Goal: Task Accomplishment & Management: Manage account settings

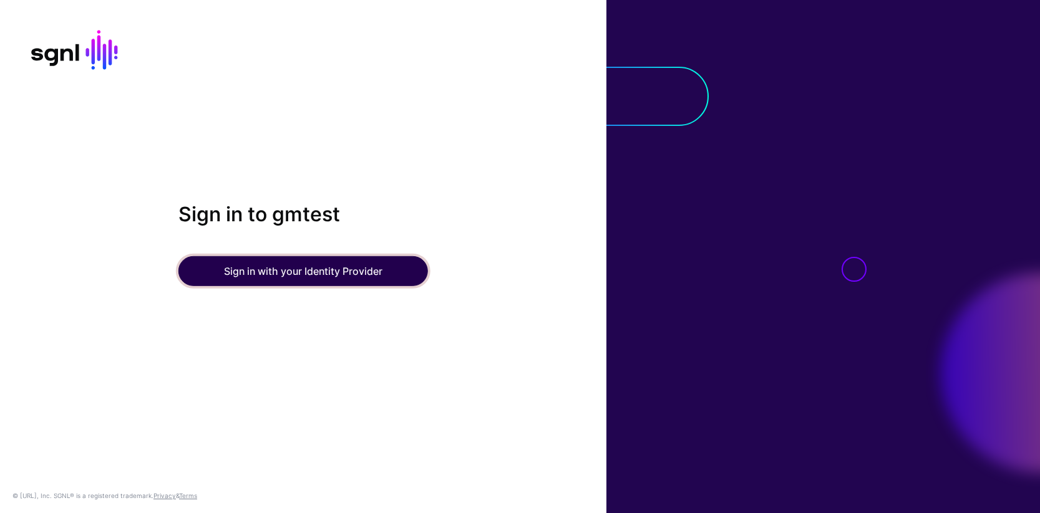
click at [301, 271] on button "Sign in with your Identity Provider" at bounding box center [303, 271] width 250 height 30
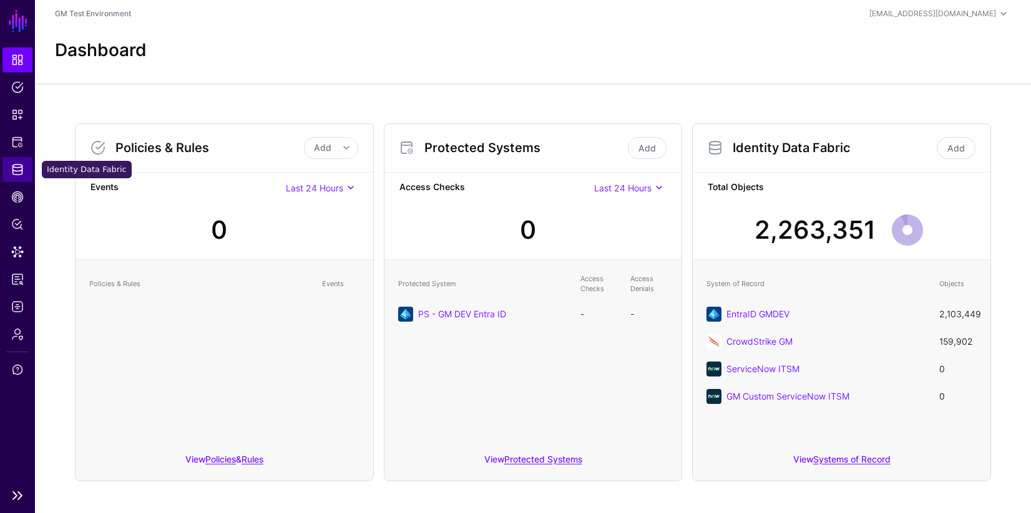
click at [16, 170] on span "Identity Data Fabric" at bounding box center [17, 169] width 12 height 12
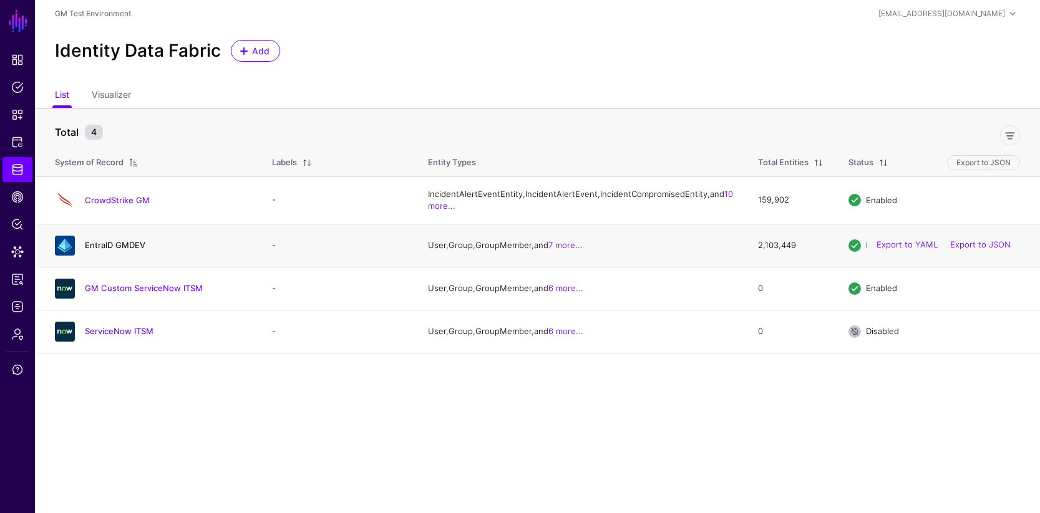
click at [104, 250] on link "EntraID GMDEV" at bounding box center [115, 245] width 61 height 10
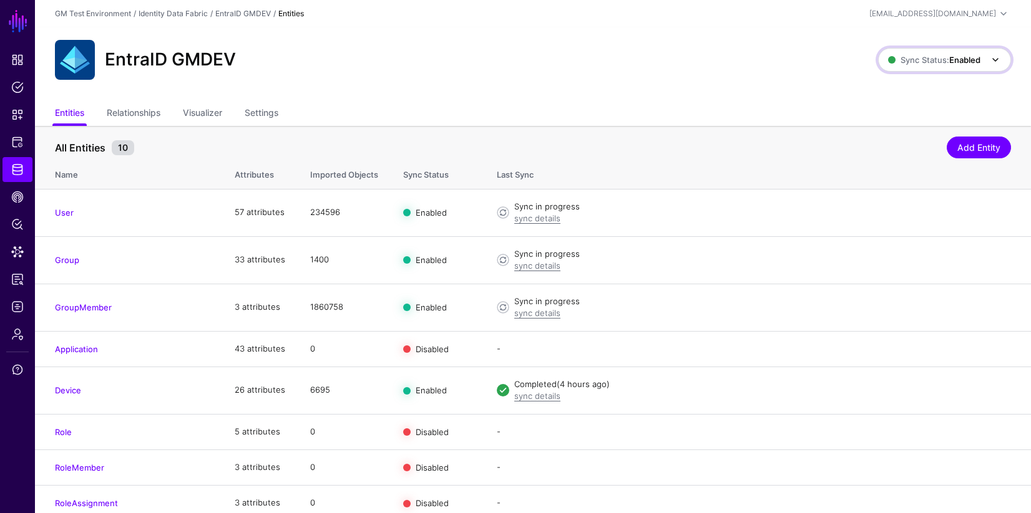
click at [994, 61] on span at bounding box center [995, 59] width 15 height 15
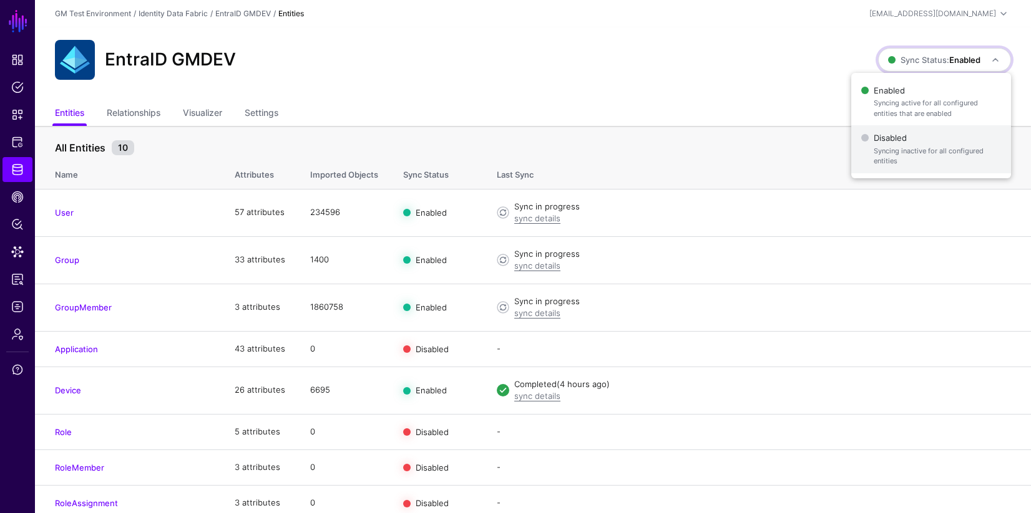
click at [888, 149] on span "Syncing inactive for all configured entities" at bounding box center [936, 156] width 127 height 21
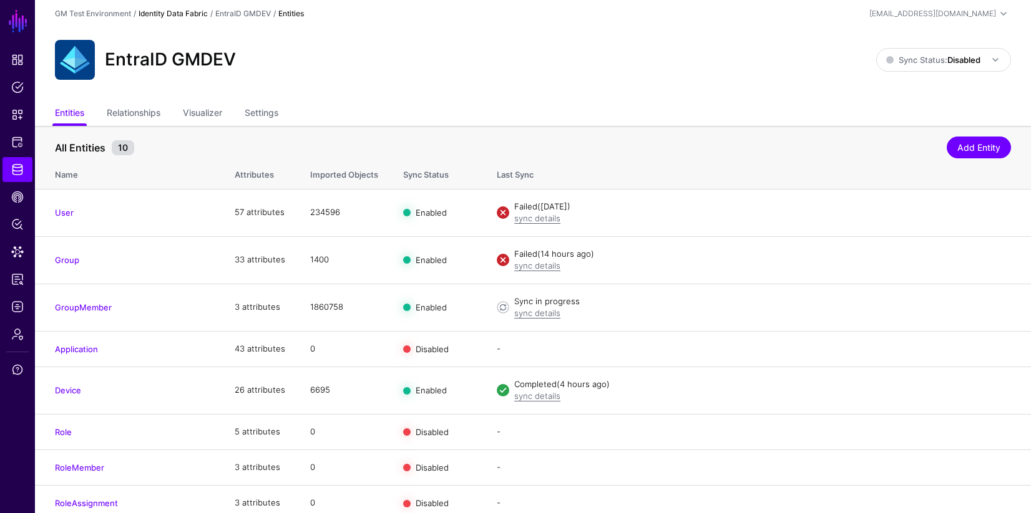
click at [188, 16] on link "Identity Data Fabric" at bounding box center [172, 13] width 69 height 9
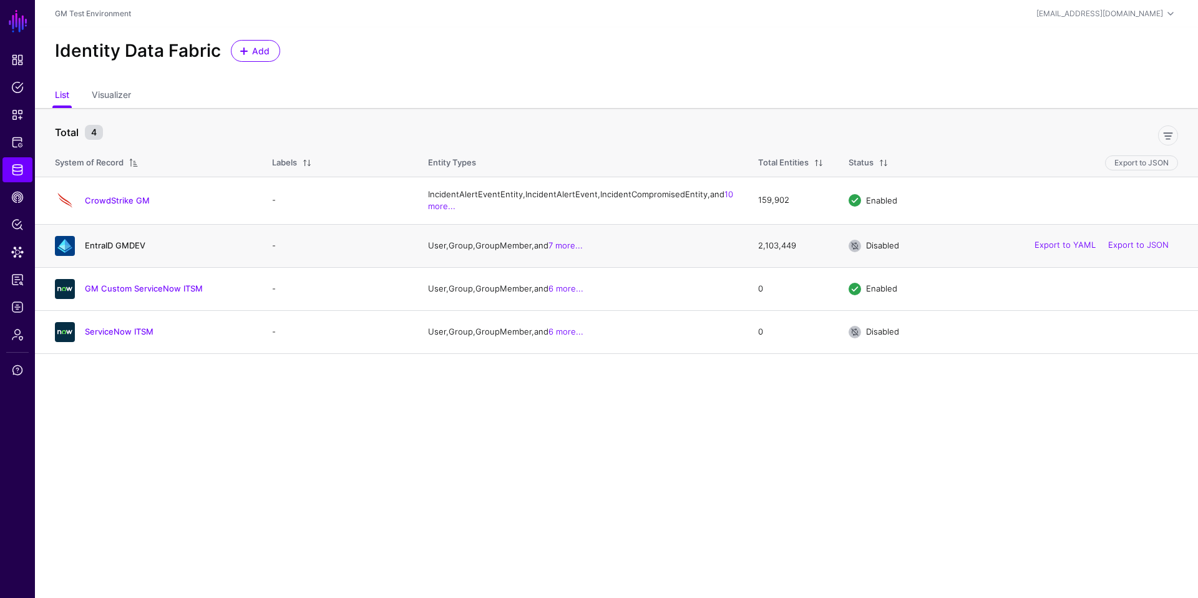
click at [100, 250] on link "EntraID GMDEV" at bounding box center [115, 245] width 61 height 10
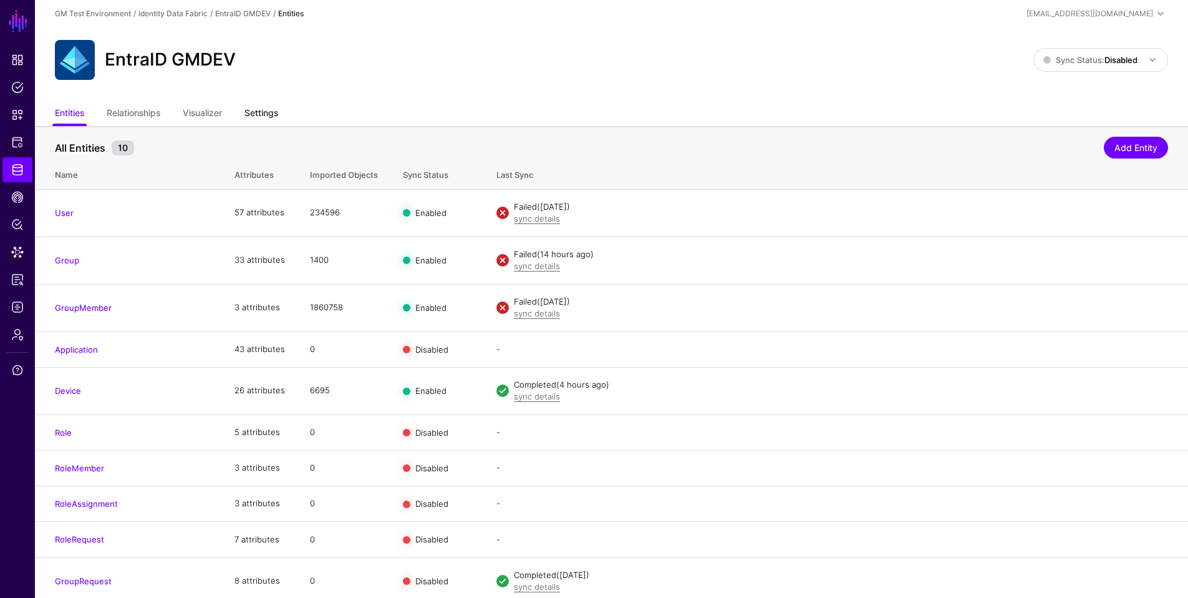
click at [270, 119] on link "Settings" at bounding box center [262, 114] width 34 height 24
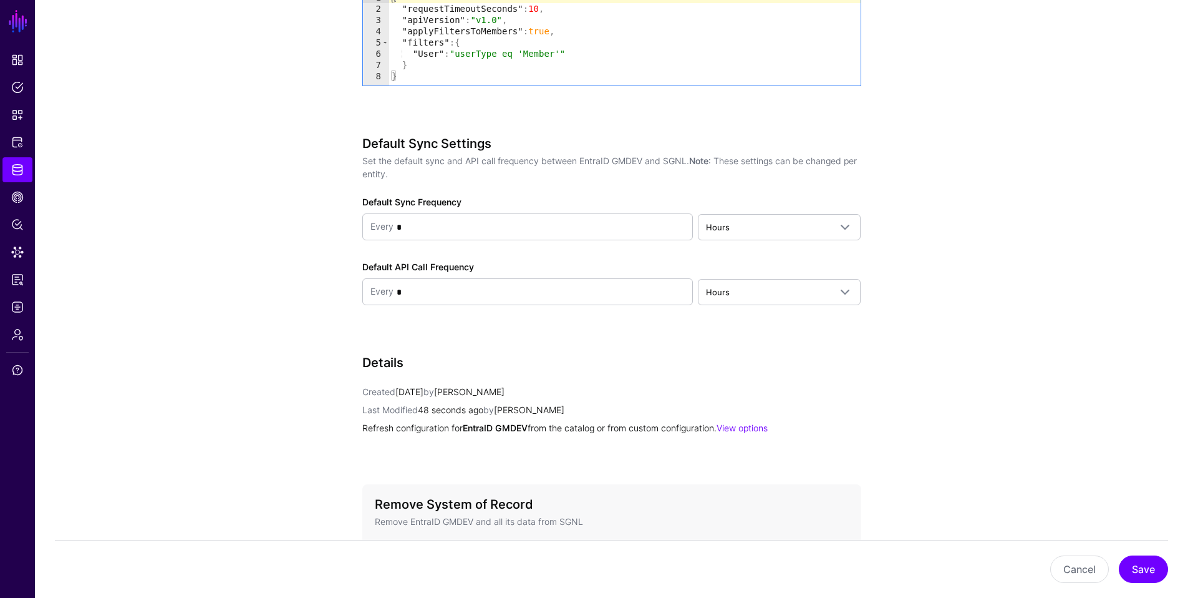
scroll to position [1509, 0]
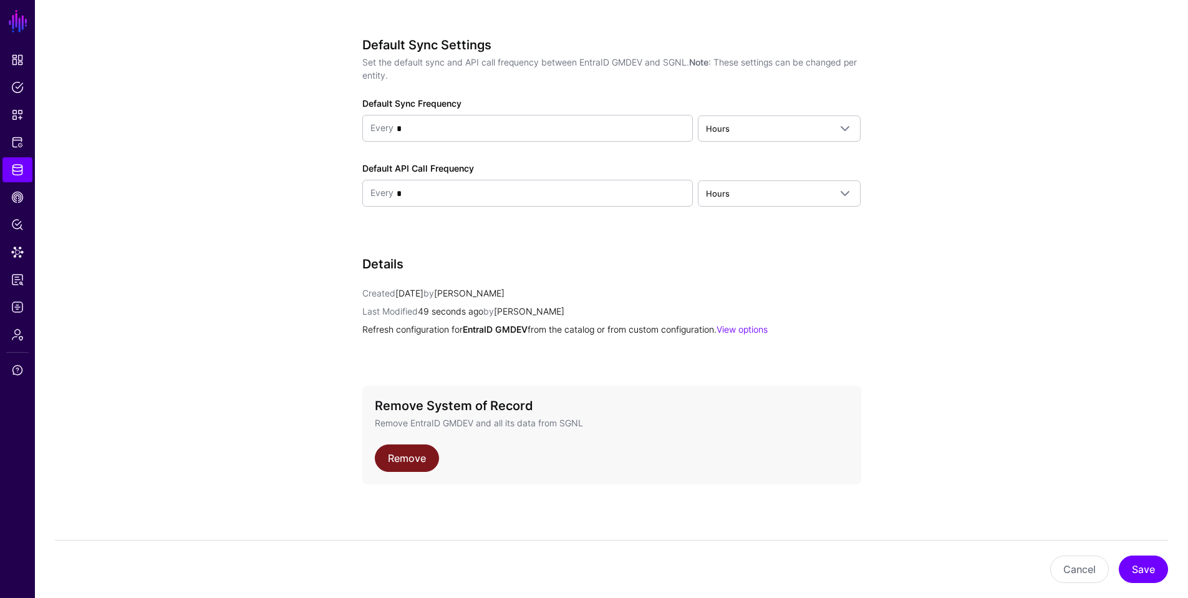
click at [407, 457] on link "Remove" at bounding box center [407, 457] width 64 height 27
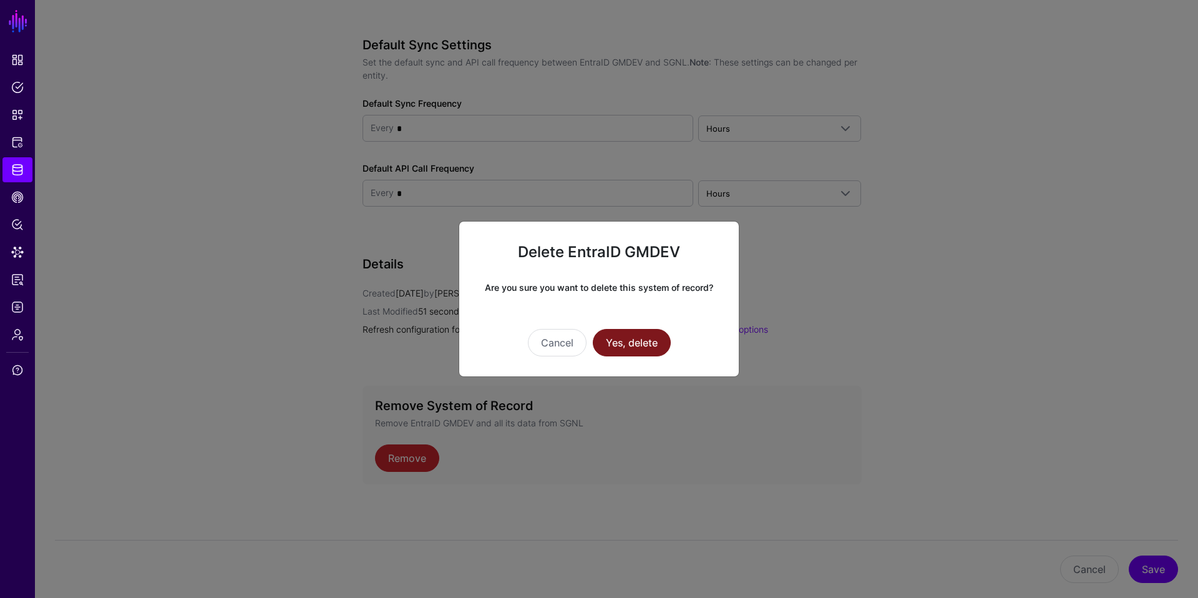
click at [631, 346] on button "Yes, delete" at bounding box center [632, 342] width 78 height 27
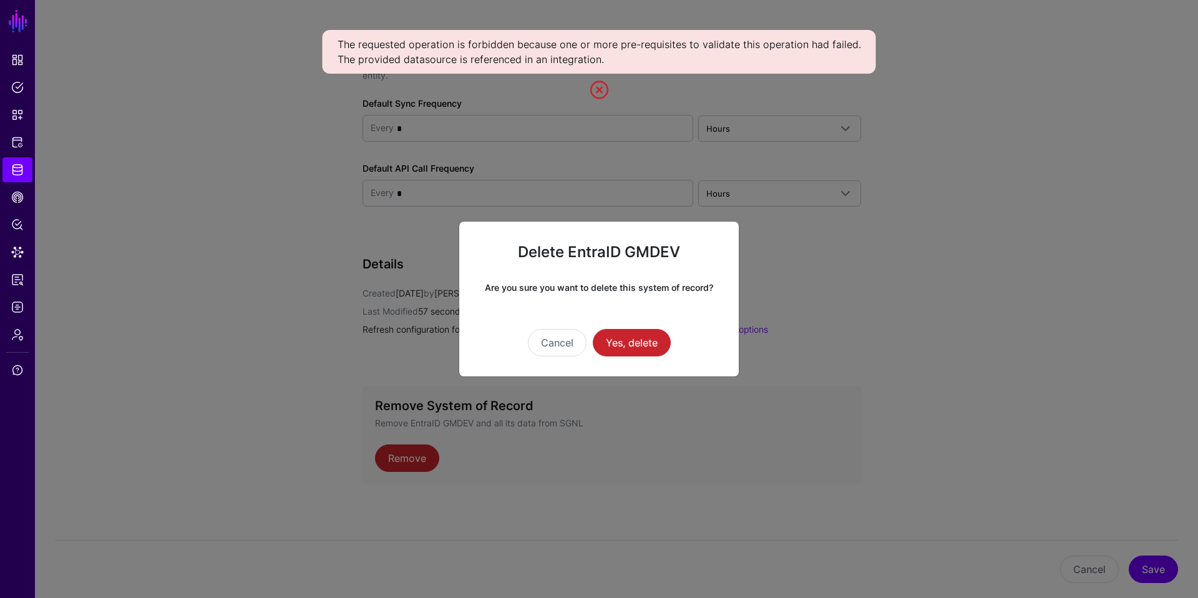
drag, startPoint x: 1004, startPoint y: 356, endPoint x: 1132, endPoint y: 411, distance: 139.2
click at [1004, 356] on ngb-modal-window "Delete EntraID GMDEV Are you sure you want to delete this system of record? Can…" at bounding box center [599, 299] width 1198 height 598
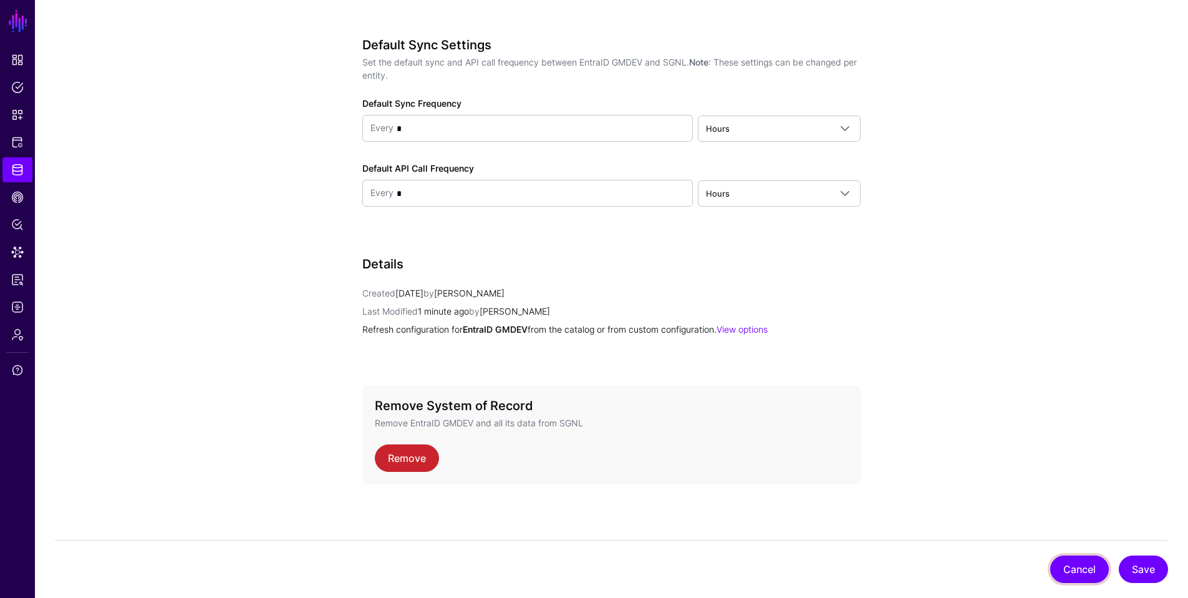
click at [1039, 513] on button "Cancel" at bounding box center [1080, 568] width 59 height 27
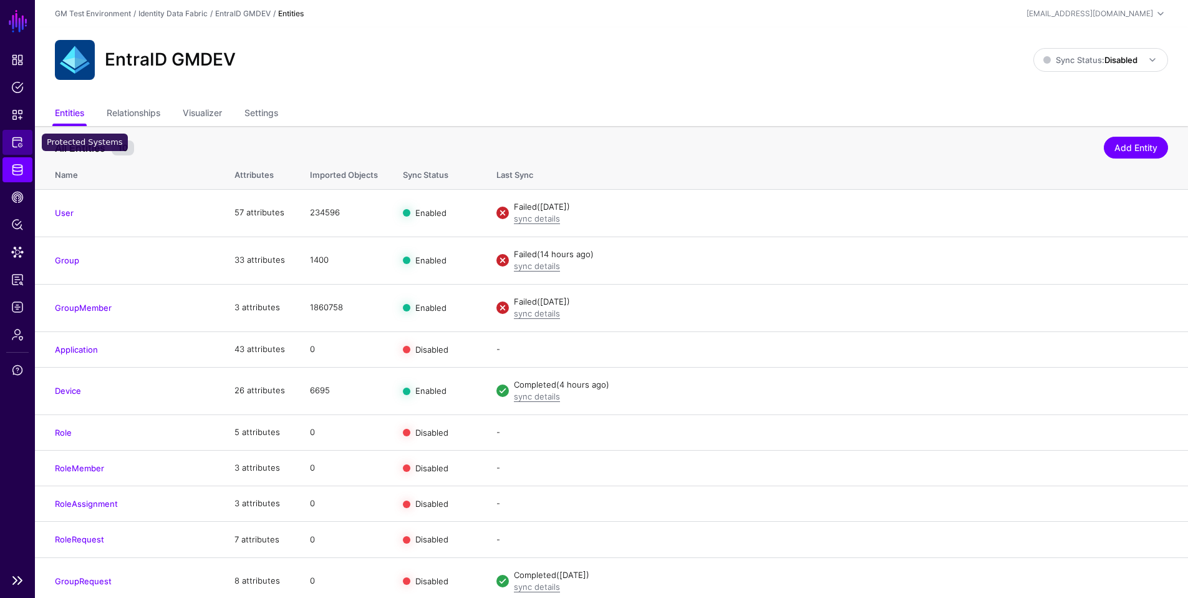
click at [17, 142] on span "Protected Systems" at bounding box center [17, 142] width 12 height 12
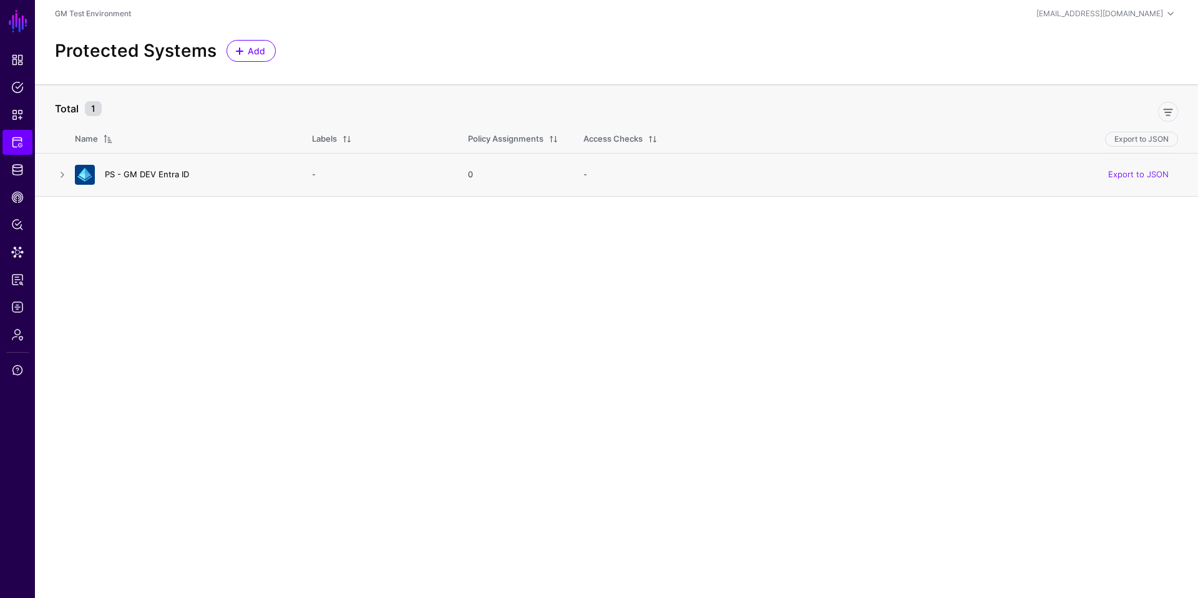
click at [125, 175] on link "PS - GM DEV Entra ID" at bounding box center [147, 174] width 84 height 10
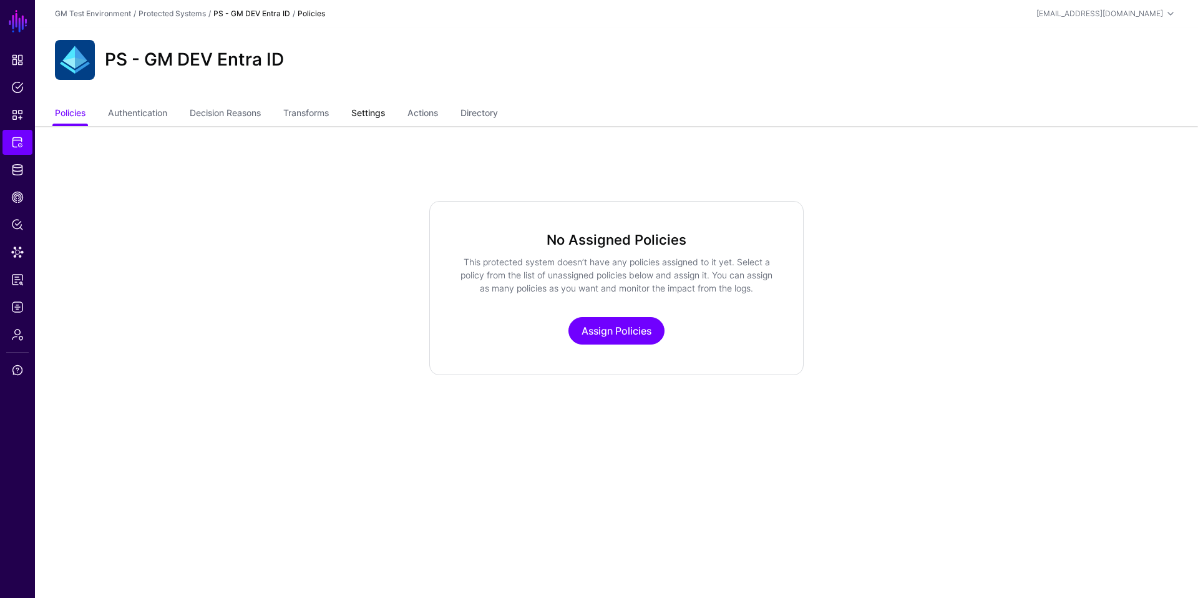
click at [377, 109] on link "Settings" at bounding box center [368, 114] width 34 height 24
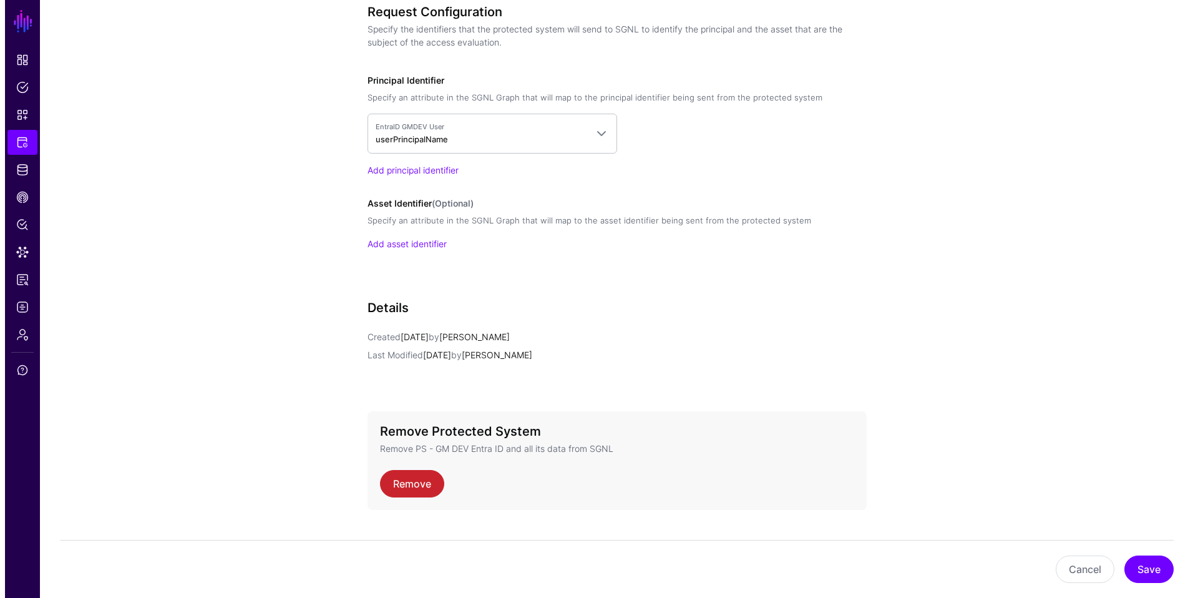
scroll to position [979, 0]
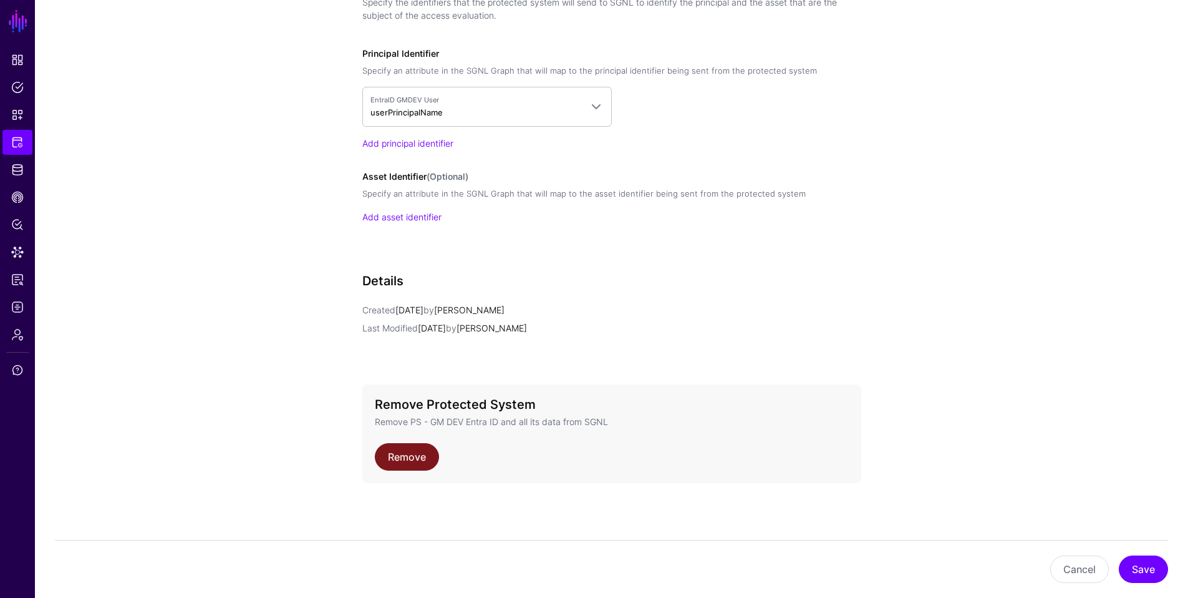
click at [404, 459] on link "Remove" at bounding box center [407, 456] width 64 height 27
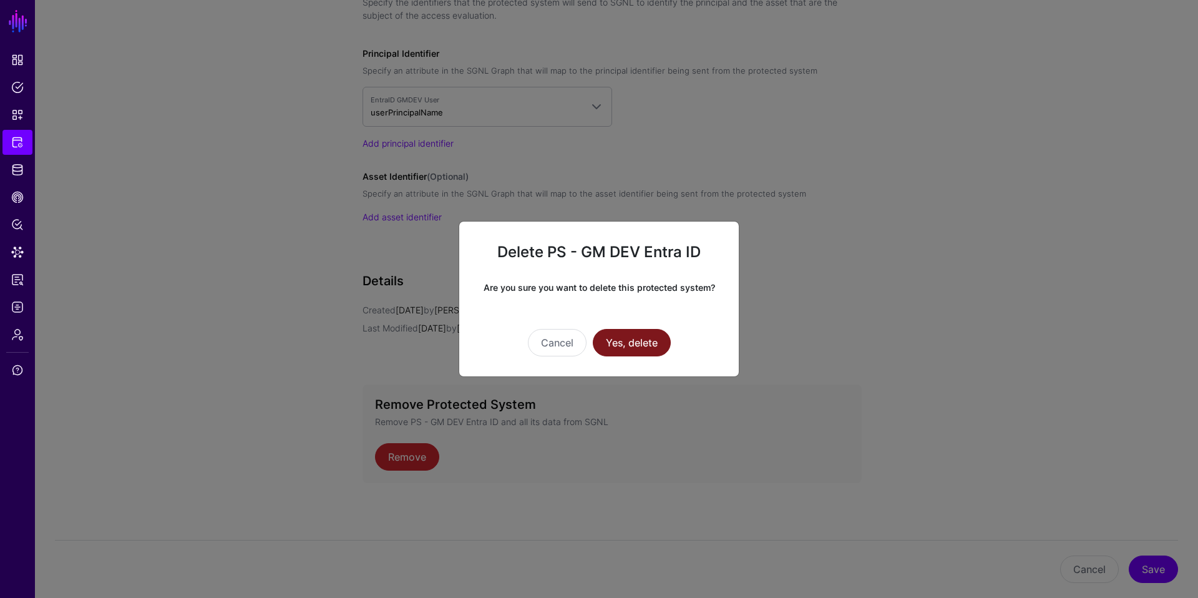
click at [629, 346] on button "Yes, delete" at bounding box center [632, 342] width 78 height 27
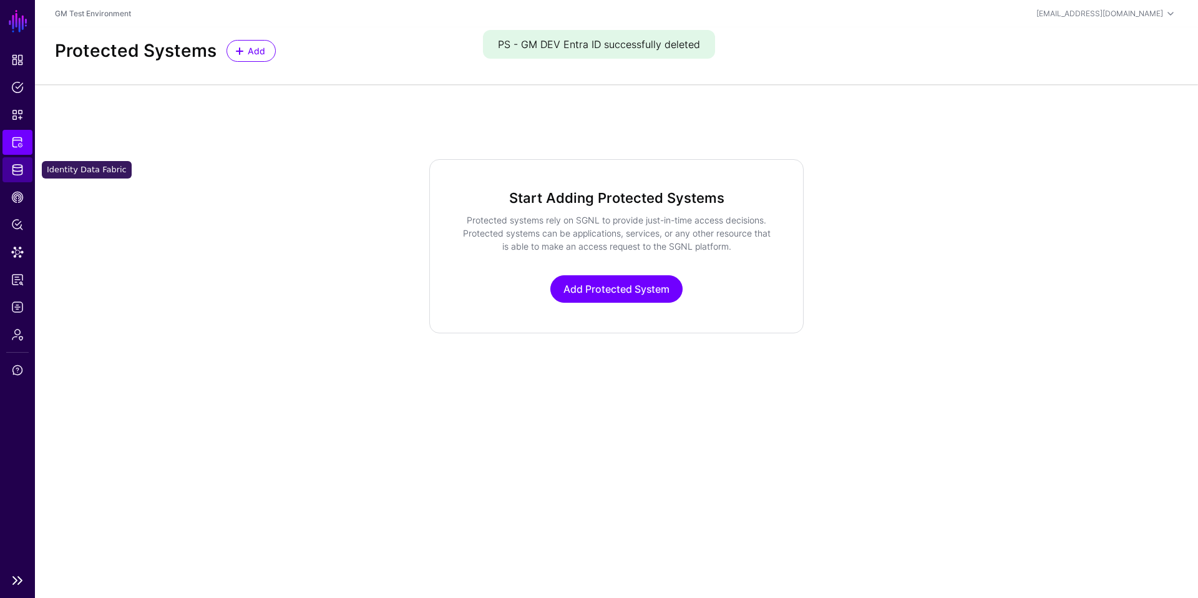
click at [19, 173] on span "Identity Data Fabric" at bounding box center [17, 169] width 12 height 12
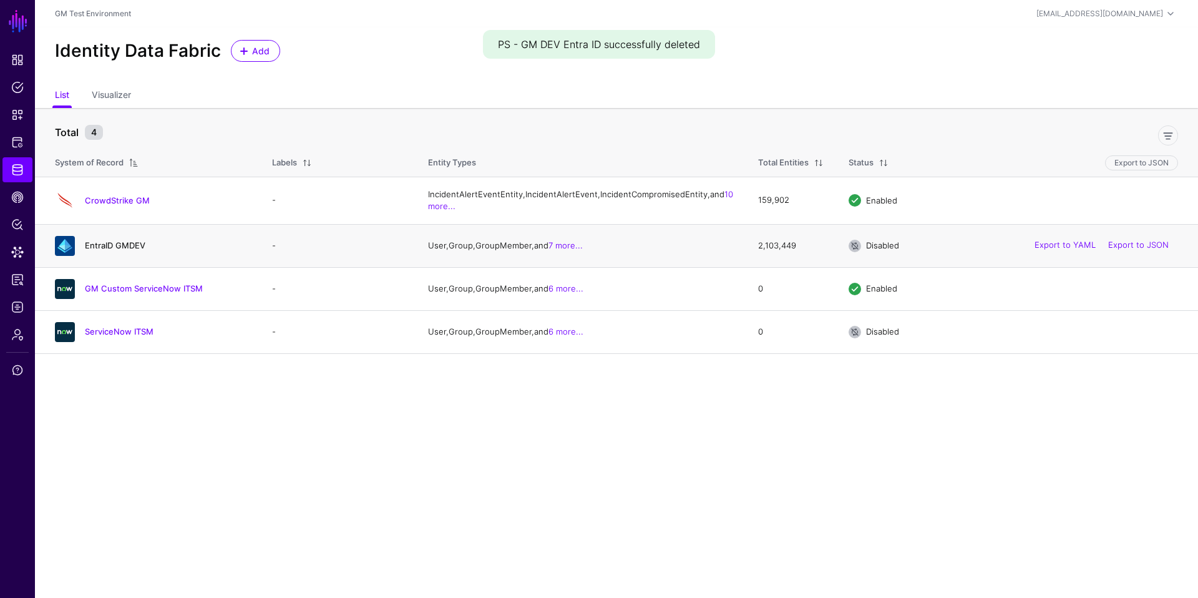
click at [100, 250] on link "EntraID GMDEV" at bounding box center [115, 245] width 61 height 10
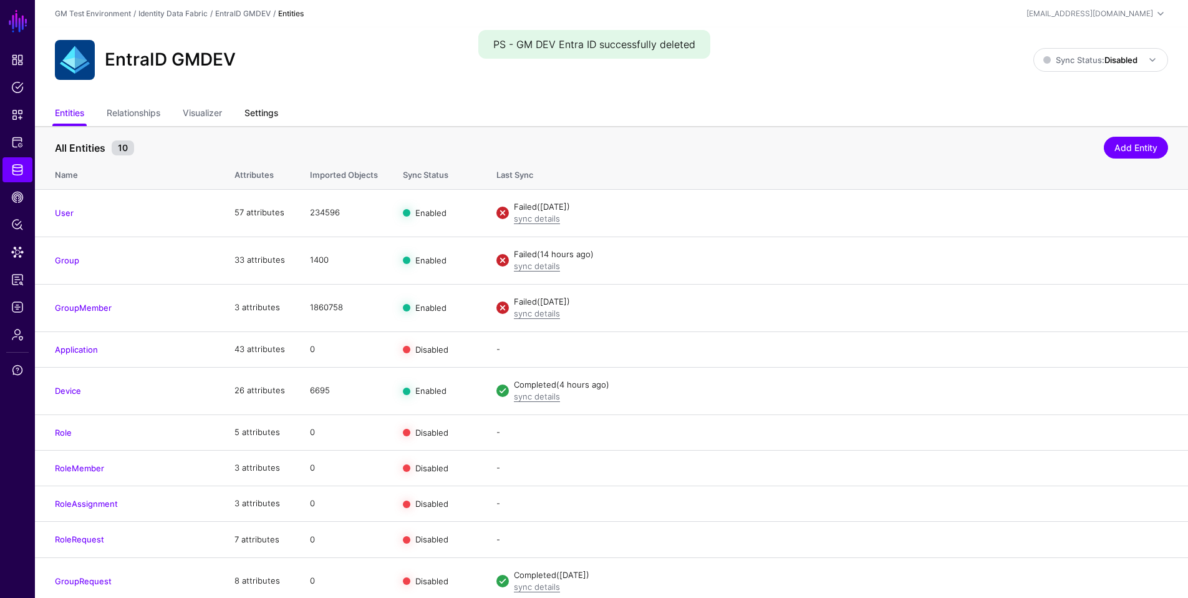
click at [255, 119] on link "Settings" at bounding box center [262, 114] width 34 height 24
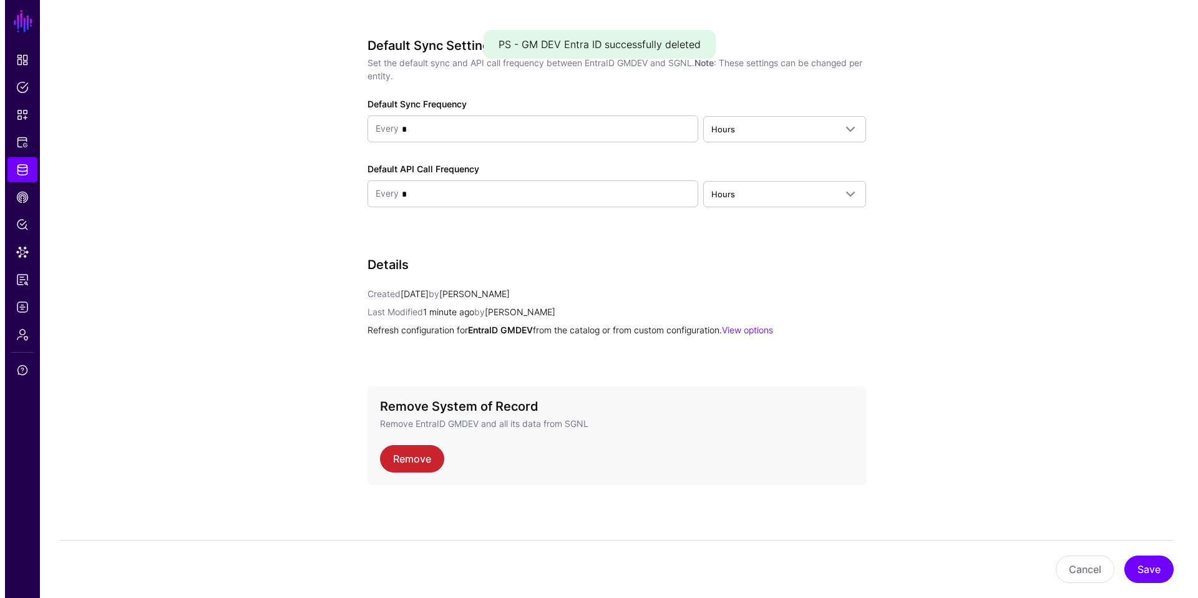
scroll to position [1509, 0]
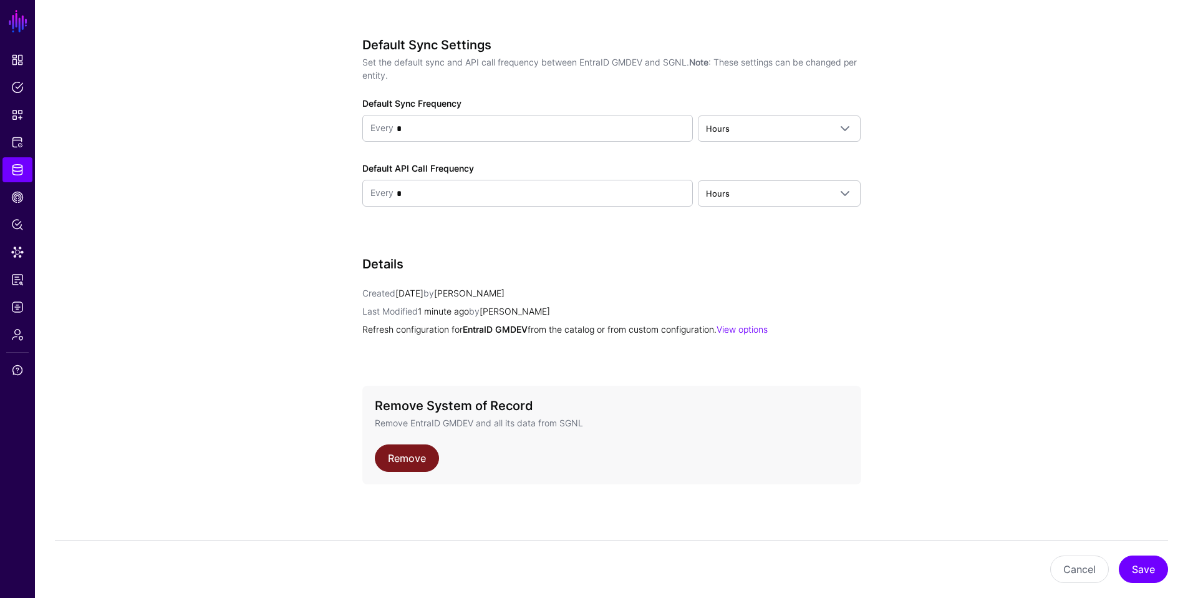
click at [407, 457] on link "Remove" at bounding box center [407, 457] width 64 height 27
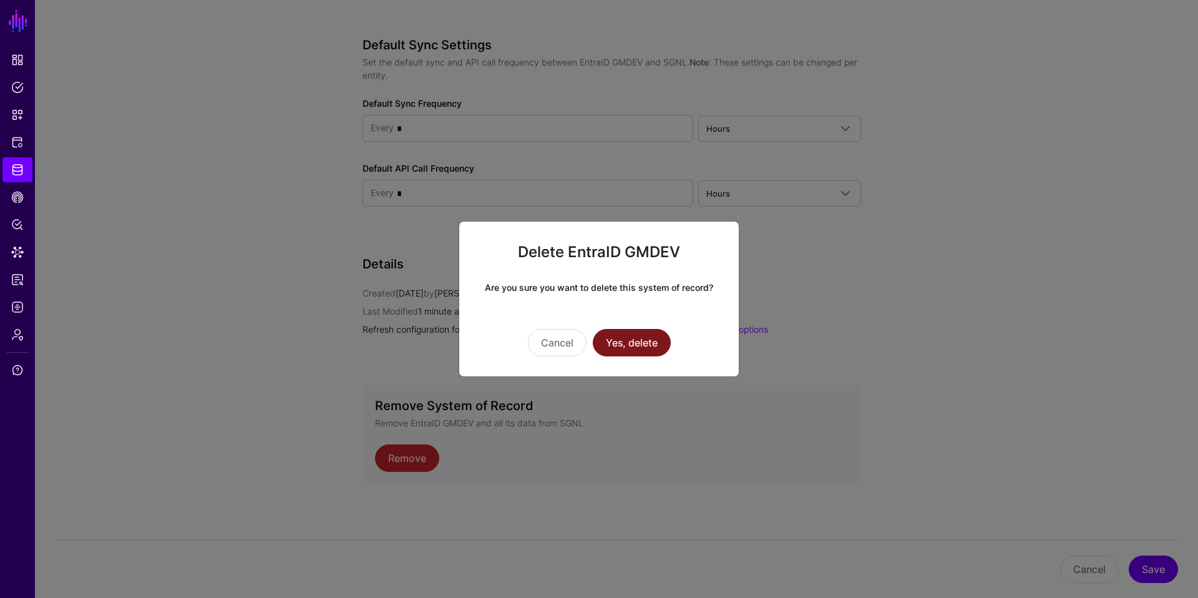
click at [633, 341] on button "Yes, delete" at bounding box center [632, 342] width 78 height 27
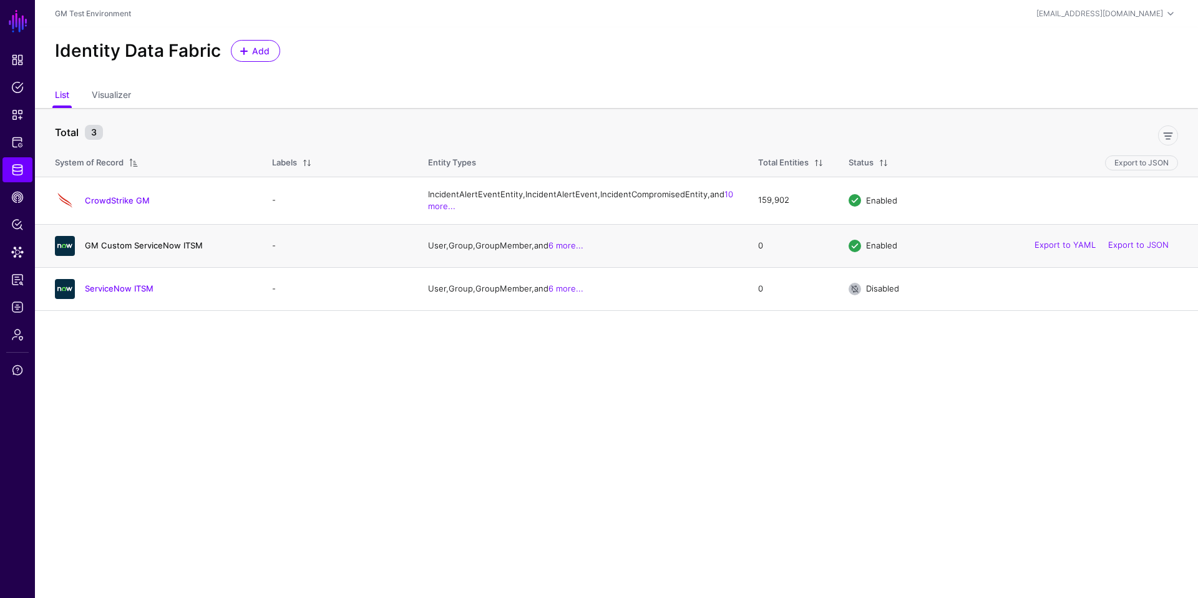
click at [97, 250] on link "GM Custom ServiceNow ITSM" at bounding box center [144, 245] width 118 height 10
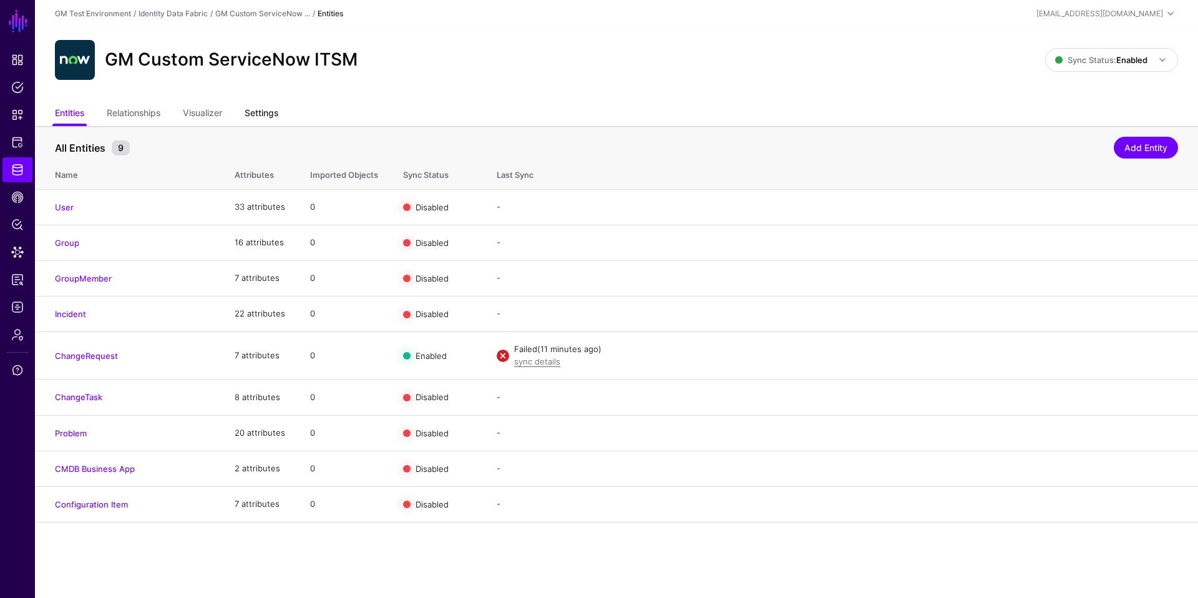
click at [267, 118] on link "Settings" at bounding box center [262, 114] width 34 height 24
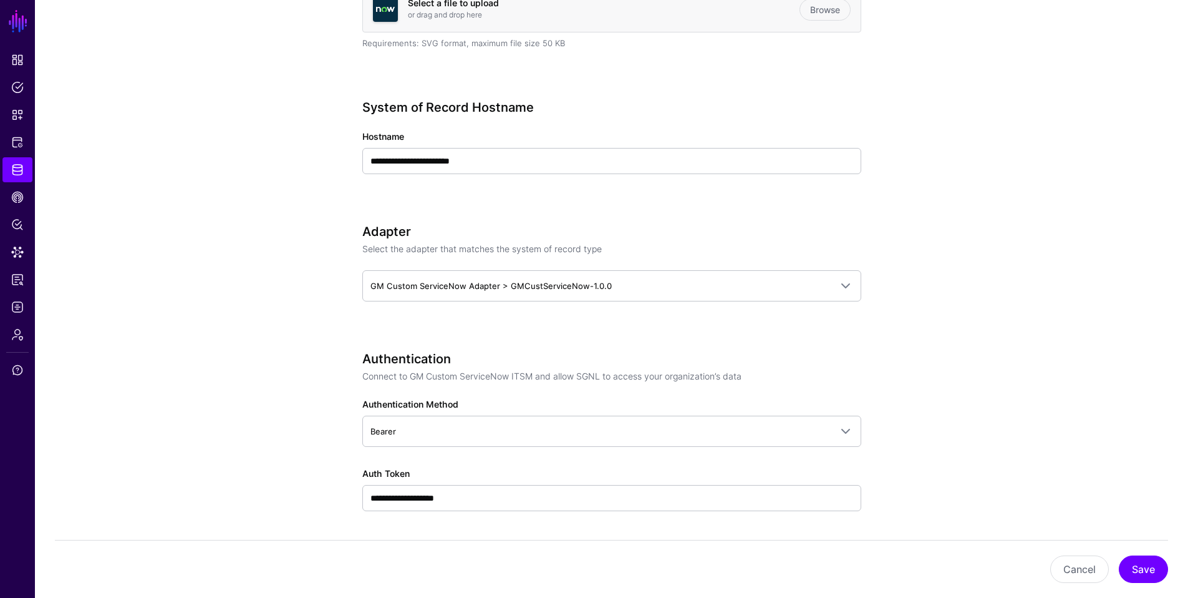
scroll to position [444, 0]
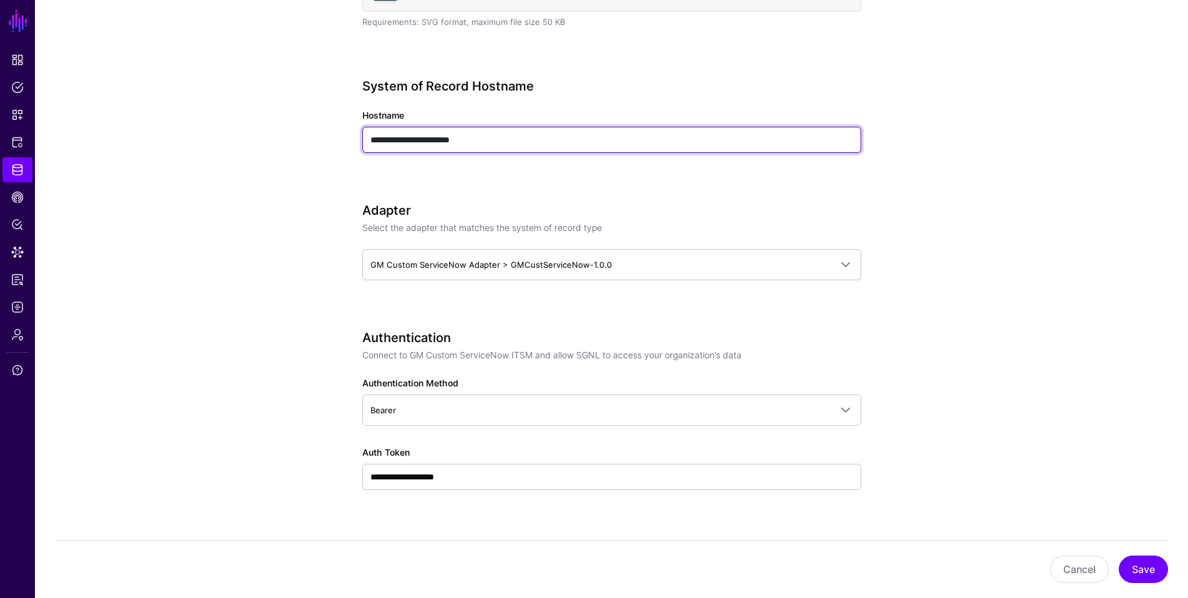
click at [489, 142] on input "**********" at bounding box center [611, 140] width 499 height 26
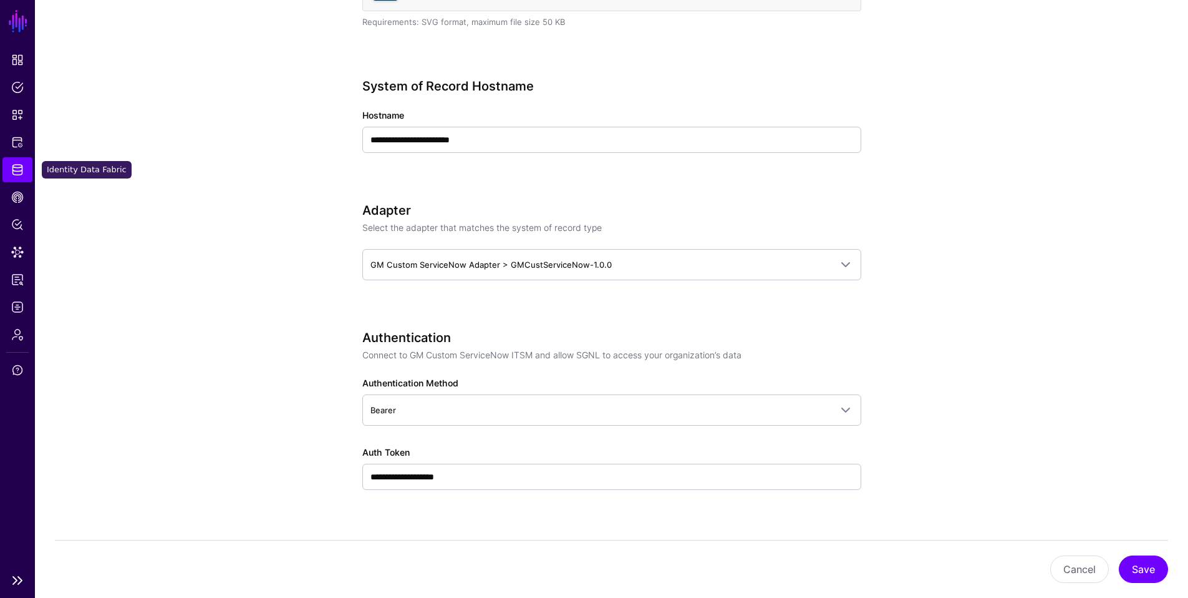
click at [21, 172] on span "Identity Data Fabric" at bounding box center [17, 169] width 12 height 12
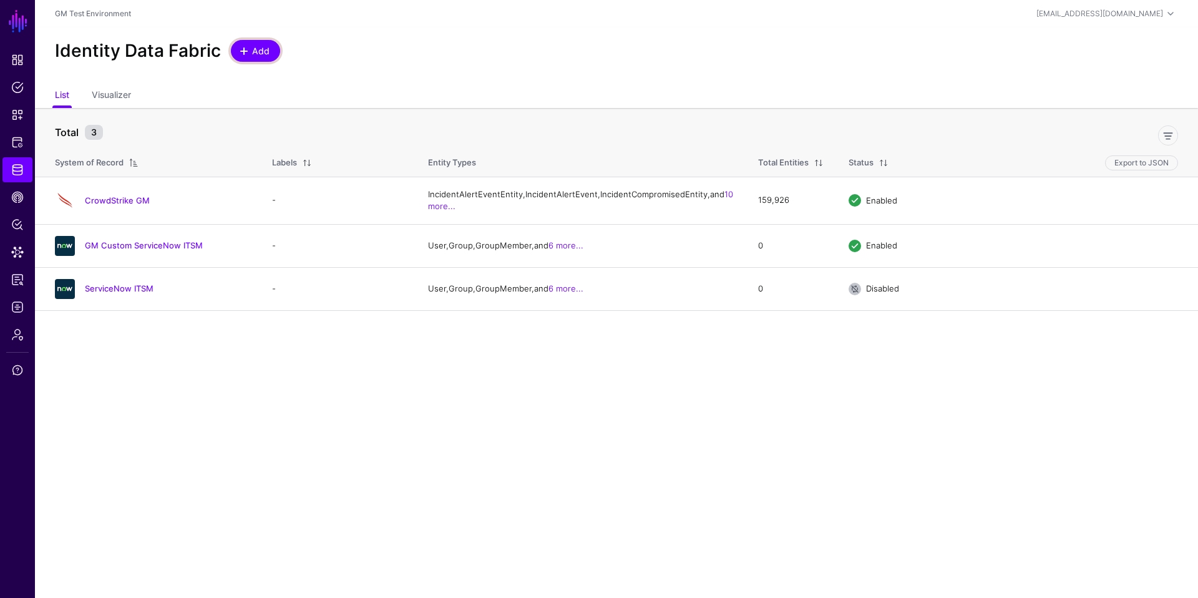
click at [239, 55] on span at bounding box center [244, 51] width 10 height 10
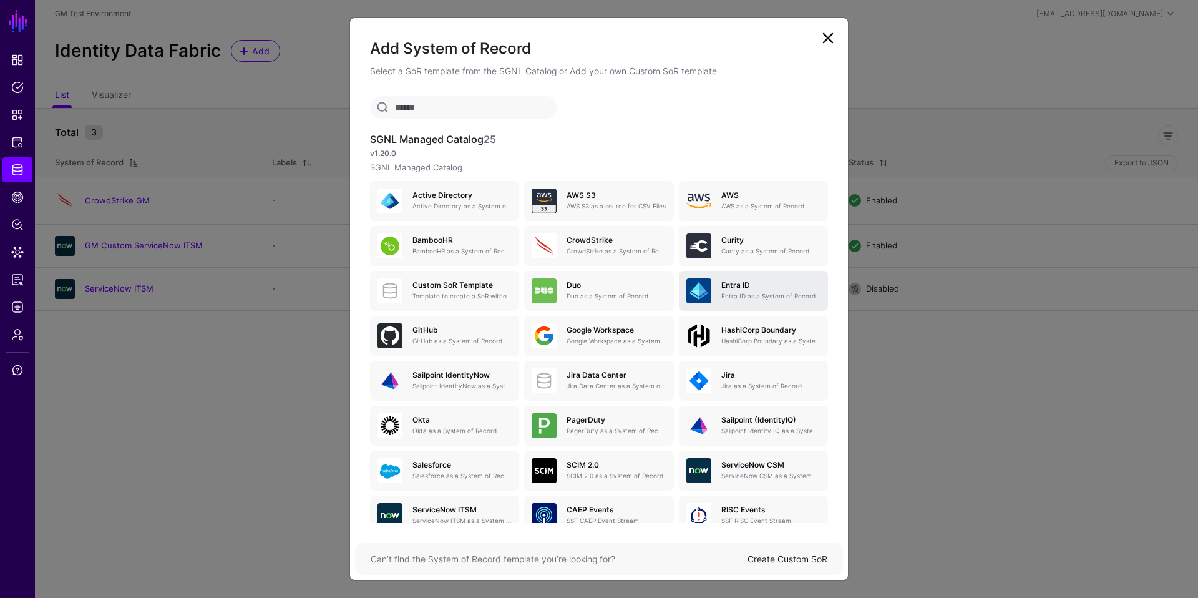
click at [744, 296] on p "Entra ID as a System of Record" at bounding box center [770, 295] width 99 height 9
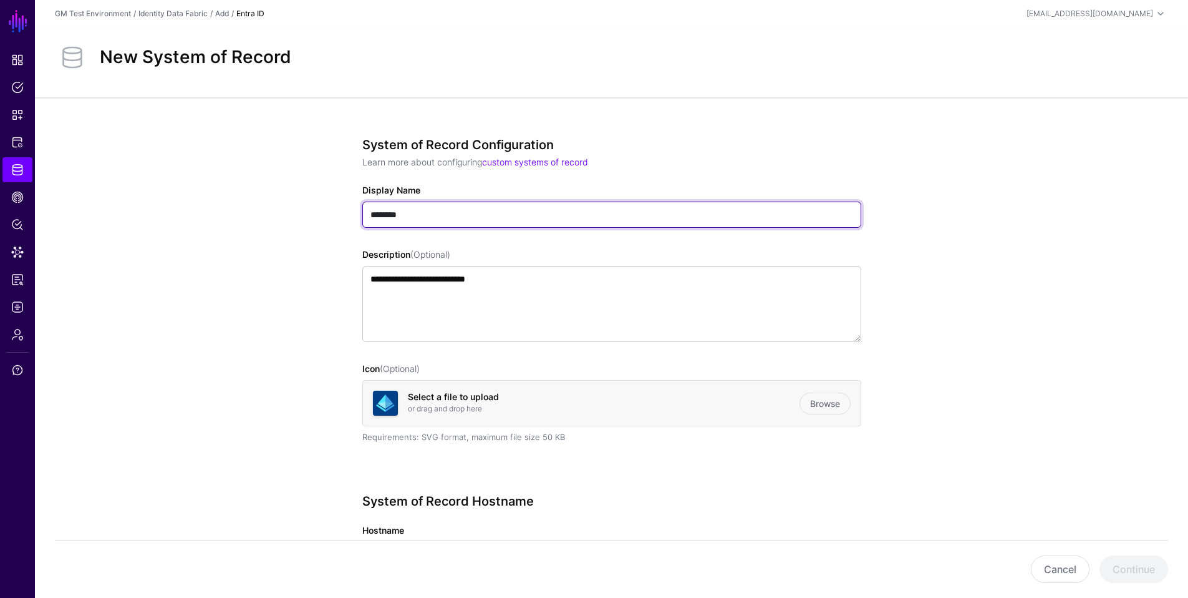
click at [420, 216] on input "********" at bounding box center [611, 215] width 499 height 26
drag, startPoint x: 420, startPoint y: 216, endPoint x: 292, endPoint y: 219, distance: 127.9
type input "**********"
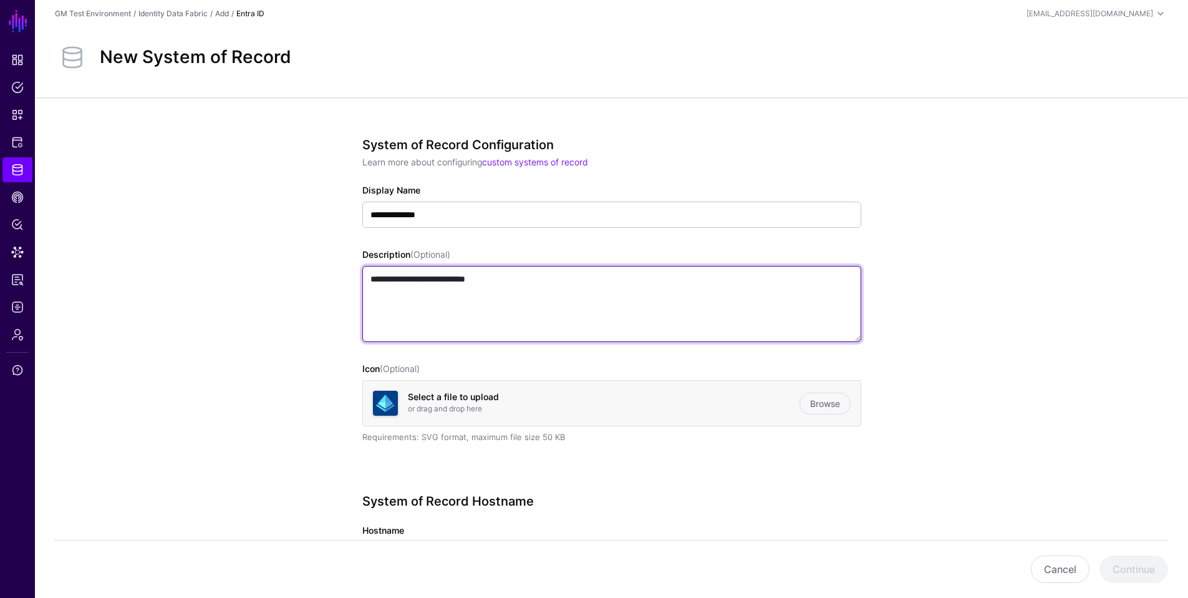
click at [443, 304] on textarea "**********" at bounding box center [611, 304] width 499 height 76
click at [527, 298] on textarea "**********" at bounding box center [611, 304] width 499 height 76
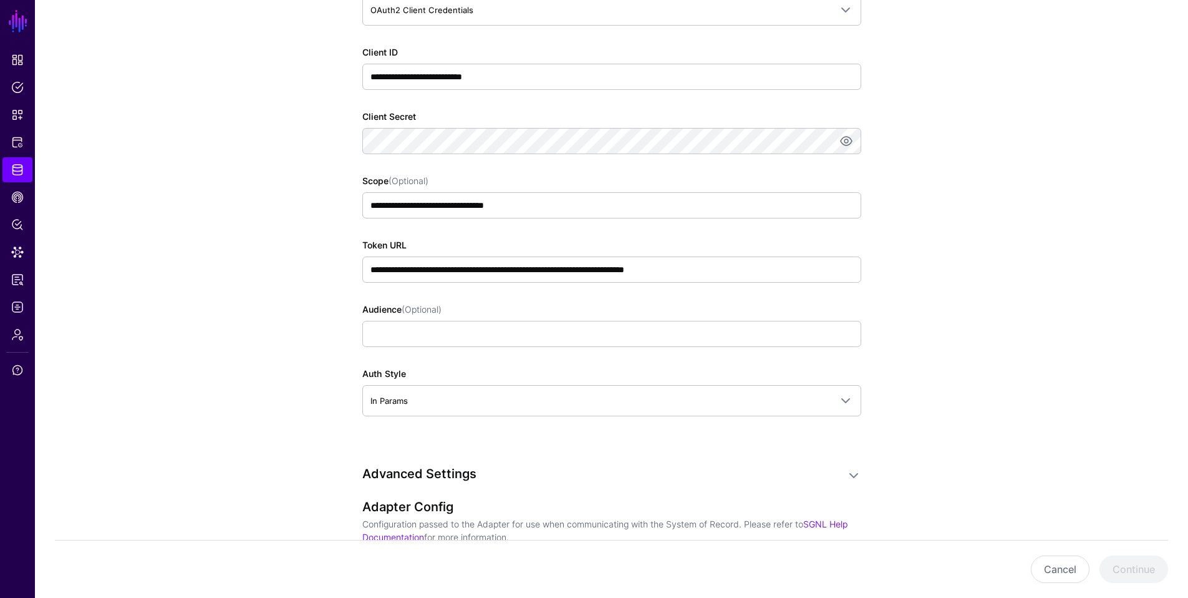
scroll to position [821, 0]
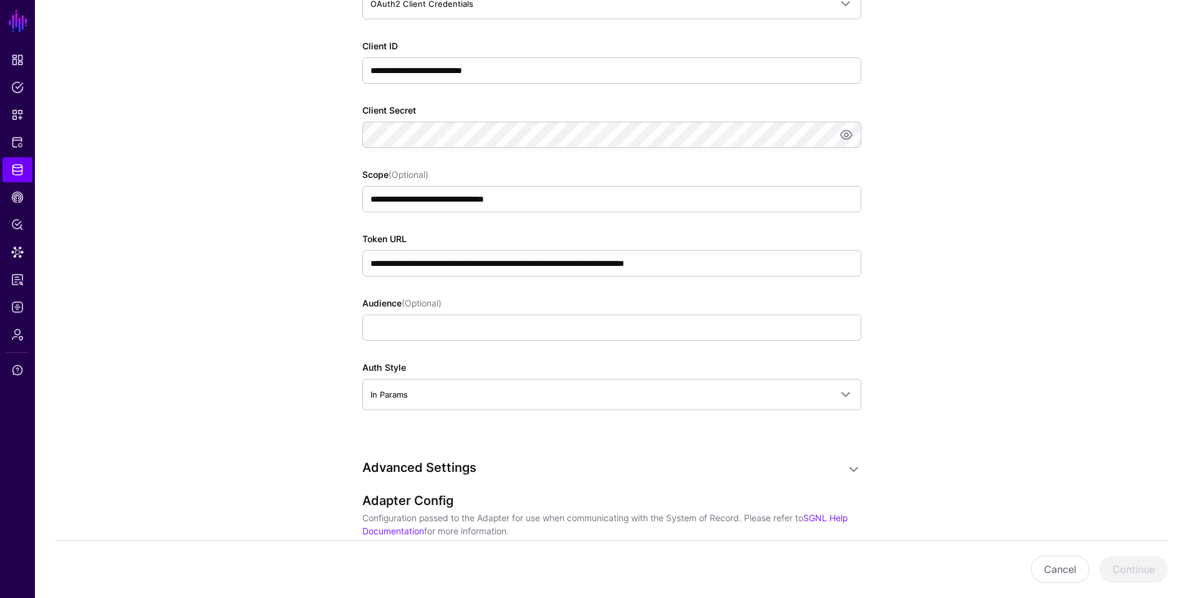
type textarea "**********"
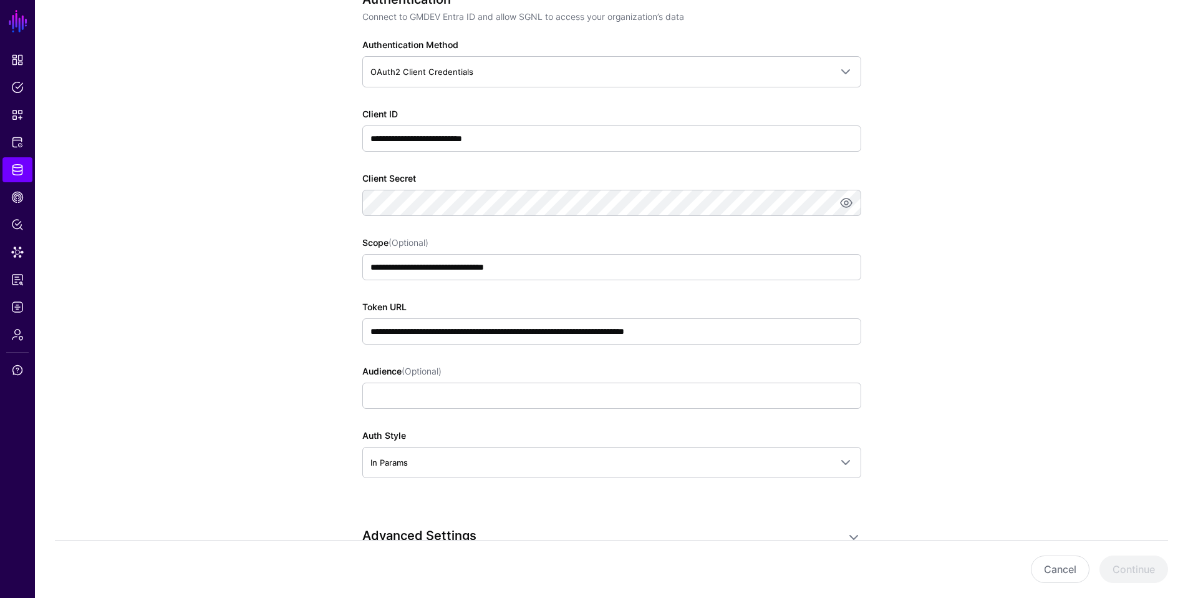
scroll to position [741, 0]
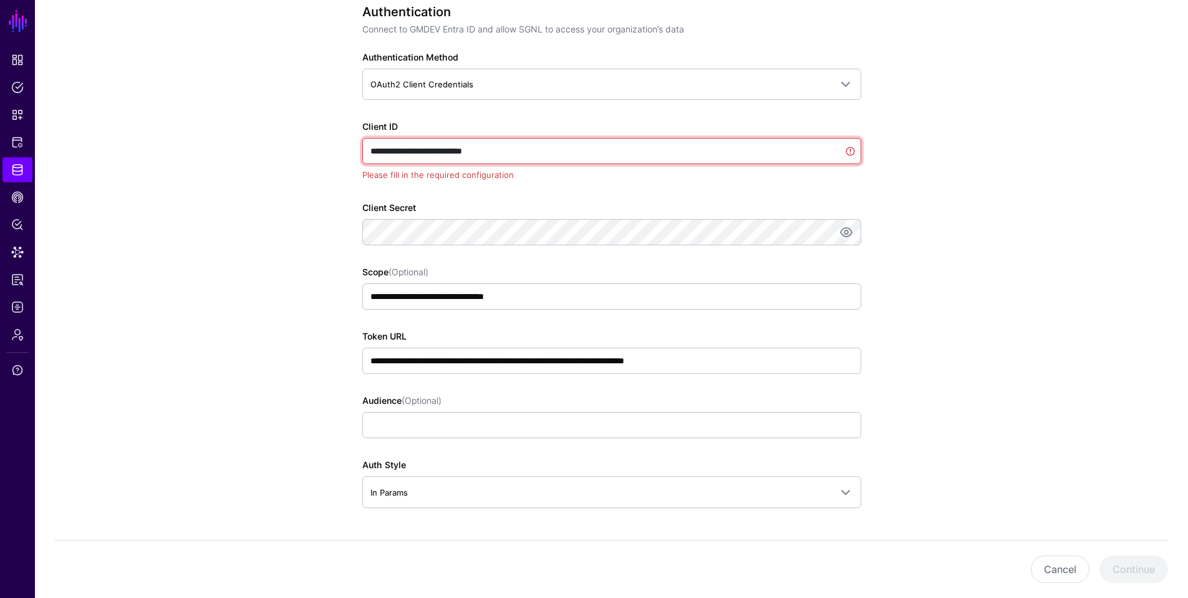
click at [497, 148] on input "**********" at bounding box center [611, 151] width 499 height 26
paste input "*******"
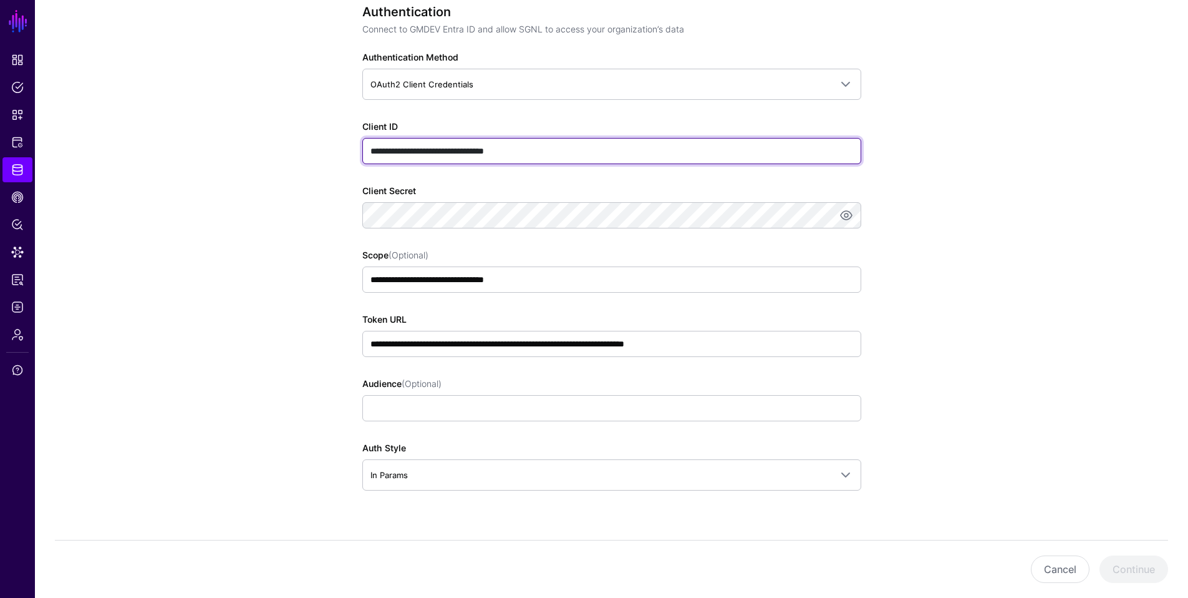
type input "**********"
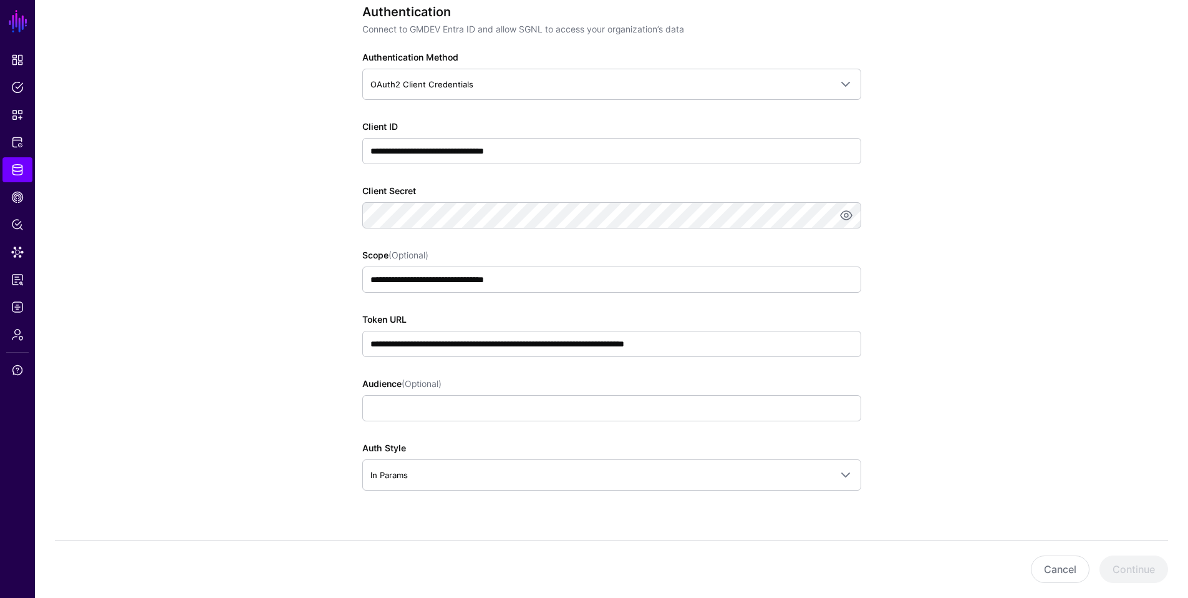
click at [208, 291] on app-datasources-details-form "**********" at bounding box center [612, 216] width 1154 height 1719
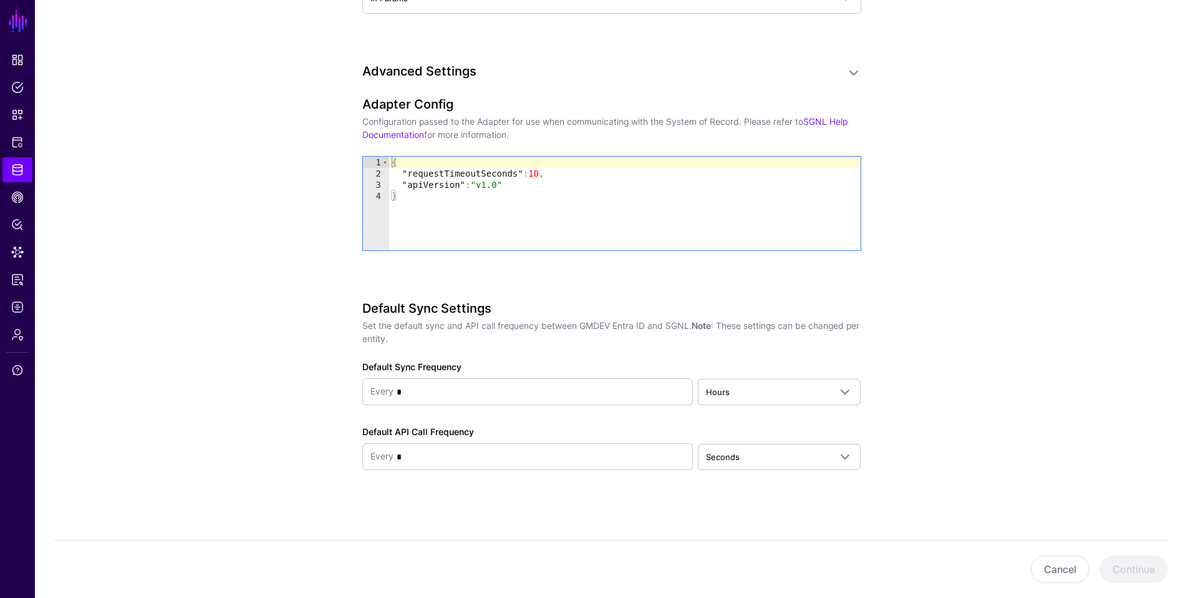
scroll to position [1218, 0]
click at [394, 135] on link "SGNL Help Documentation" at bounding box center [604, 127] width 485 height 24
type textarea "**********"
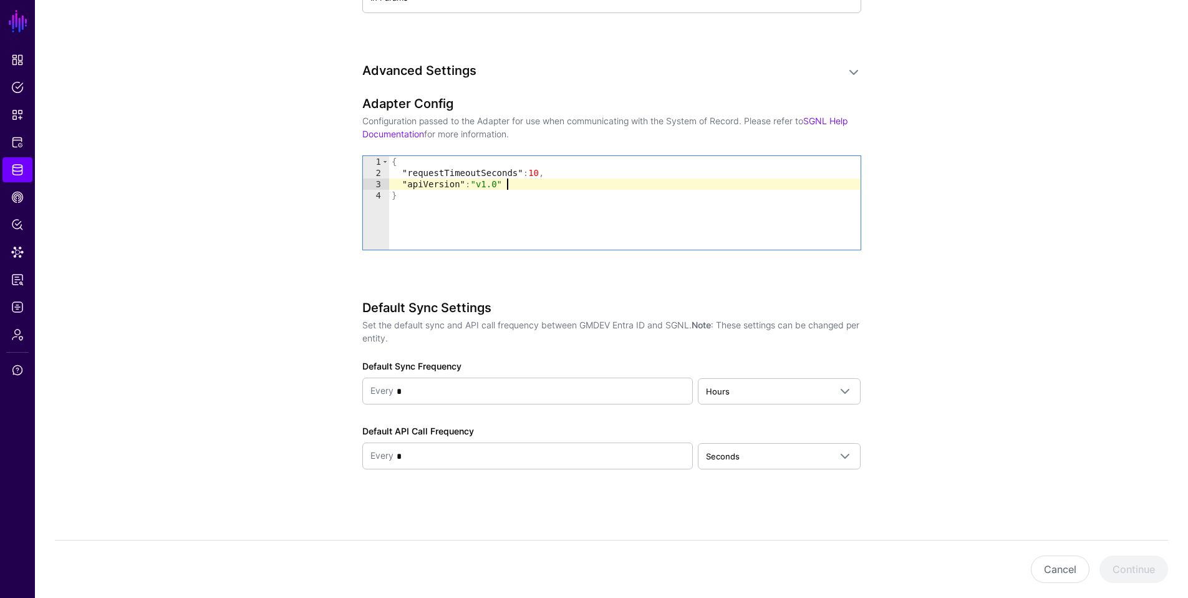
click at [525, 188] on div "{ "requestTimeoutSeconds" : 10 , "apiVersion" : "v1.0" }" at bounding box center [625, 214] width 472 height 116
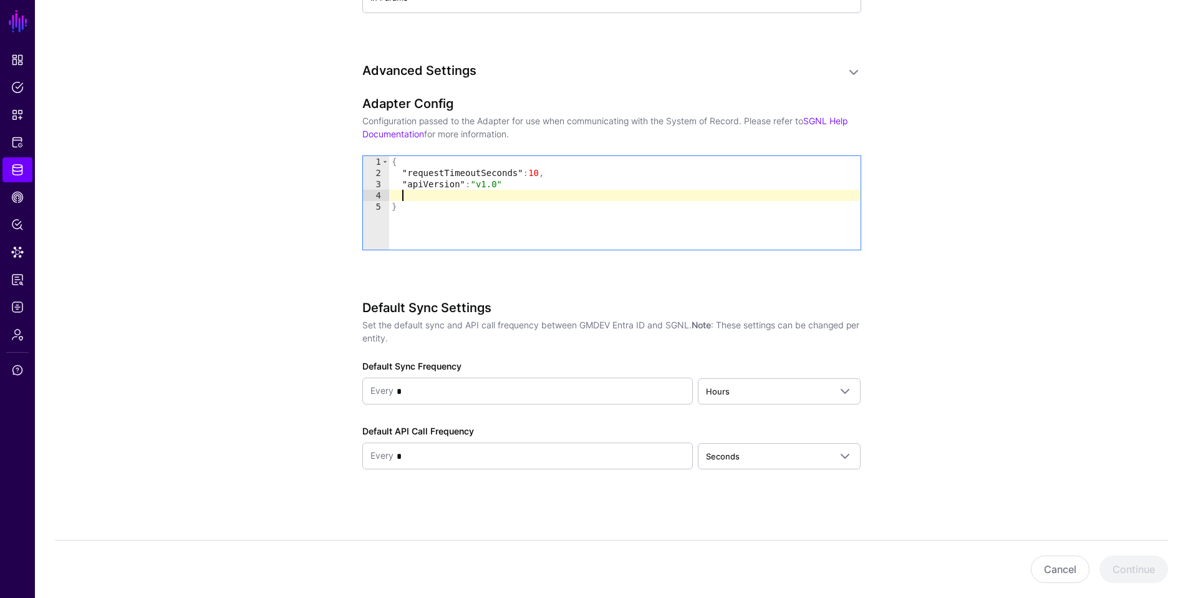
paste textarea "**********"
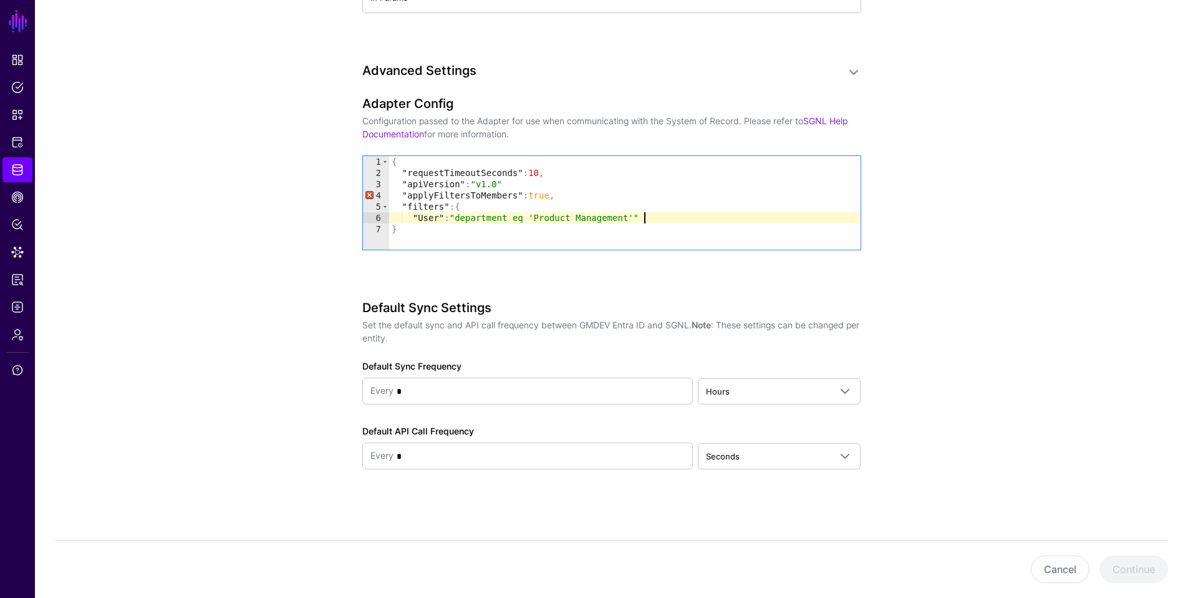
click at [674, 209] on div "{ "requestTimeoutSeconds" : 10 , "apiVersion" : "v1.0" "applyFiltersToMembers" …" at bounding box center [625, 214] width 472 height 116
click at [659, 220] on div "{ "requestTimeoutSeconds" : 10 , "apiVersion" : "v1.0" "applyFiltersToMembers" …" at bounding box center [625, 214] width 472 height 116
type textarea "**********"
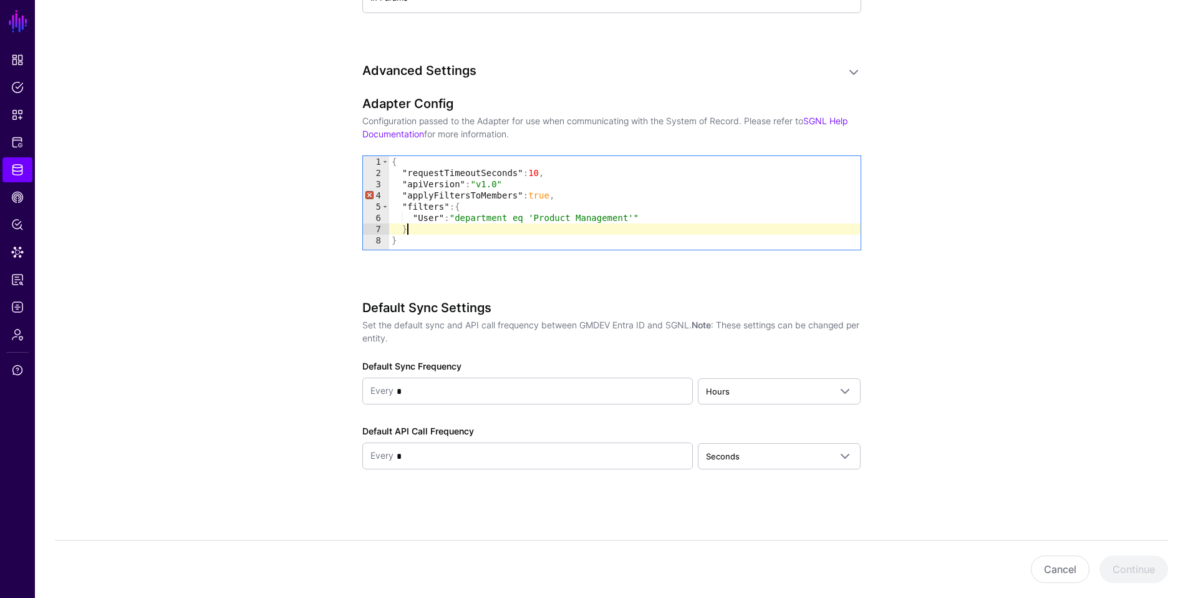
scroll to position [0, 1]
click at [626, 197] on div "{ "requestTimeoutSeconds" : 10 , "apiVersion" : "v1.0" "applyFiltersToMembers" …" at bounding box center [625, 214] width 472 height 116
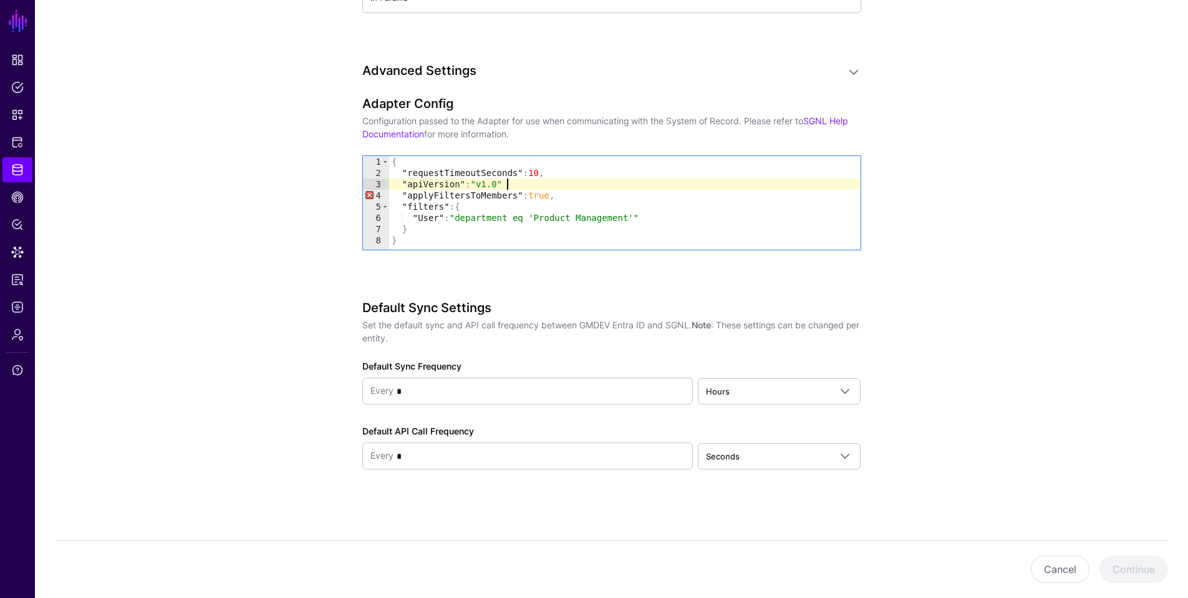
click at [516, 183] on div "{ "requestTimeoutSeconds" : 10 , "apiVersion" : "v1.0" "applyFiltersToMembers" …" at bounding box center [625, 214] width 472 height 116
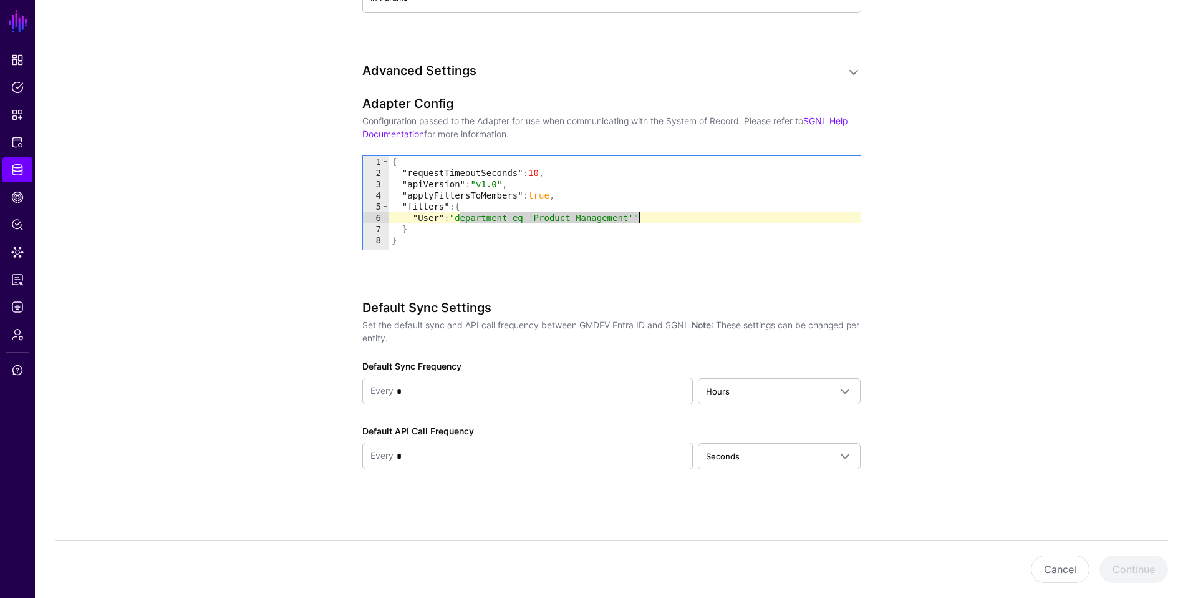
drag, startPoint x: 462, startPoint y: 218, endPoint x: 639, endPoint y: 218, distance: 176.6
click at [639, 218] on div "{ "requestTimeoutSeconds" : 10 , "apiVersion" : "v1.0" , "applyFiltersToMembers…" at bounding box center [625, 214] width 472 height 116
paste textarea "Cursor at row 6"
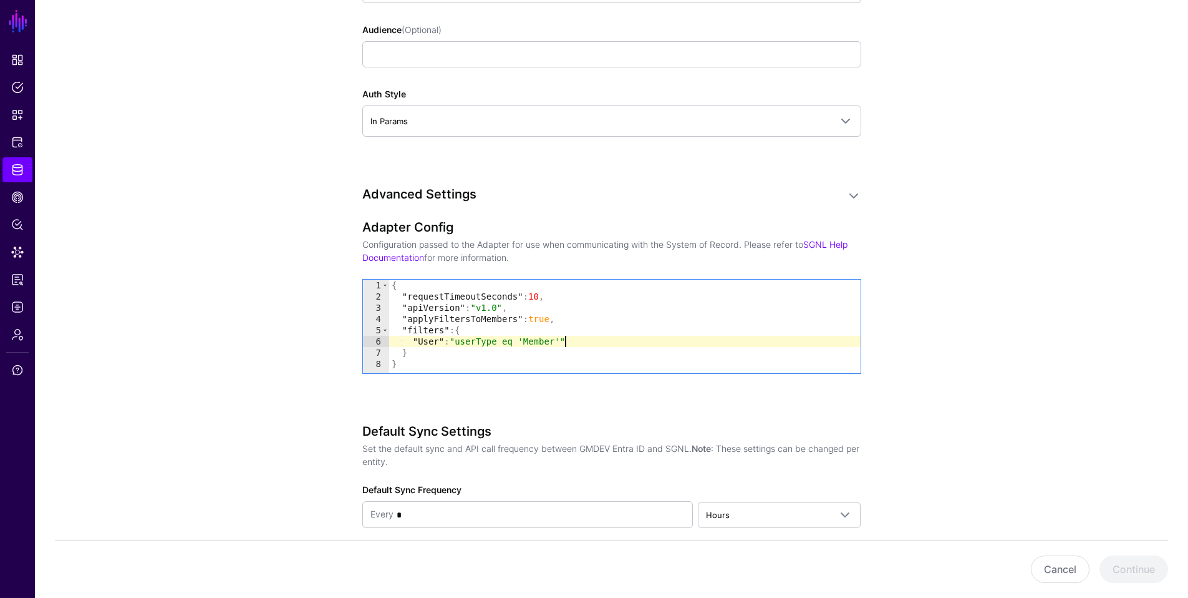
scroll to position [1218, 0]
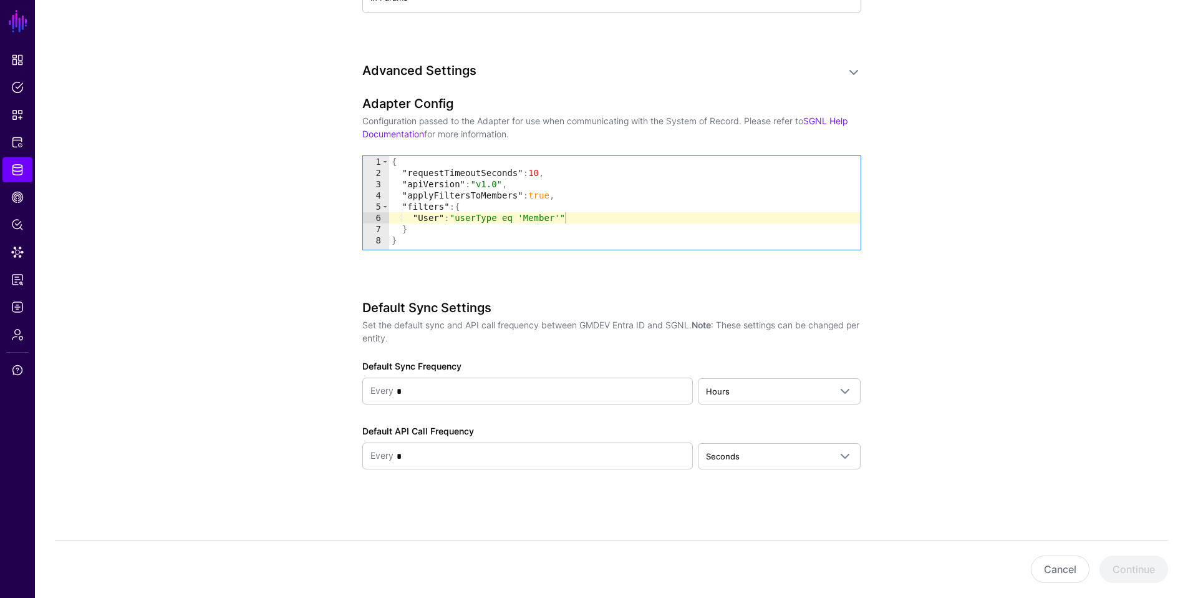
type textarea "**********"
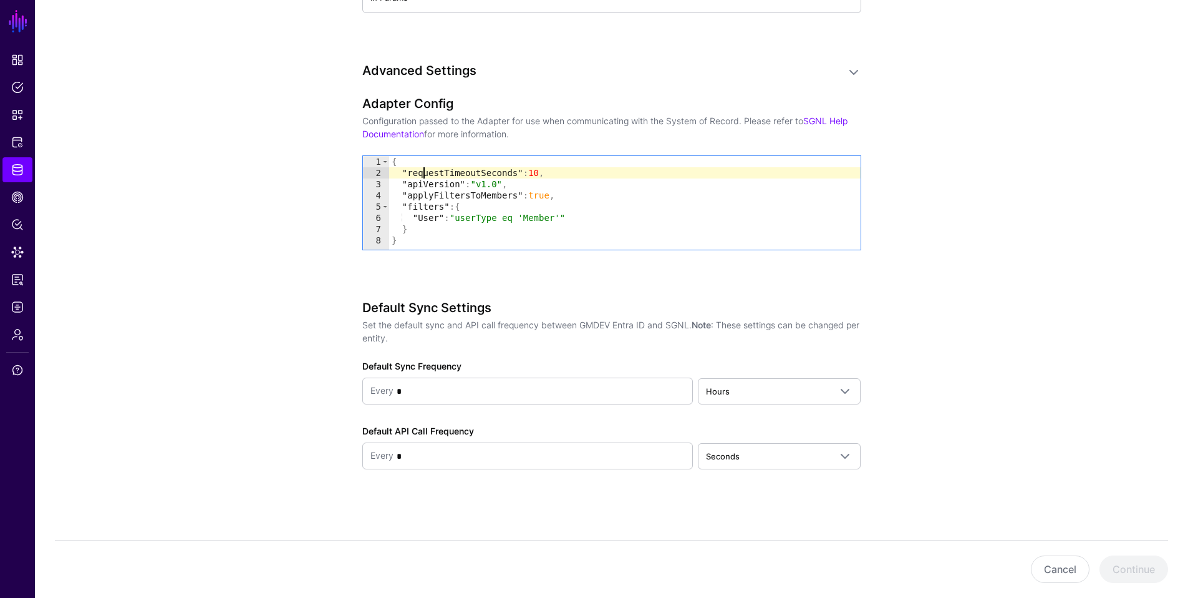
click at [421, 173] on div "{ "requestTimeoutSeconds" : 10 , "apiVersion" : "v1.0" , "applyFiltersToMembers…" at bounding box center [625, 214] width 472 height 116
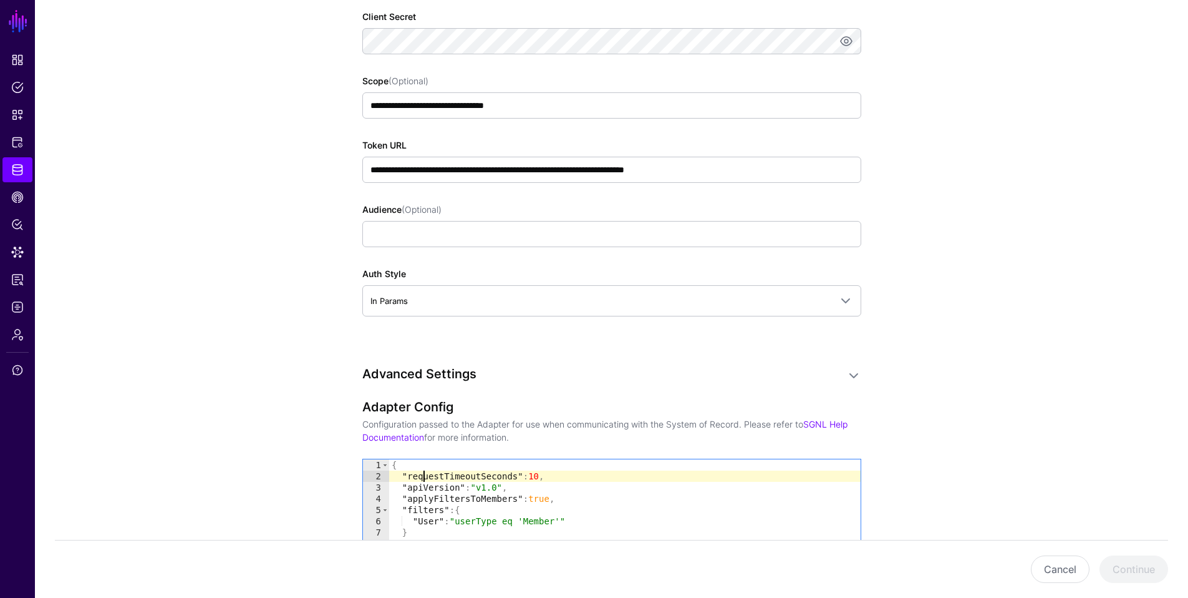
scroll to position [855, 0]
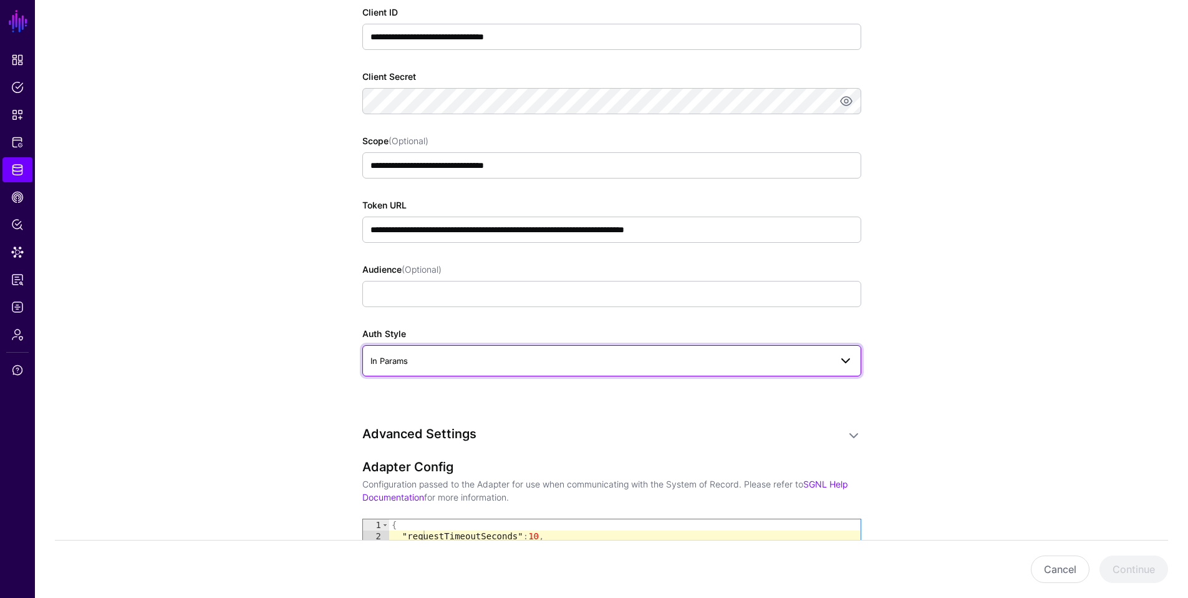
click at [572, 367] on span "In Params" at bounding box center [601, 361] width 460 height 14
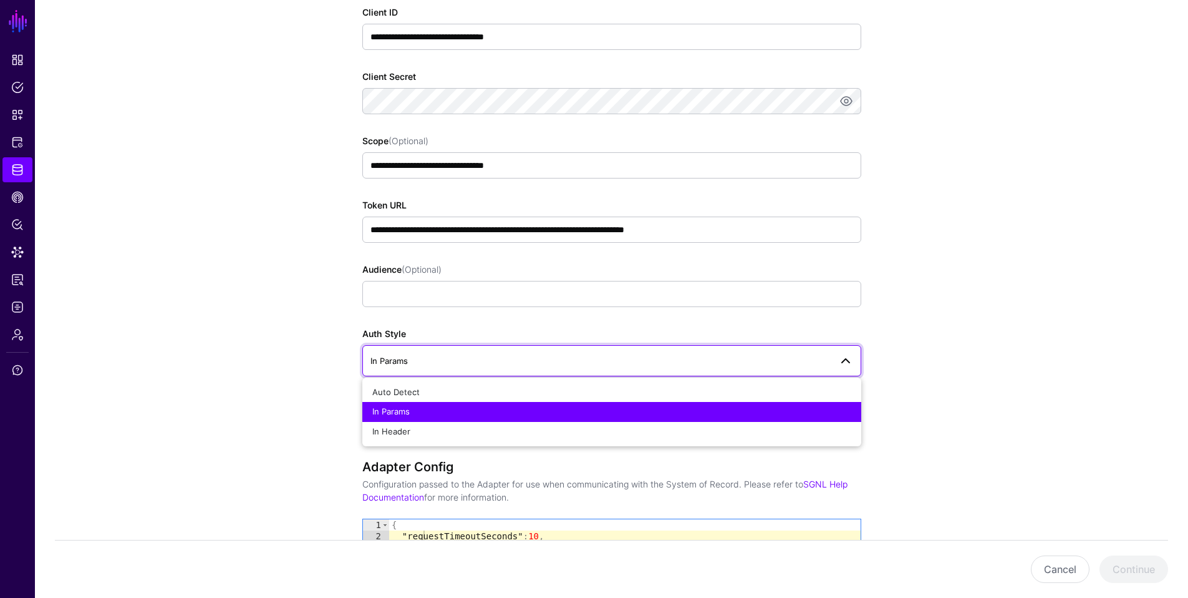
click at [572, 367] on span "In Params" at bounding box center [601, 361] width 460 height 14
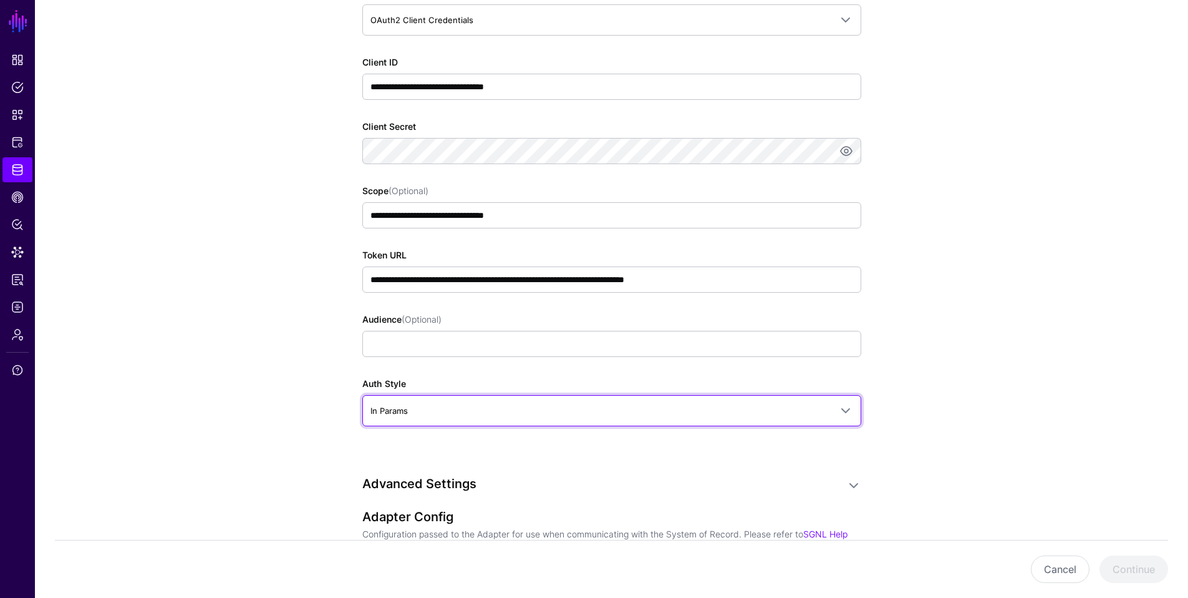
scroll to position [809, 0]
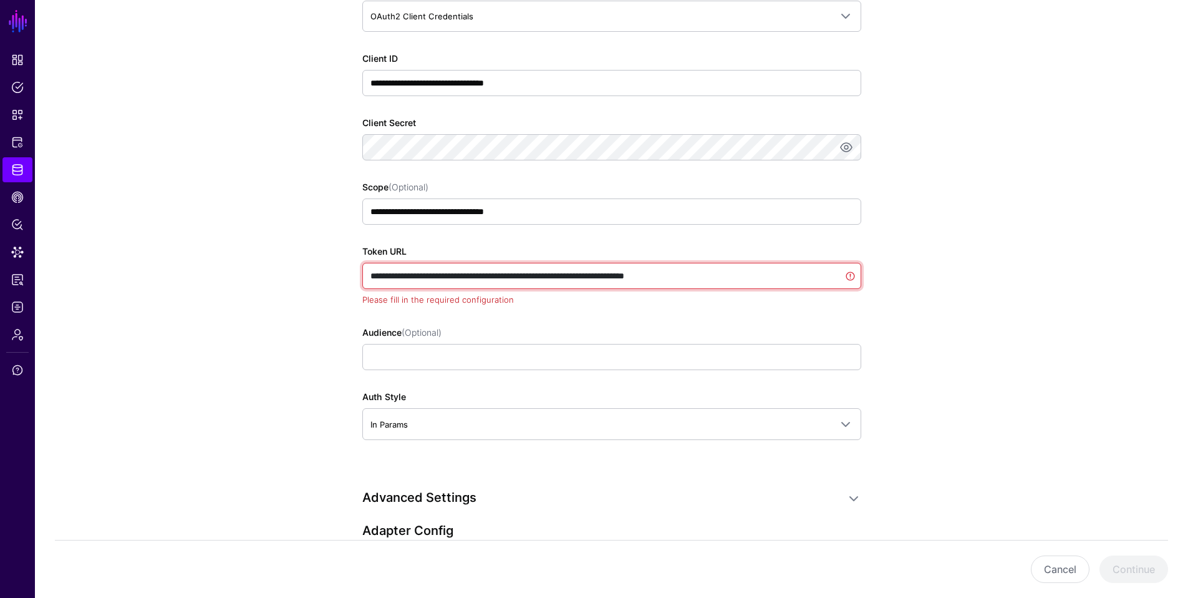
paste input "*******"
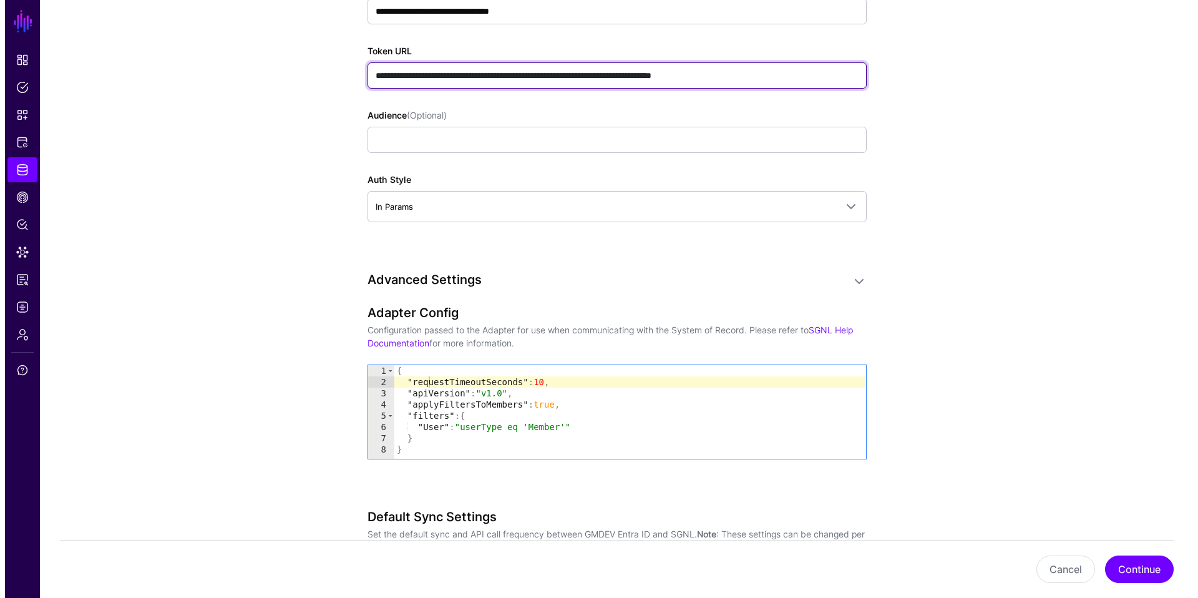
scroll to position [1071, 0]
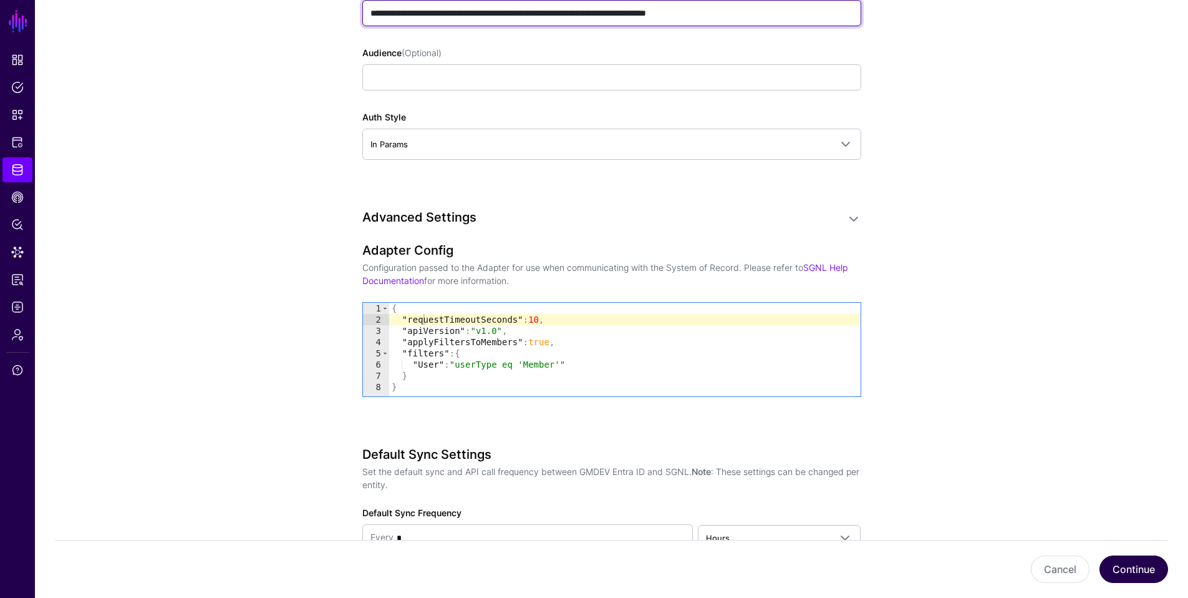
type input "**********"
click at [1039, 513] on button "Continue" at bounding box center [1134, 568] width 69 height 27
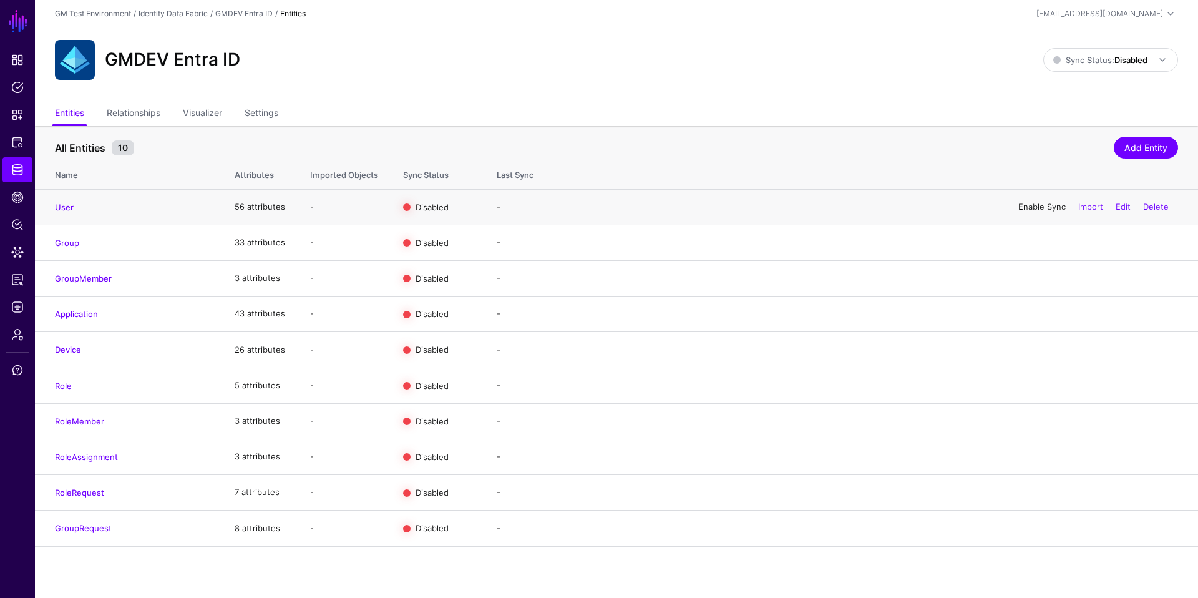
click at [1028, 207] on link "Enable Sync" at bounding box center [1041, 207] width 47 height 10
click at [1034, 241] on link "Enable Sync" at bounding box center [1041, 242] width 47 height 10
click at [1034, 276] on link "Enable Sync" at bounding box center [1041, 278] width 47 height 10
click at [1031, 347] on link "Enable Sync" at bounding box center [1041, 349] width 47 height 10
click at [1039, 62] on span at bounding box center [1162, 59] width 15 height 15
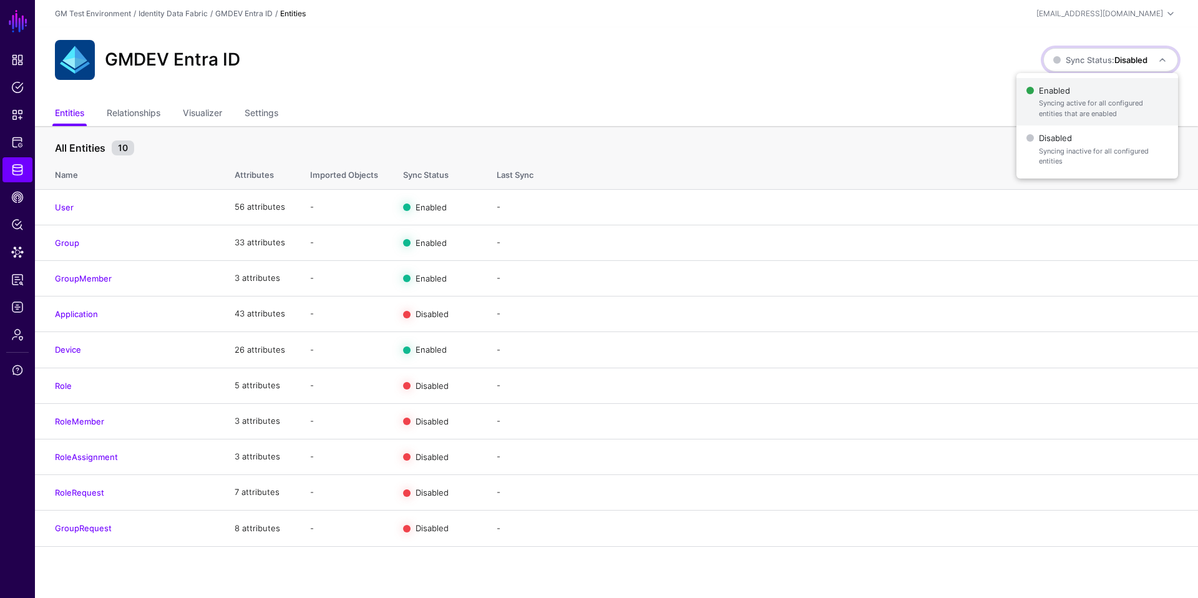
click at [1039, 96] on span "Enabled Syncing active for all configured entities that are enabled" at bounding box center [1097, 102] width 142 height 41
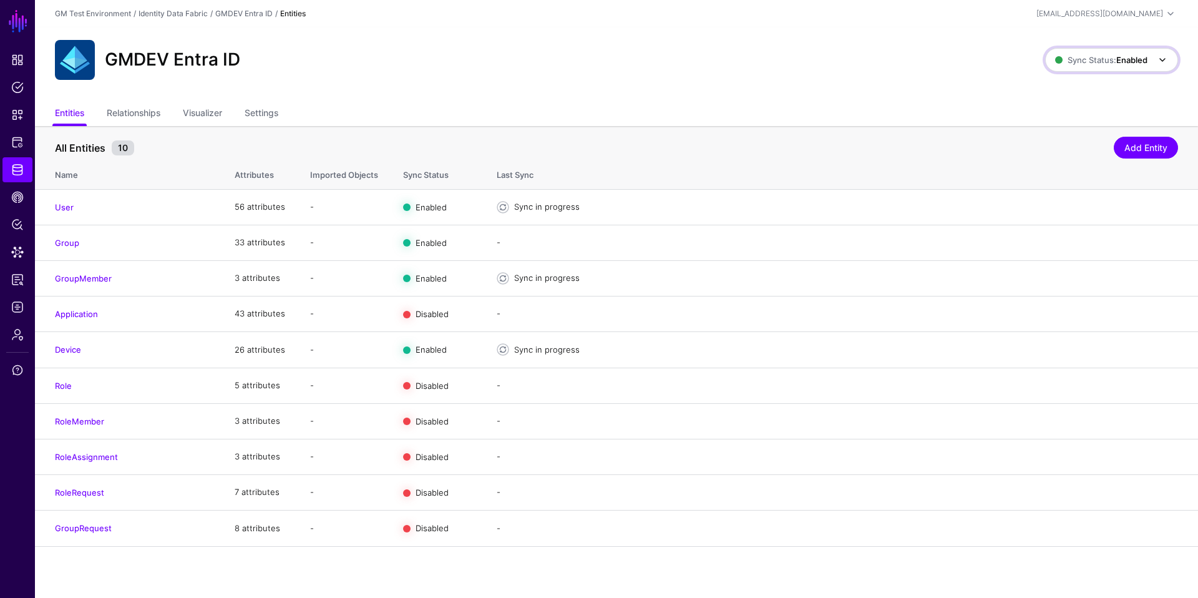
click at [1039, 64] on strong "Enabled" at bounding box center [1131, 60] width 31 height 10
click at [1039, 137] on span "Disabled Syncing inactive for all configured entities" at bounding box center [1098, 149] width 140 height 41
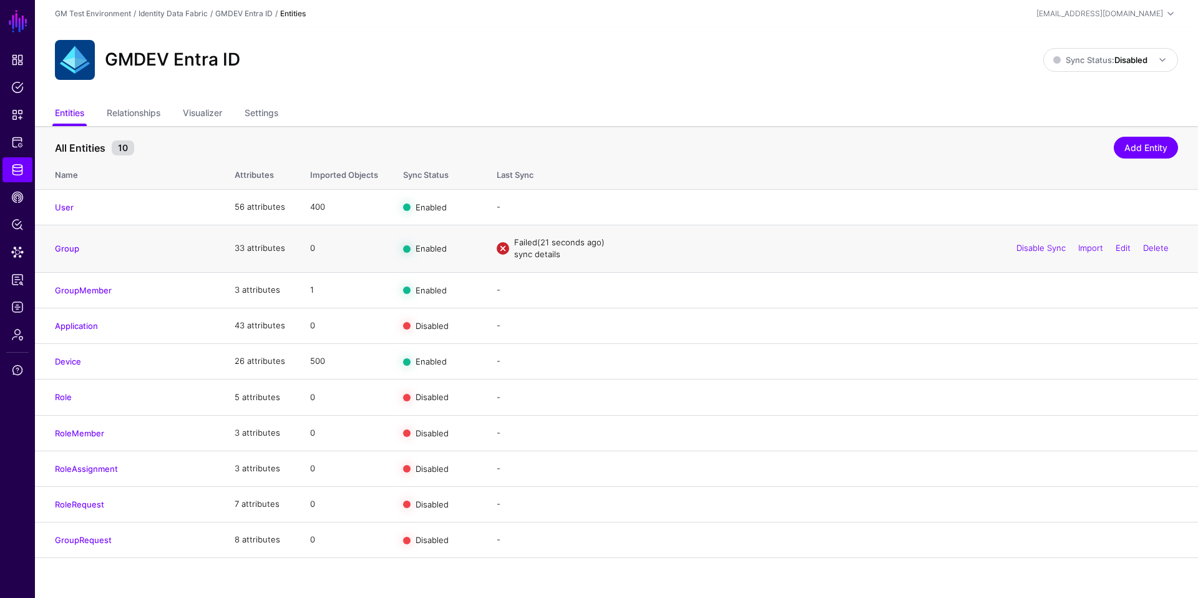
click at [532, 256] on link "sync details" at bounding box center [537, 254] width 46 height 10
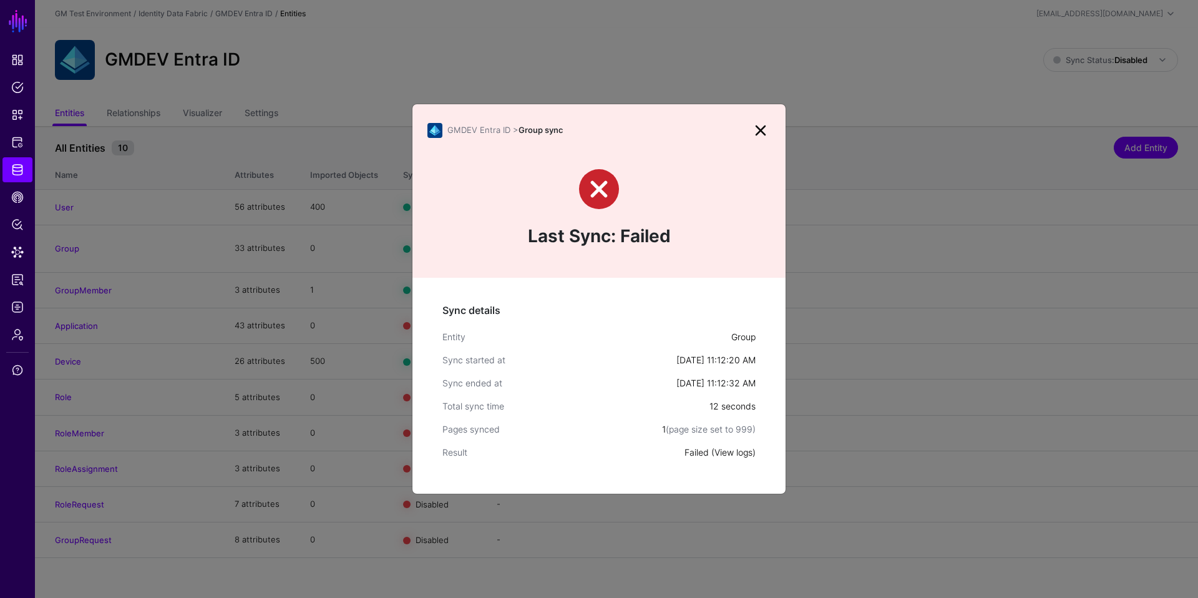
click at [727, 447] on link "View logs" at bounding box center [733, 452] width 38 height 11
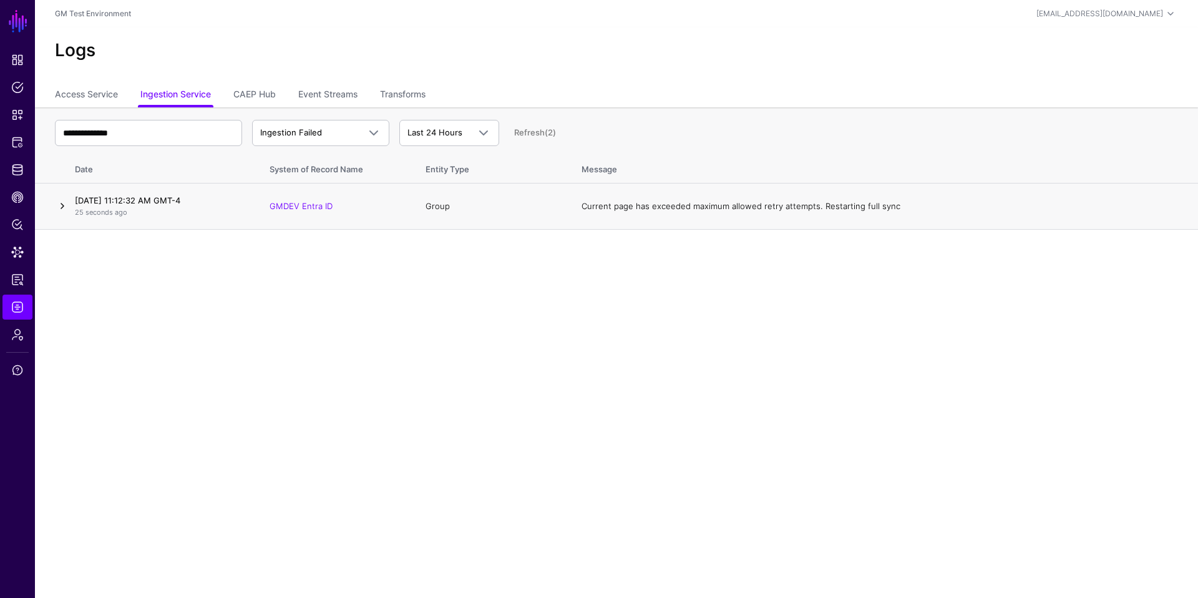
click at [62, 206] on link at bounding box center [62, 205] width 15 height 15
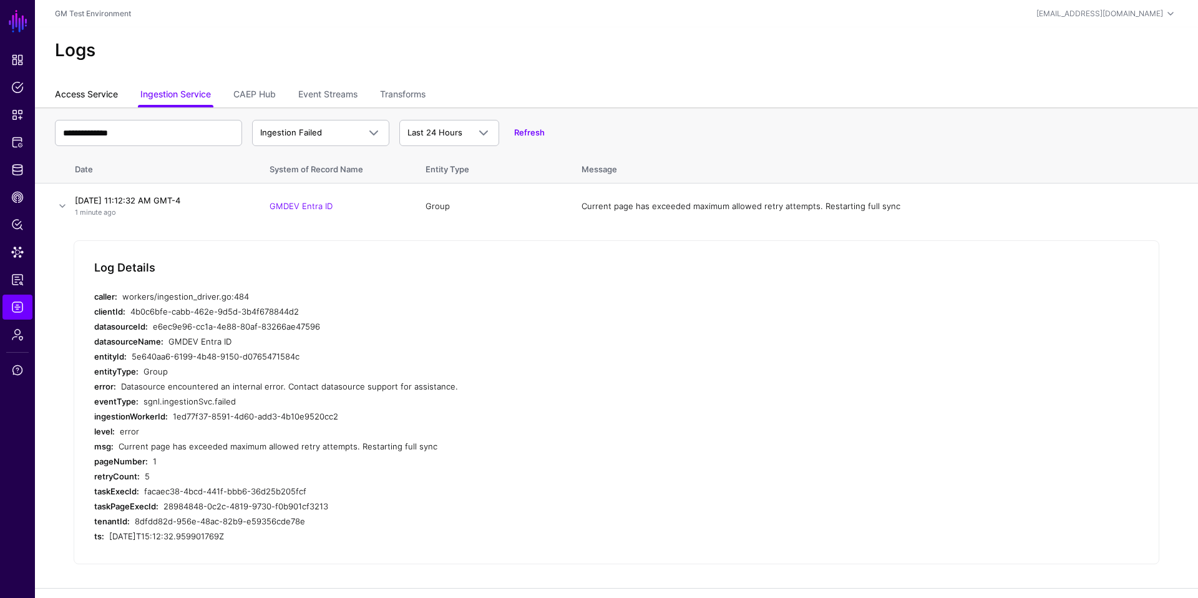
click at [75, 96] on link "Access Service" at bounding box center [86, 96] width 63 height 24
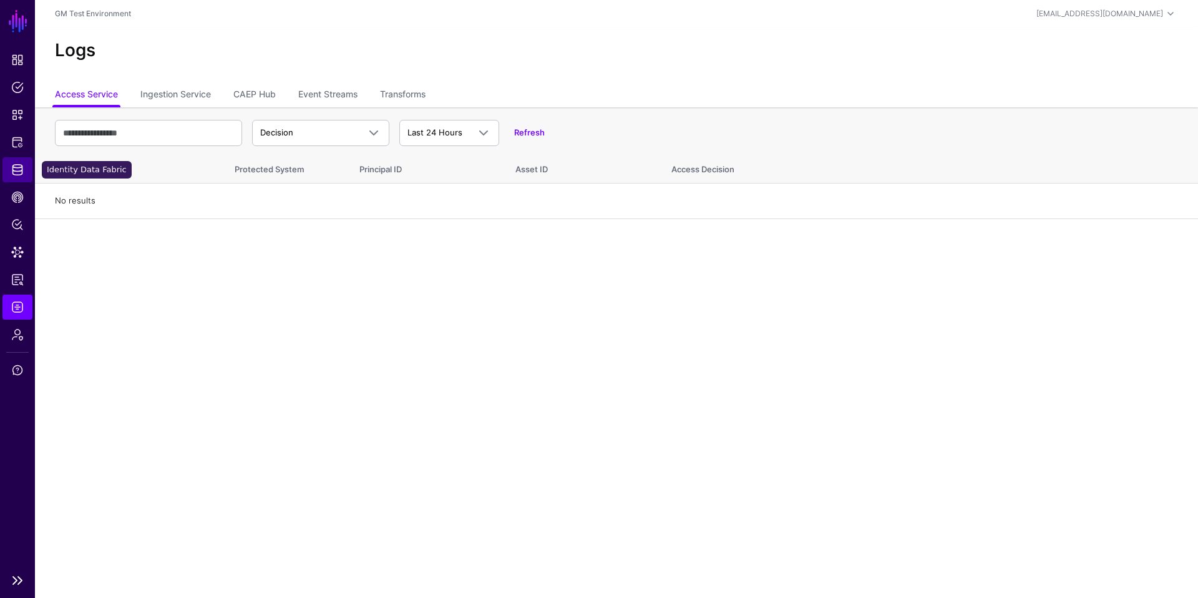
click at [12, 171] on span "Identity Data Fabric" at bounding box center [17, 169] width 12 height 12
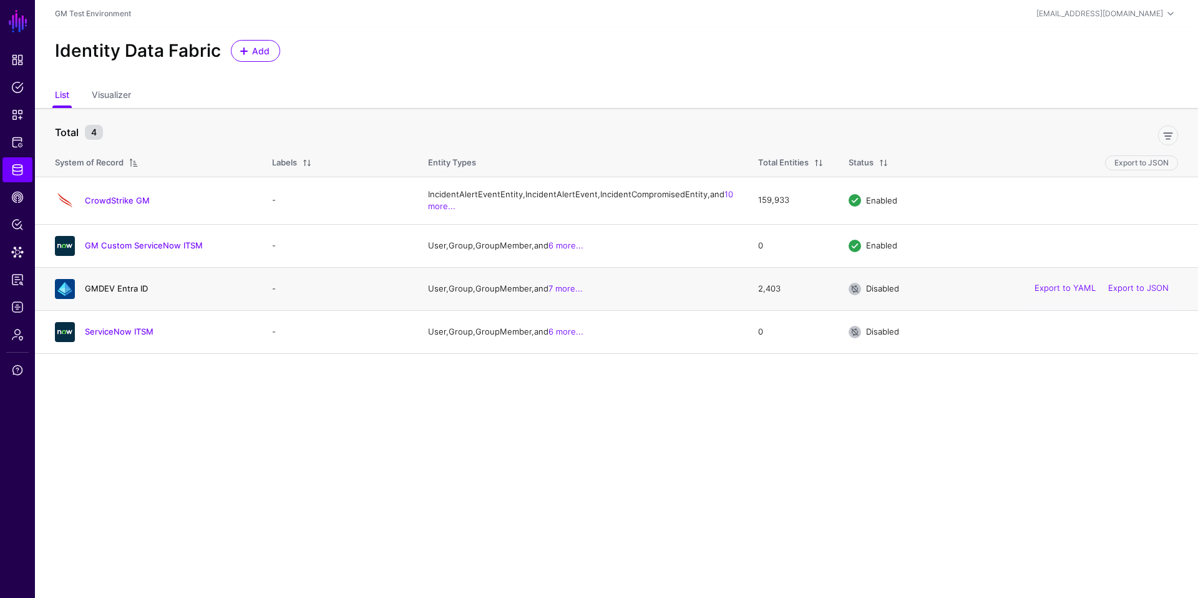
click at [111, 293] on link "GMDEV Entra ID" at bounding box center [116, 288] width 63 height 10
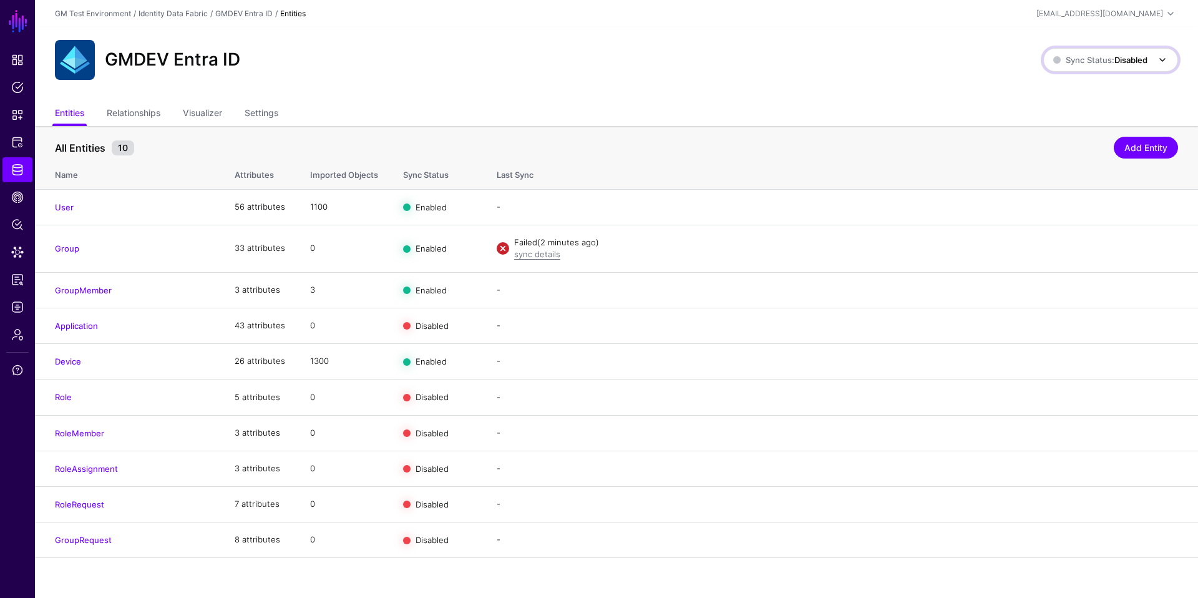
click at [1039, 59] on span at bounding box center [1158, 59] width 22 height 15
click at [1039, 144] on span "Disabled Syncing inactive for all configured entities" at bounding box center [1097, 149] width 142 height 41
click at [1039, 62] on span "Sync Status: Disabled" at bounding box center [1100, 60] width 94 height 10
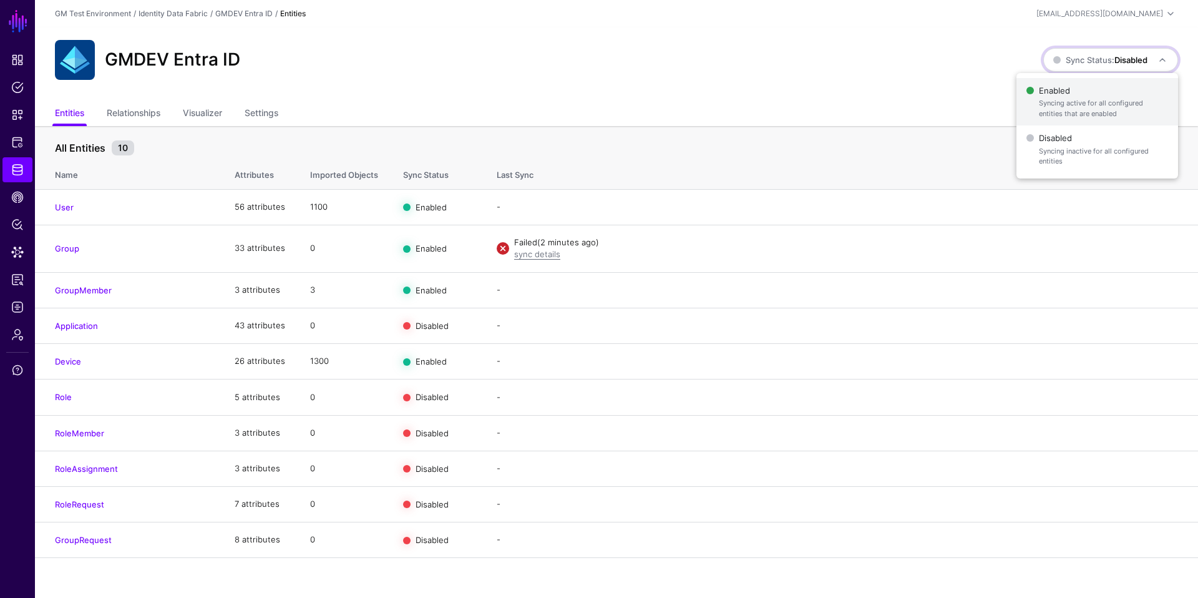
click at [1039, 97] on span "Enabled Syncing active for all configured entities that are enabled" at bounding box center [1097, 102] width 142 height 41
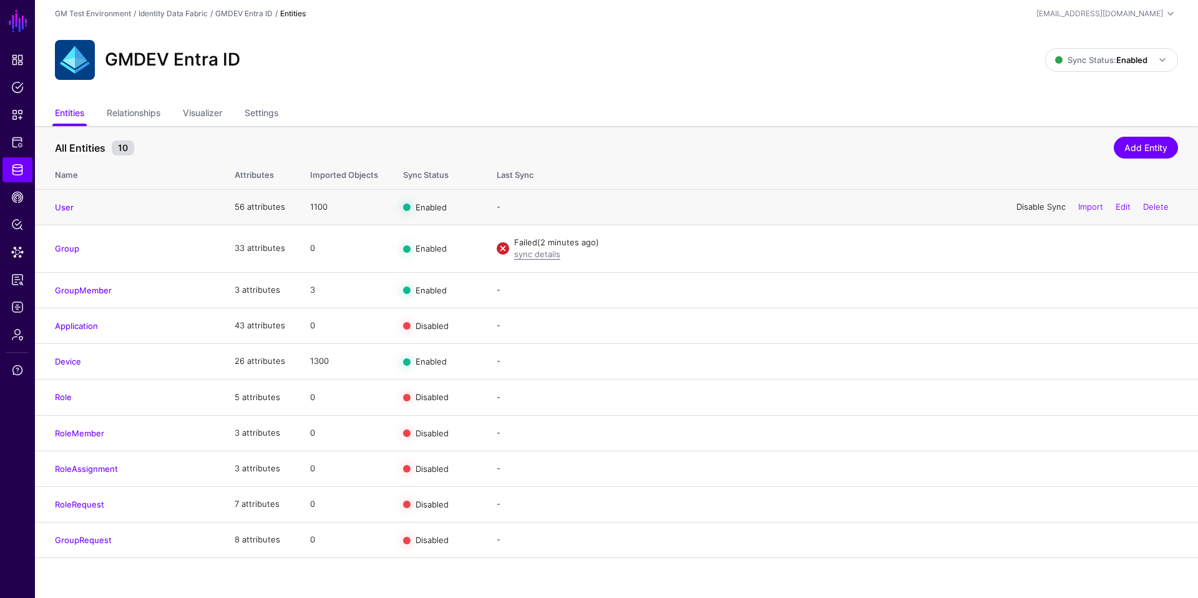
click at [1036, 208] on link "Disable Sync" at bounding box center [1040, 207] width 49 height 10
click at [1024, 248] on link "Disable Sync" at bounding box center [1040, 248] width 49 height 10
click at [1023, 294] on div "Disable Sync Import Edit Delete" at bounding box center [1092, 289] width 171 height 31
click at [1025, 289] on link "Disable Sync" at bounding box center [1040, 289] width 49 height 10
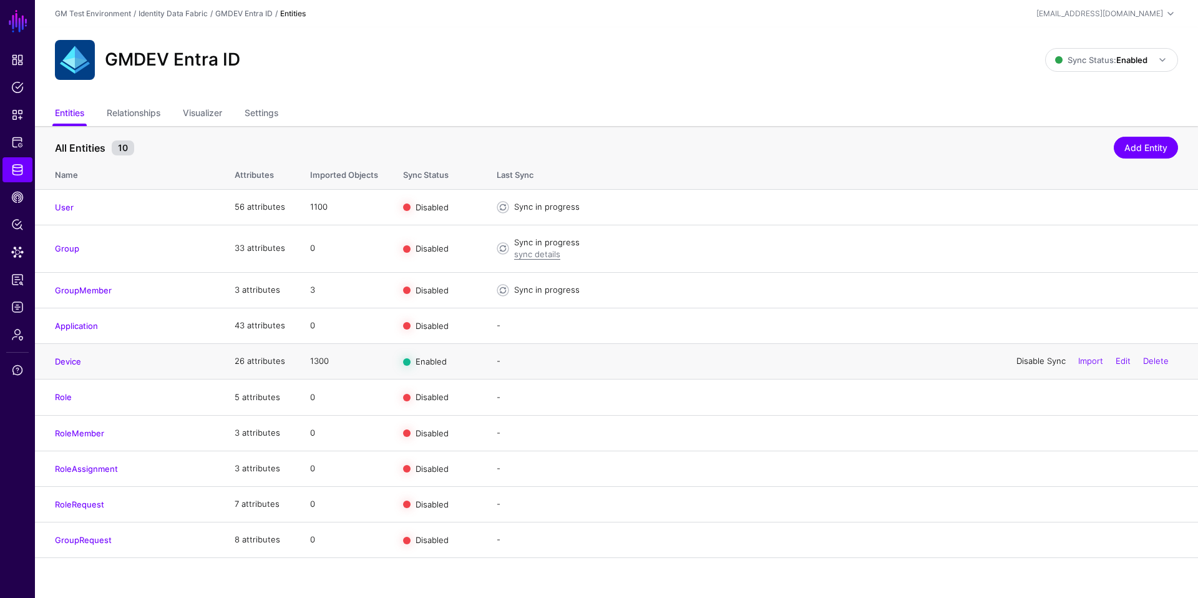
click at [1019, 362] on link "Disable Sync" at bounding box center [1040, 361] width 49 height 10
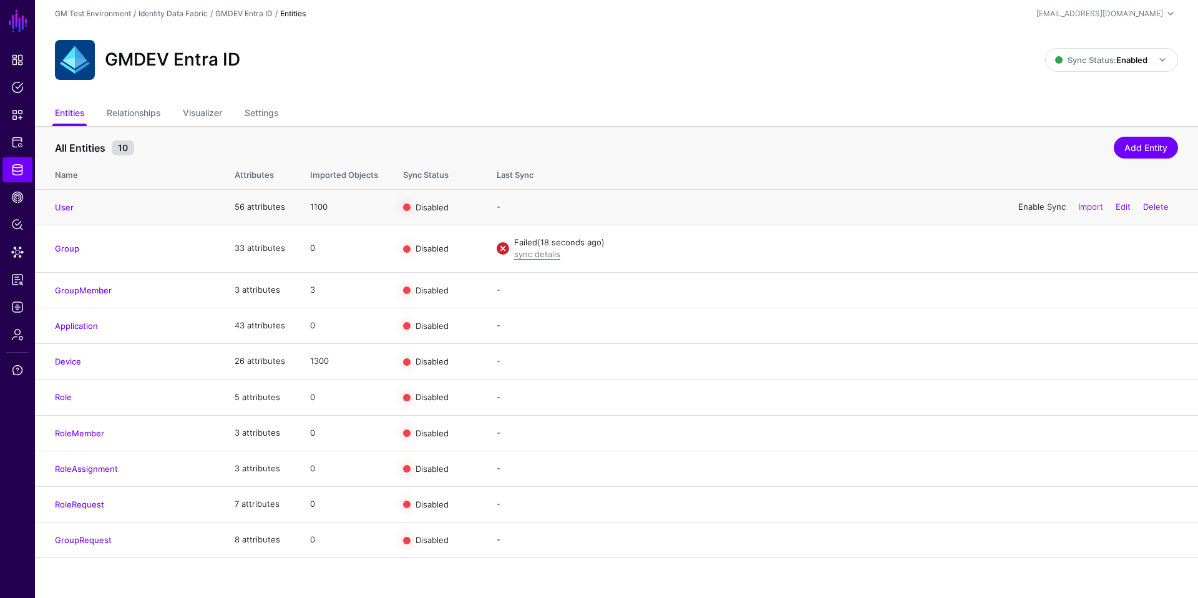
click at [1024, 208] on link "Enable Sync" at bounding box center [1041, 207] width 47 height 10
click at [1032, 251] on link "Enable Sync" at bounding box center [1041, 248] width 47 height 10
click at [1028, 288] on link "Enable Sync" at bounding box center [1041, 289] width 47 height 10
click at [1026, 324] on link "Enable Sync" at bounding box center [1041, 325] width 47 height 10
click at [1025, 326] on link "Disable Sync" at bounding box center [1040, 325] width 49 height 10
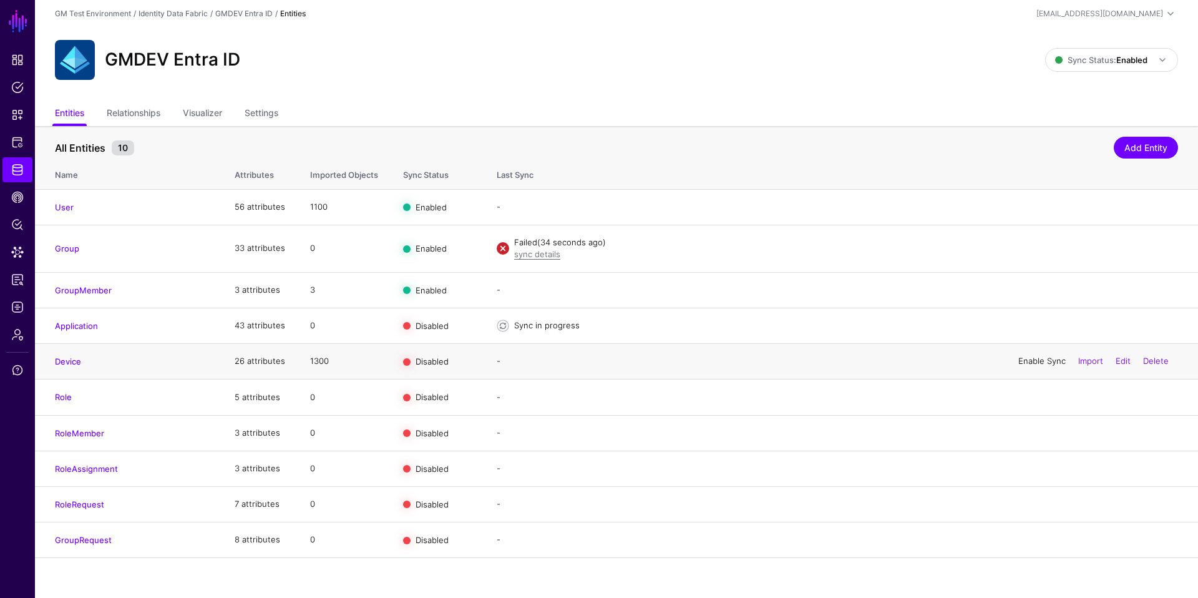
click at [1028, 362] on link "Enable Sync" at bounding box center [1041, 361] width 47 height 10
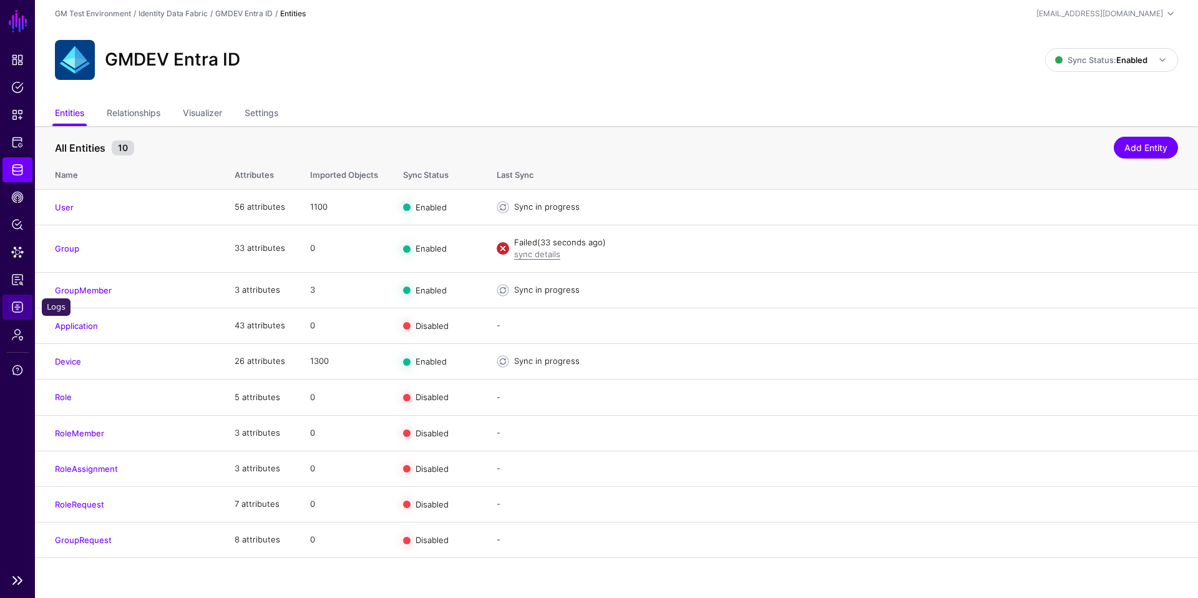
click at [17, 312] on span "Logs" at bounding box center [17, 307] width 12 height 12
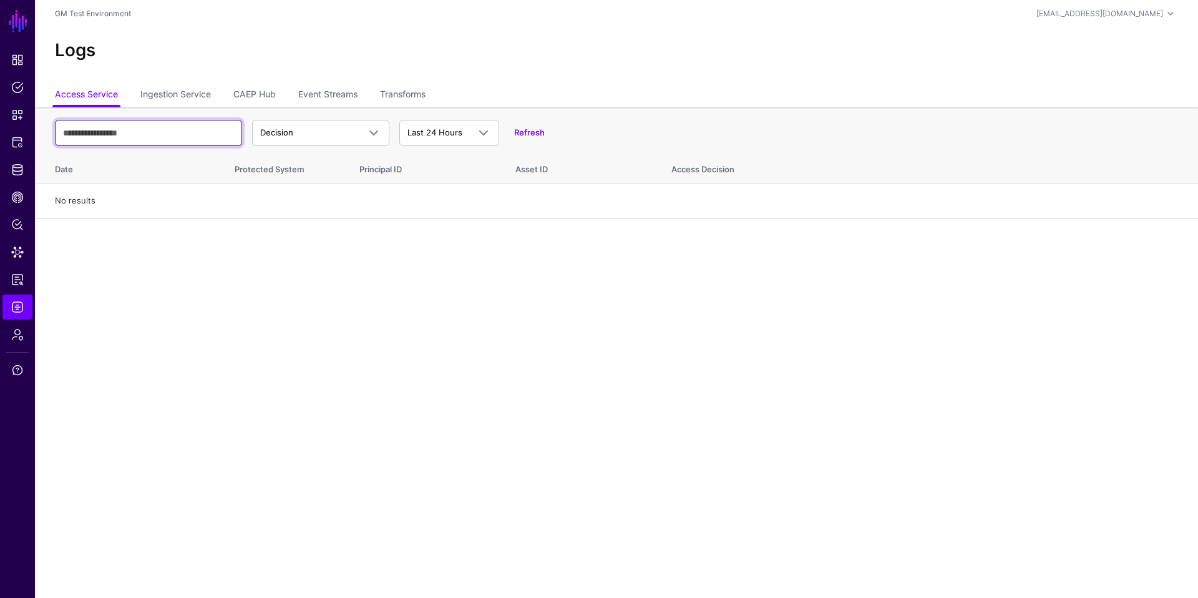
click at [190, 133] on input "text" at bounding box center [148, 133] width 187 height 26
type input "*****"
click at [170, 98] on link "Ingestion Service" at bounding box center [175, 96] width 70 height 24
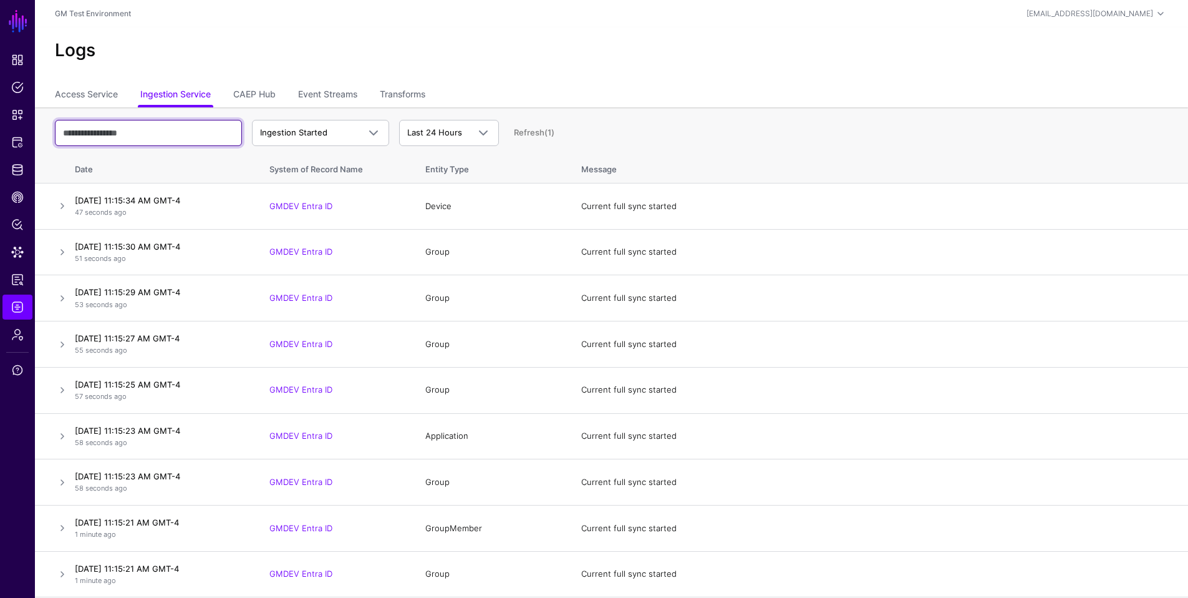
click at [172, 130] on input "text" at bounding box center [148, 133] width 187 height 26
click at [376, 132] on span at bounding box center [373, 132] width 15 height 15
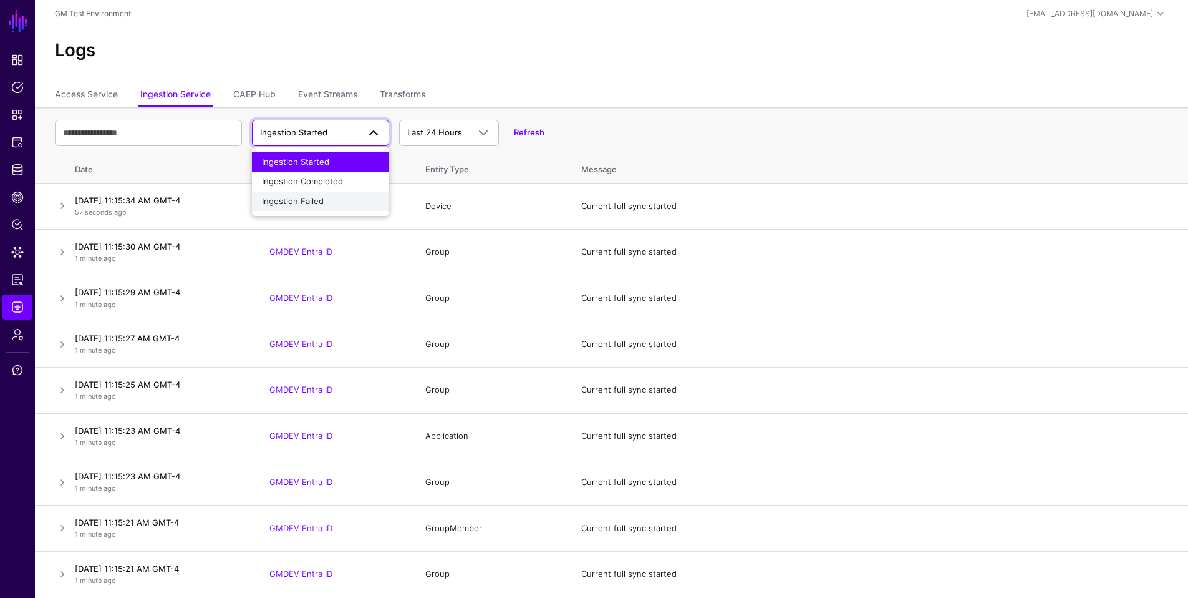
click at [325, 202] on div "Ingestion Failed" at bounding box center [320, 201] width 117 height 12
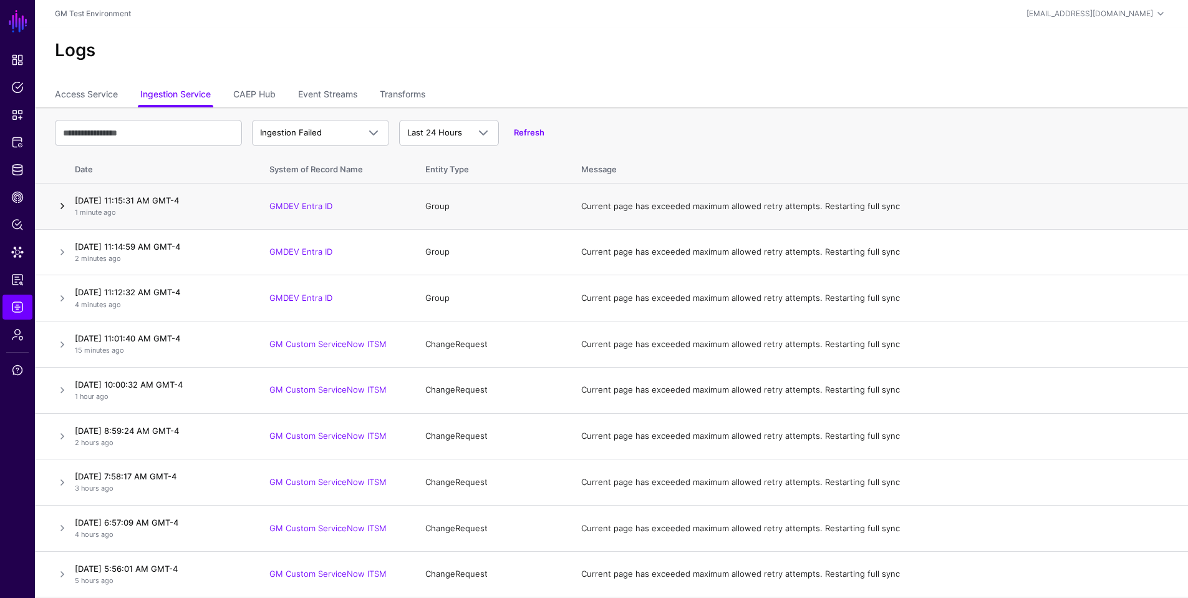
click at [64, 205] on link at bounding box center [62, 205] width 15 height 15
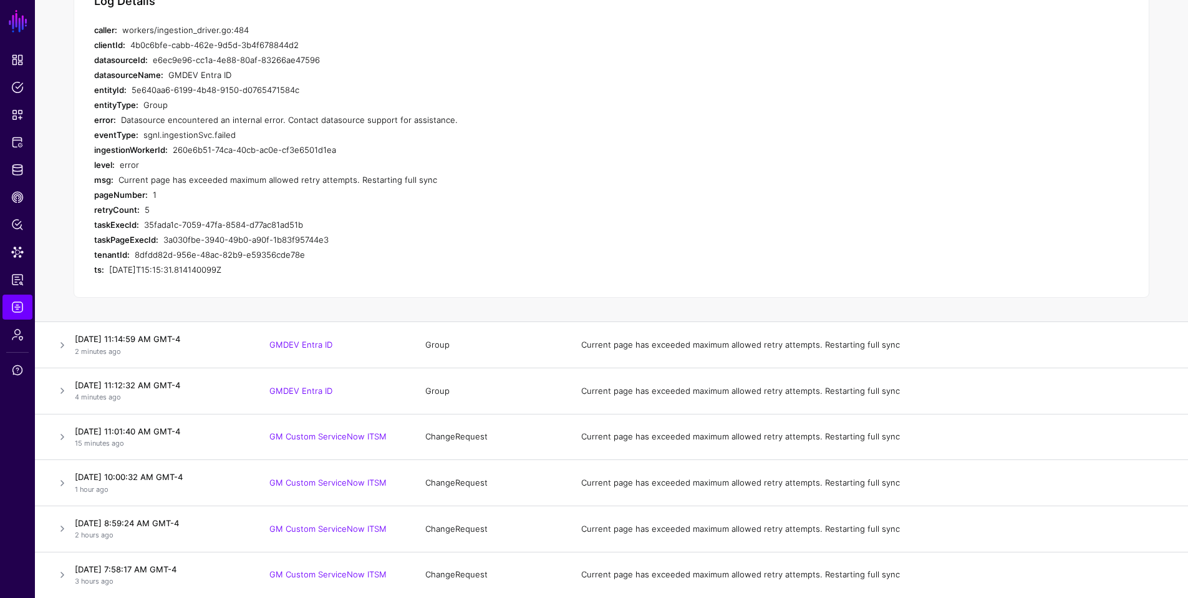
scroll to position [74, 0]
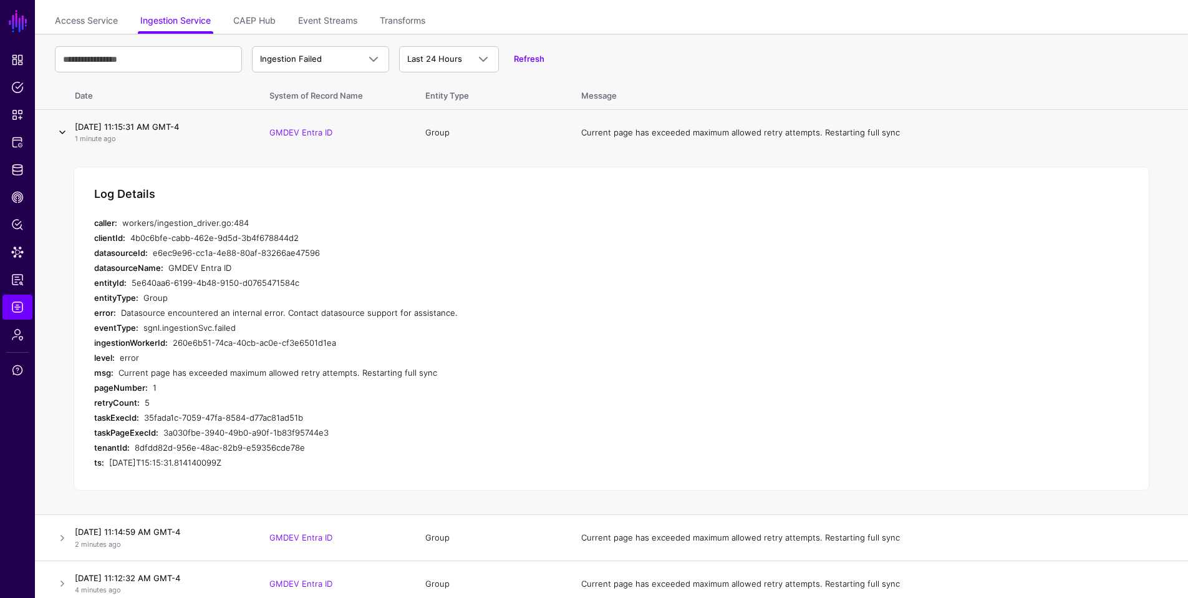
click at [64, 133] on link at bounding box center [62, 132] width 15 height 15
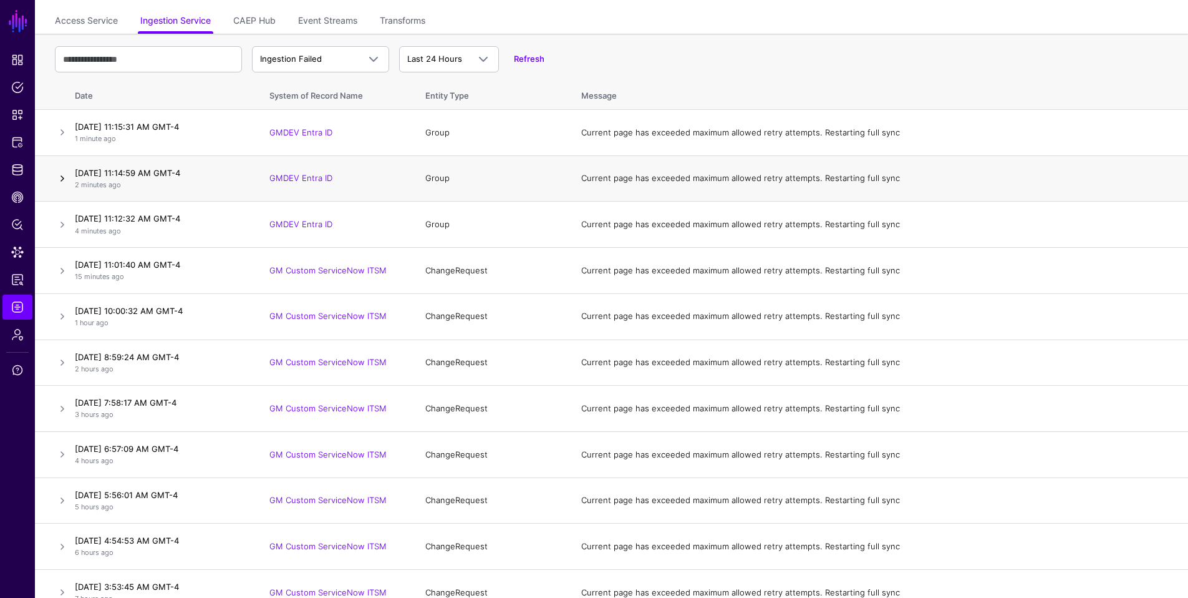
click at [66, 180] on link at bounding box center [62, 178] width 15 height 15
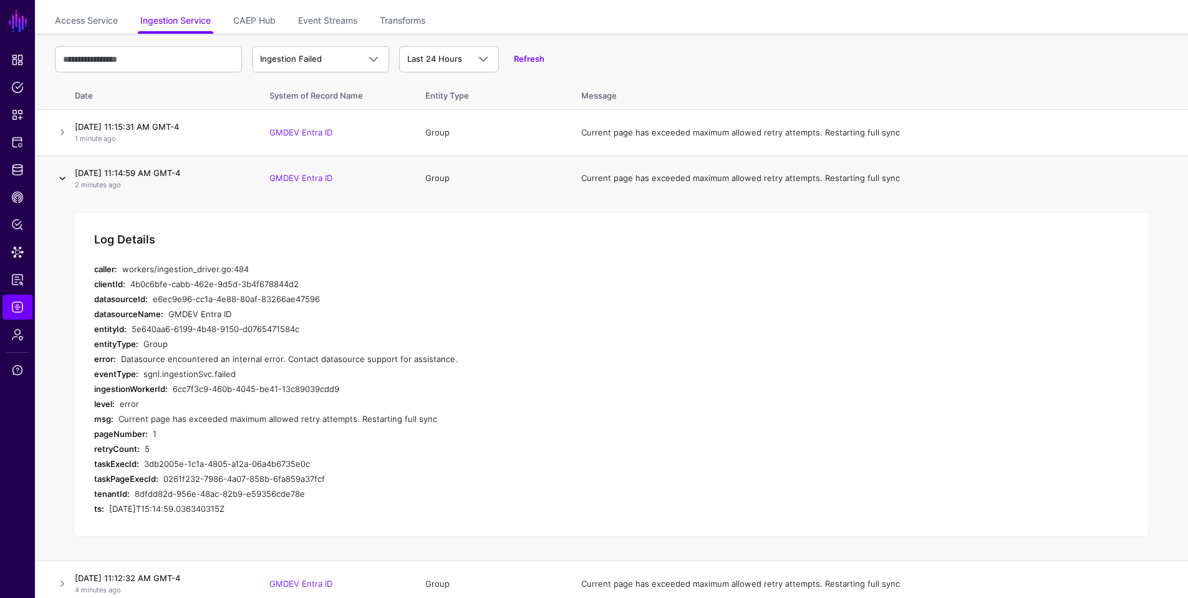
click at [66, 180] on link at bounding box center [62, 178] width 15 height 15
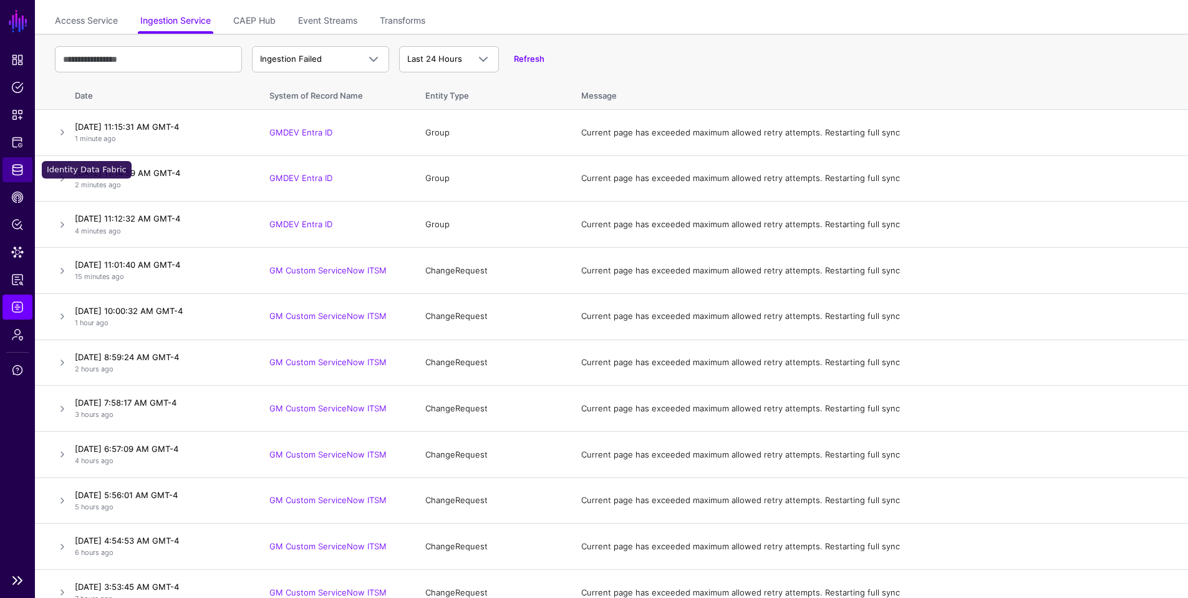
click at [20, 174] on span "Identity Data Fabric" at bounding box center [17, 169] width 12 height 12
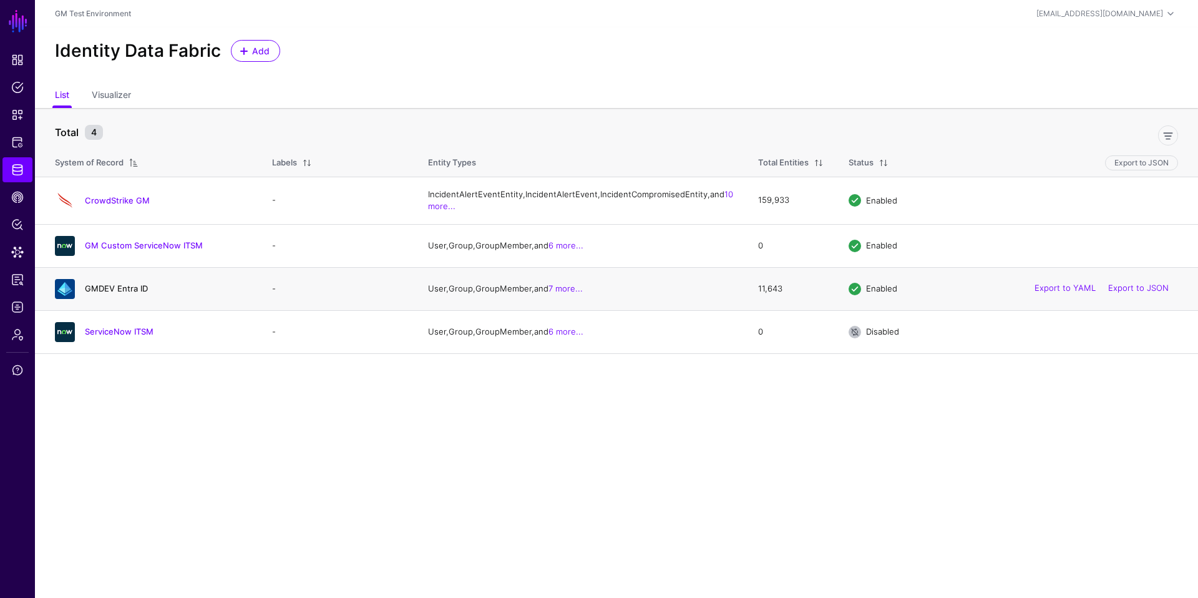
click at [124, 293] on link "GMDEV Entra ID" at bounding box center [116, 288] width 63 height 10
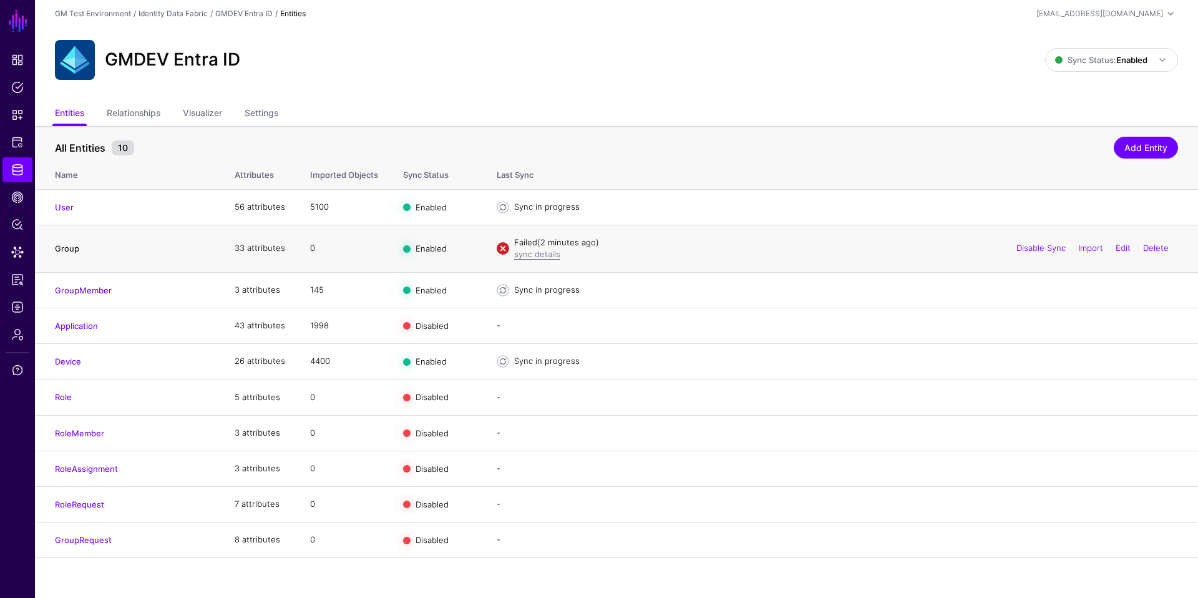
click at [71, 251] on link "Group" at bounding box center [67, 248] width 24 height 10
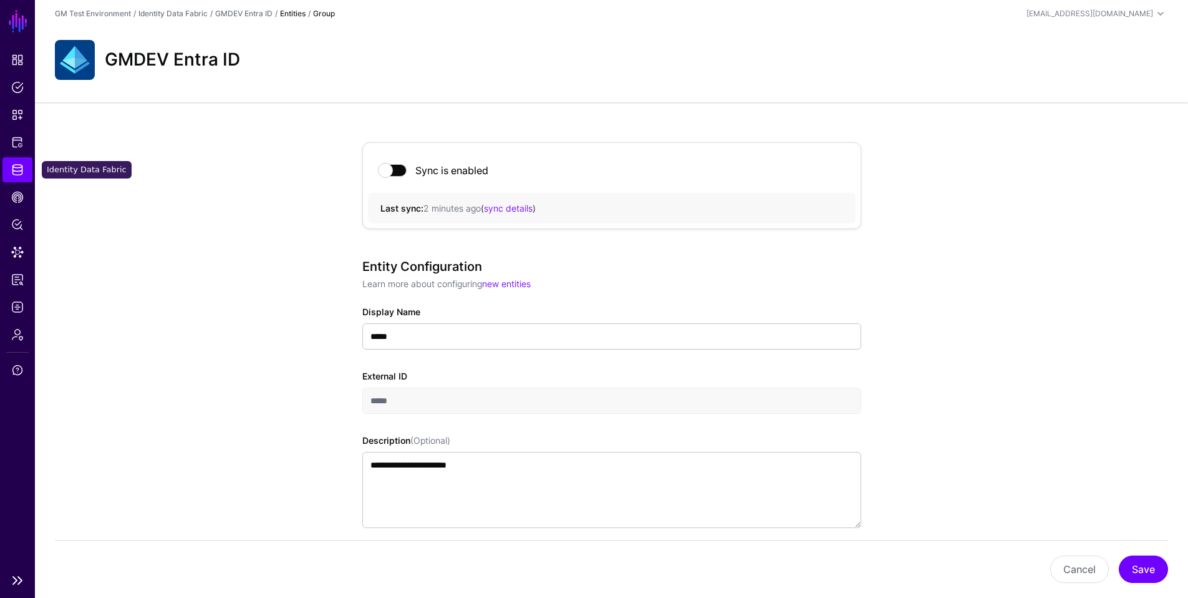
click at [19, 170] on span "Identity Data Fabric" at bounding box center [17, 169] width 12 height 12
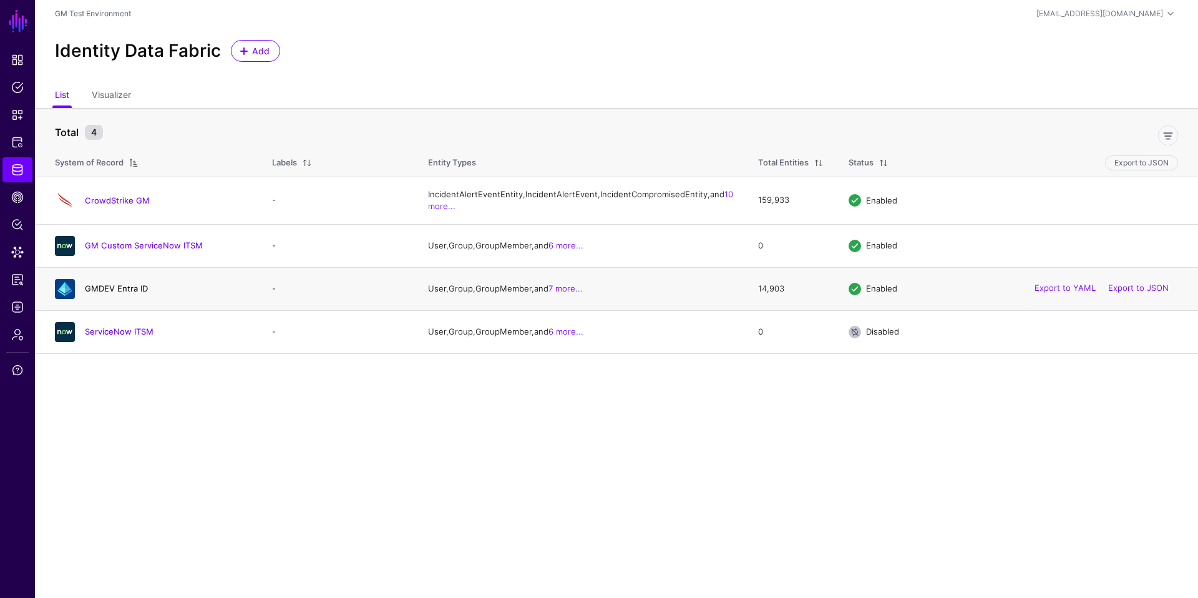
click at [110, 293] on link "GMDEV Entra ID" at bounding box center [116, 288] width 63 height 10
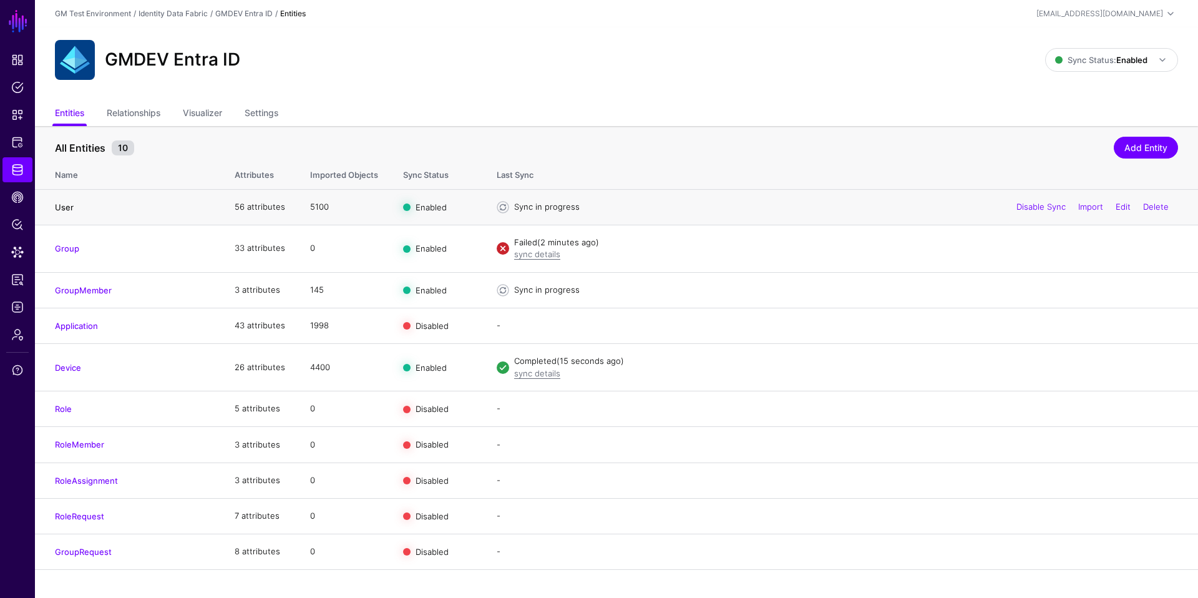
click at [68, 208] on link "User" at bounding box center [64, 207] width 19 height 10
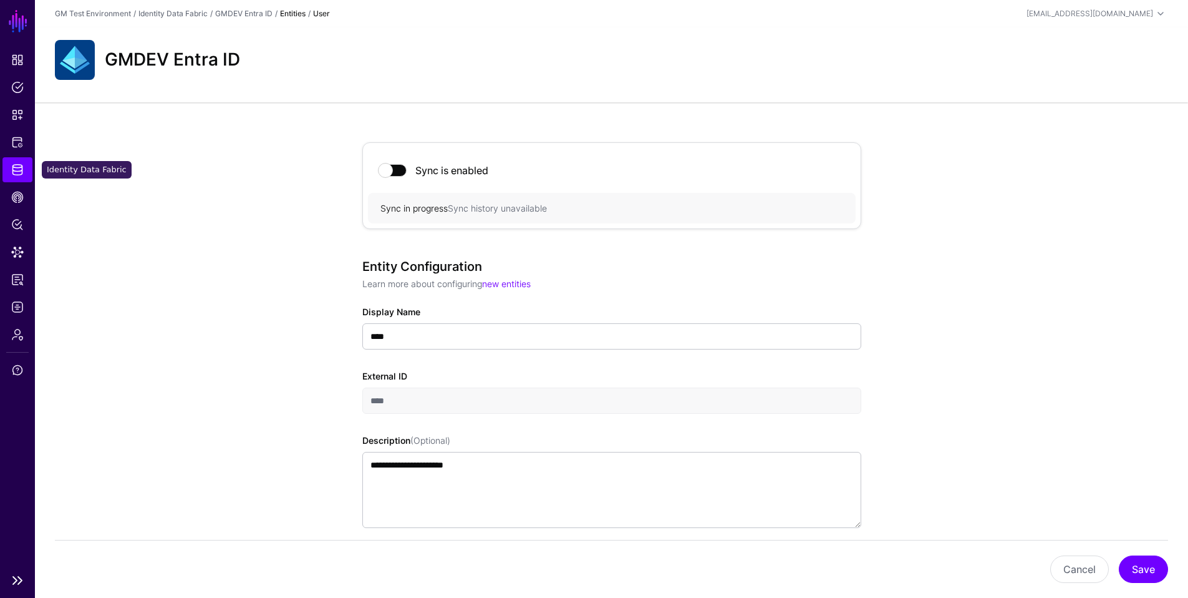
click at [17, 172] on span "Identity Data Fabric" at bounding box center [17, 169] width 12 height 12
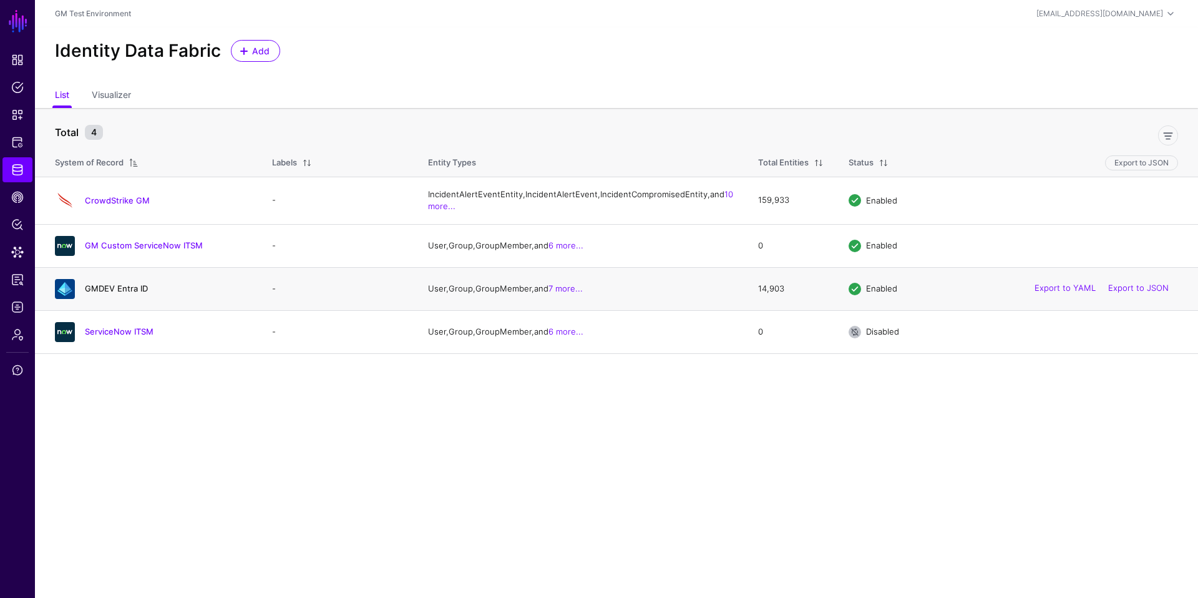
click at [110, 293] on link "GMDEV Entra ID" at bounding box center [116, 288] width 63 height 10
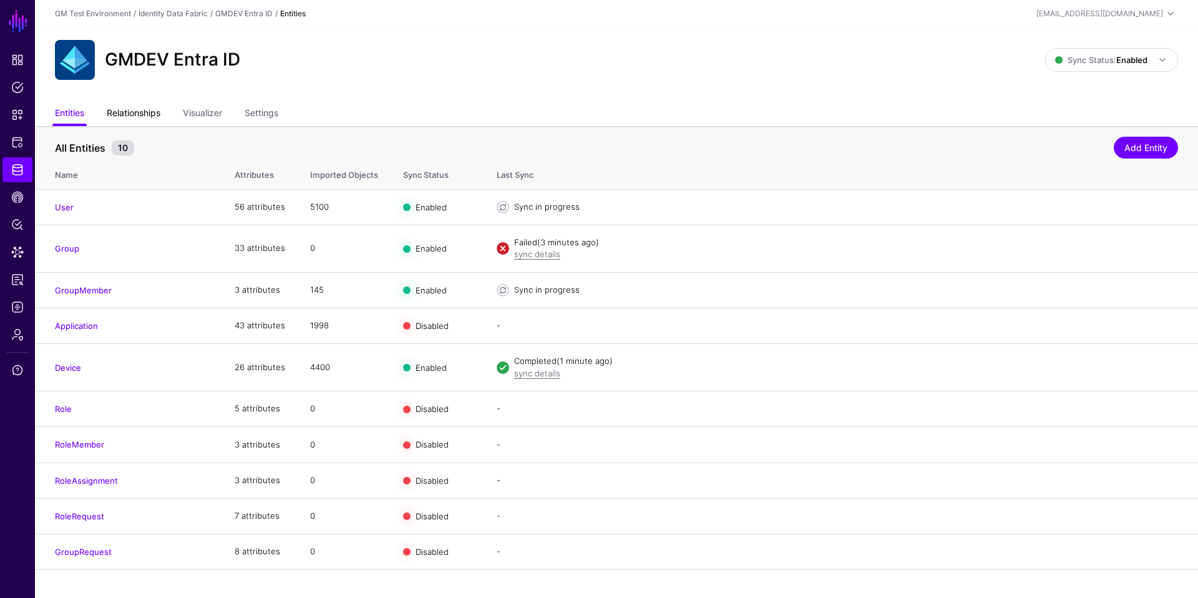
click at [134, 114] on link "Relationships" at bounding box center [134, 114] width 54 height 24
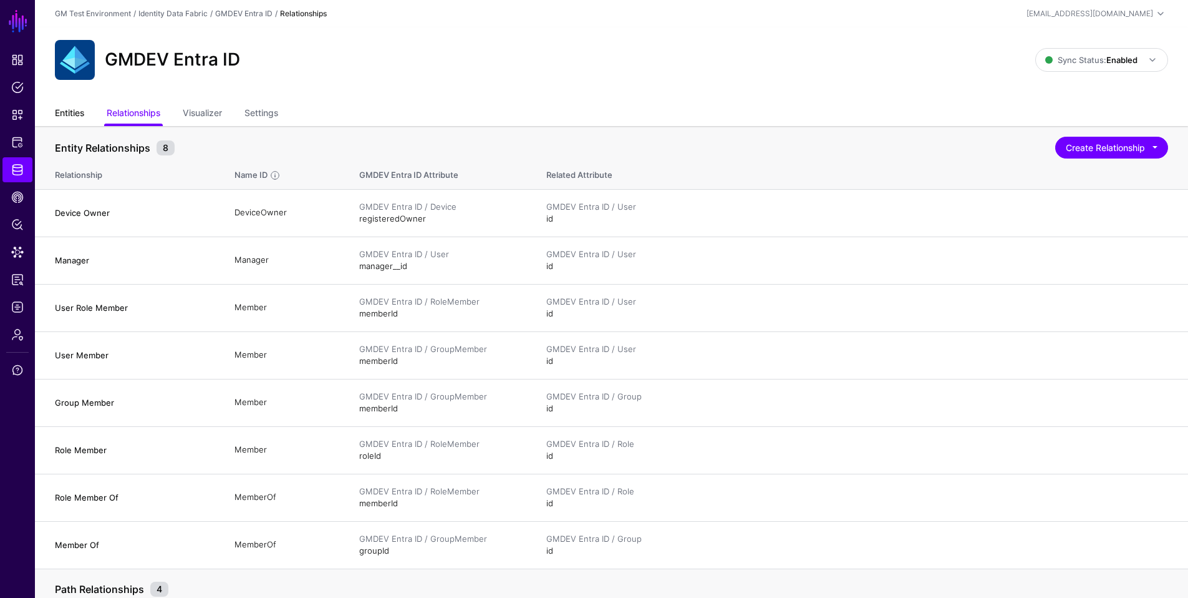
click at [59, 114] on link "Entities" at bounding box center [69, 114] width 29 height 24
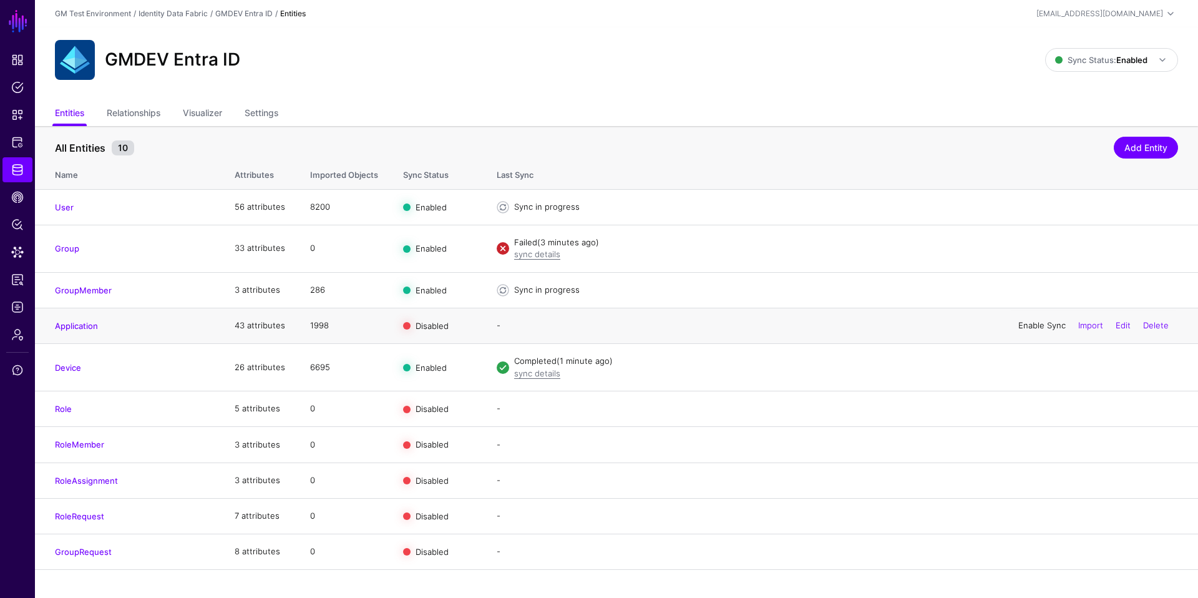
click at [1029, 325] on link "Enable Sync" at bounding box center [1041, 325] width 47 height 10
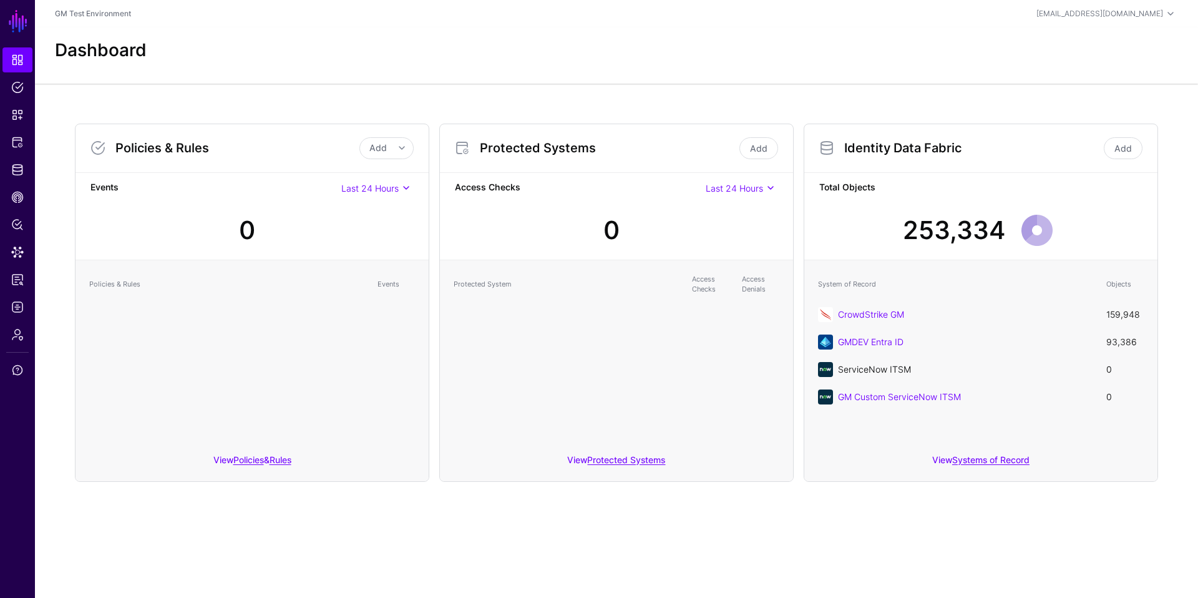
click at [848, 369] on link "ServiceNow ITSM" at bounding box center [874, 369] width 73 height 11
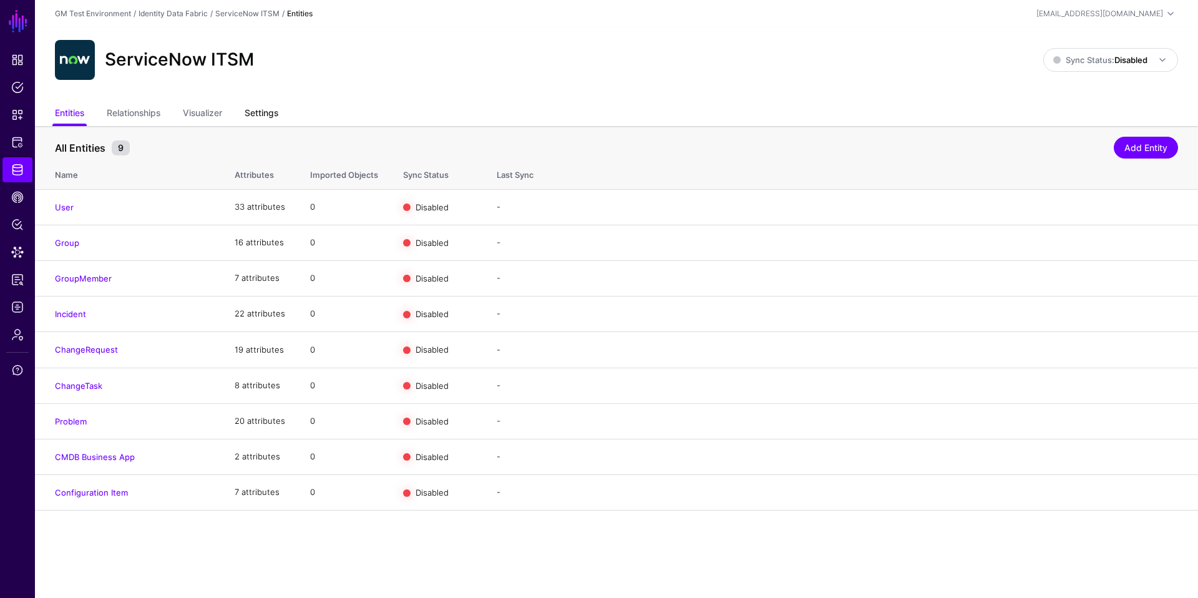
click at [266, 114] on link "Settings" at bounding box center [262, 114] width 34 height 24
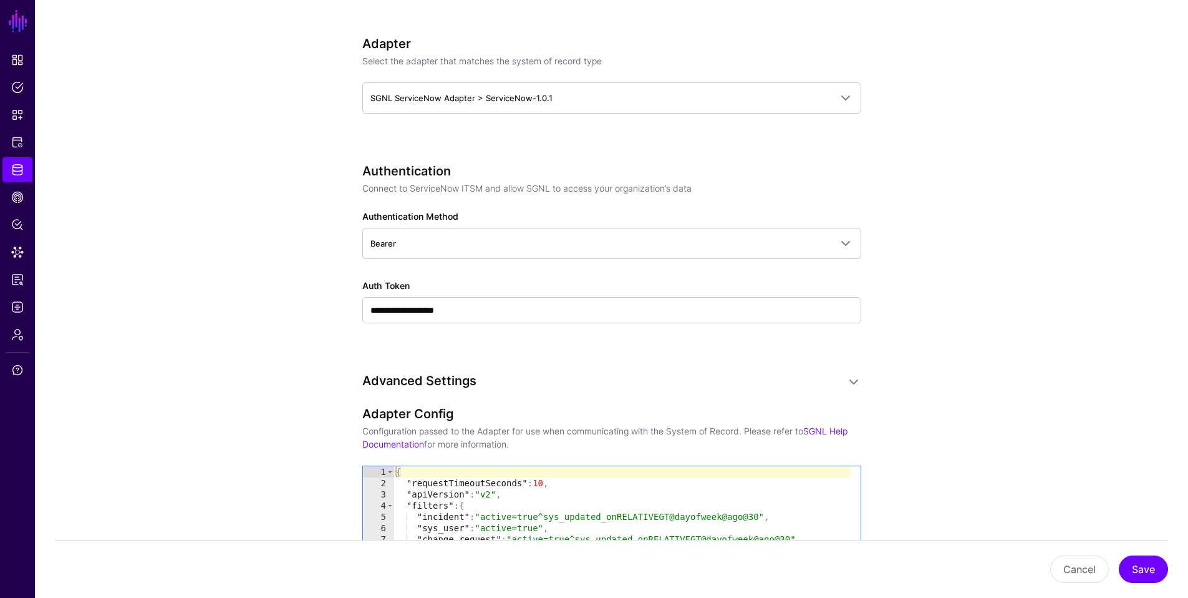
scroll to position [609, 0]
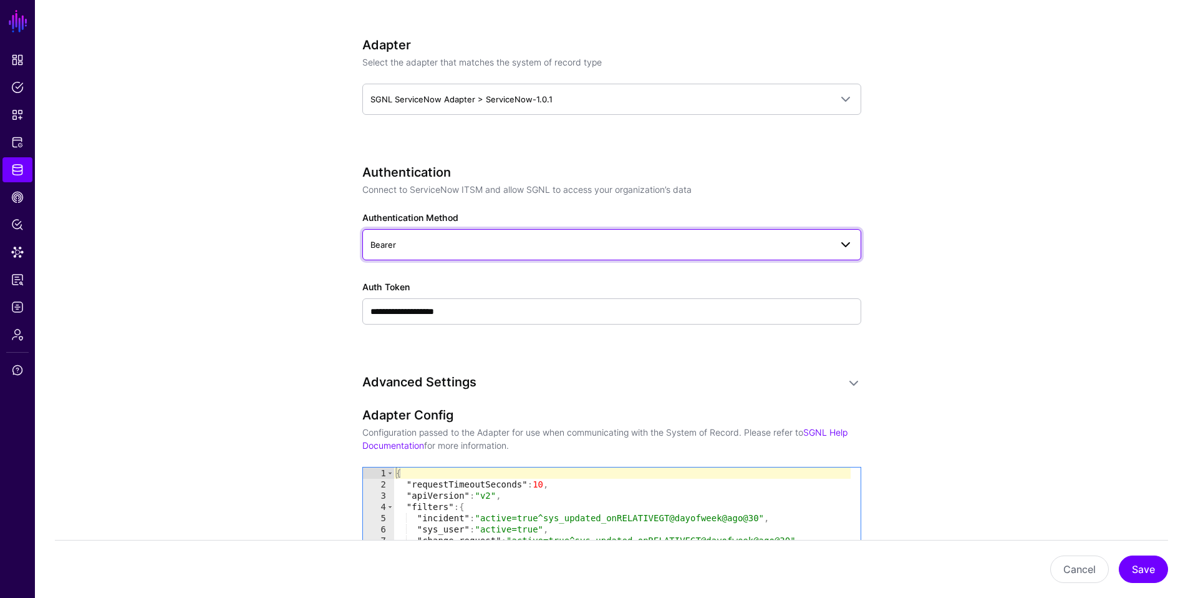
click at [436, 237] on span "Bearer" at bounding box center [612, 244] width 483 height 15
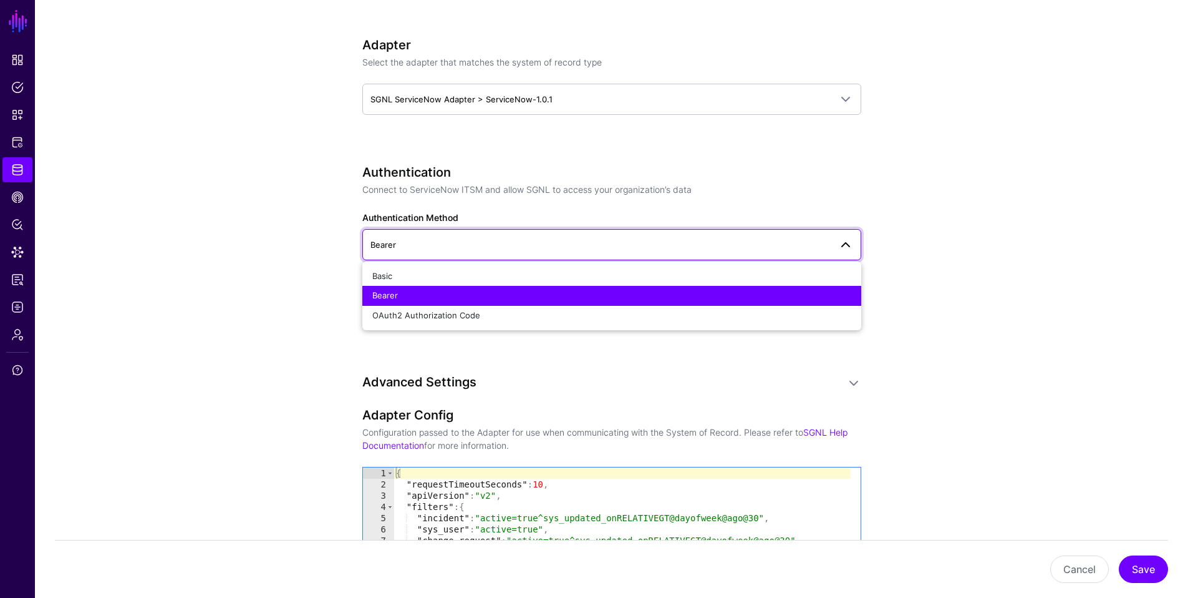
click at [290, 390] on app-datasources-details-form "**********" at bounding box center [612, 345] width 1154 height 1656
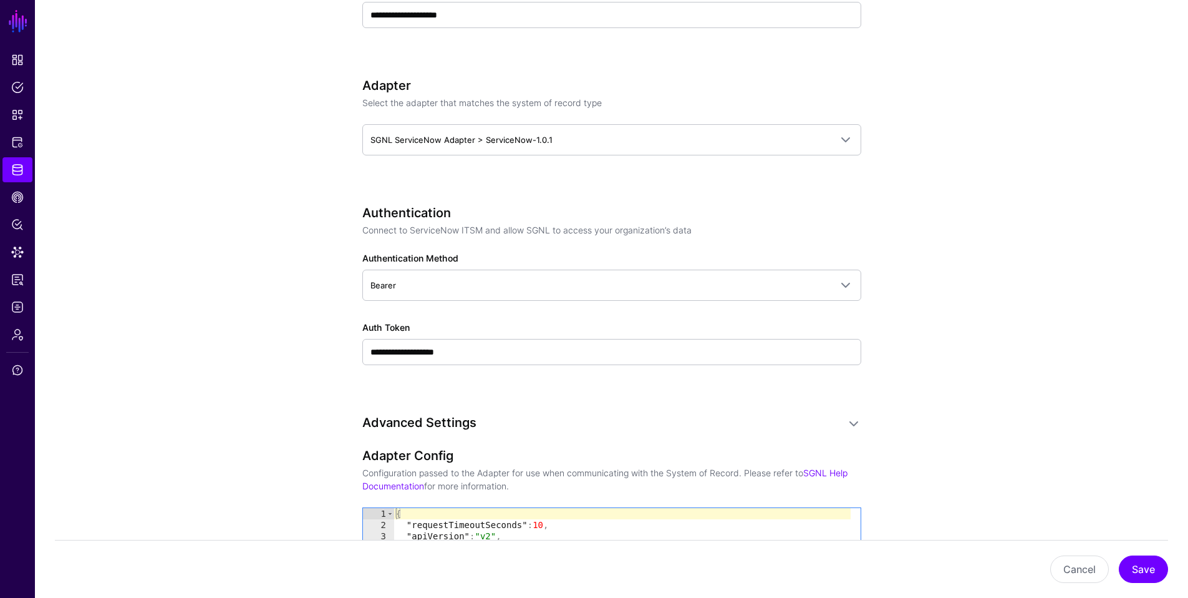
scroll to position [474, 0]
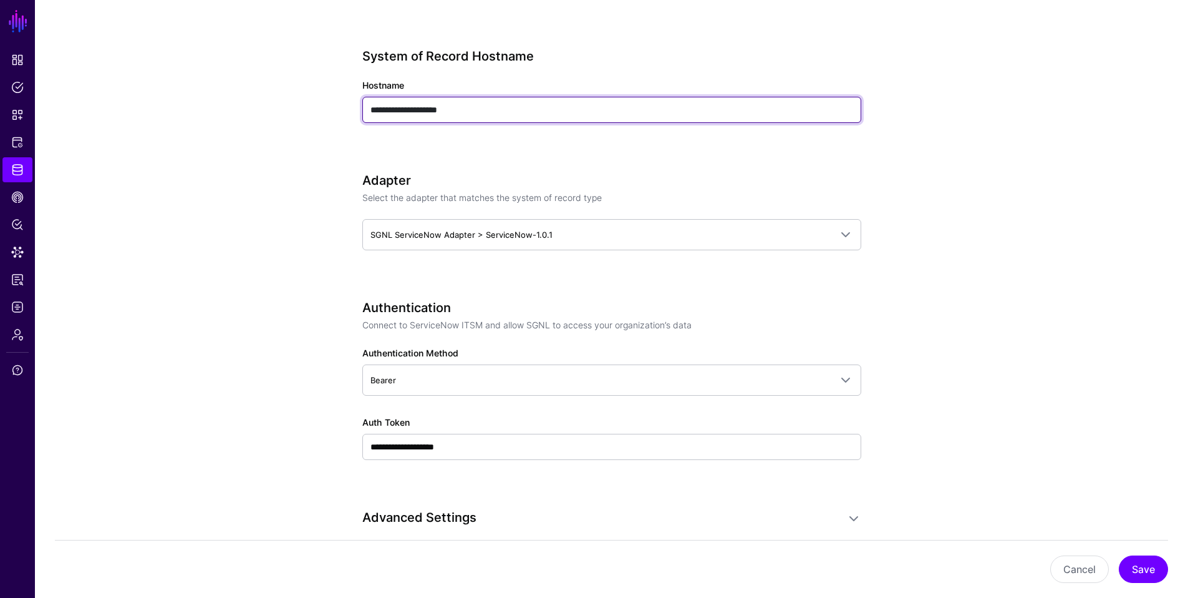
drag, startPoint x: 479, startPoint y: 112, endPoint x: 369, endPoint y: 111, distance: 109.8
click at [369, 111] on input "**********" at bounding box center [611, 110] width 499 height 26
click at [485, 119] on input "**********" at bounding box center [611, 110] width 499 height 26
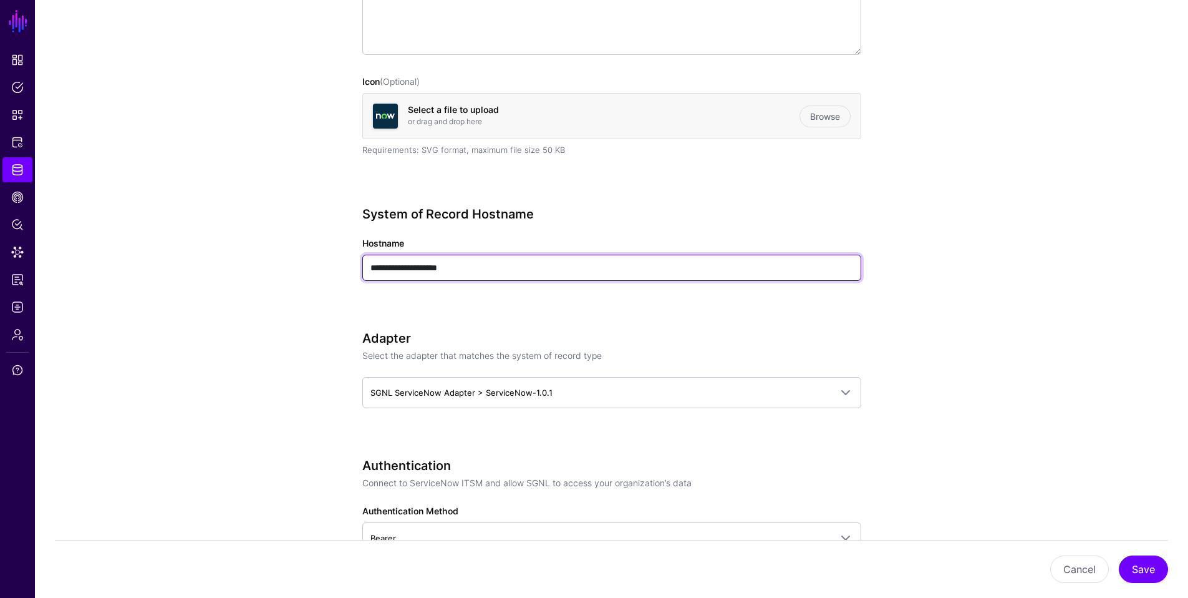
scroll to position [0, 0]
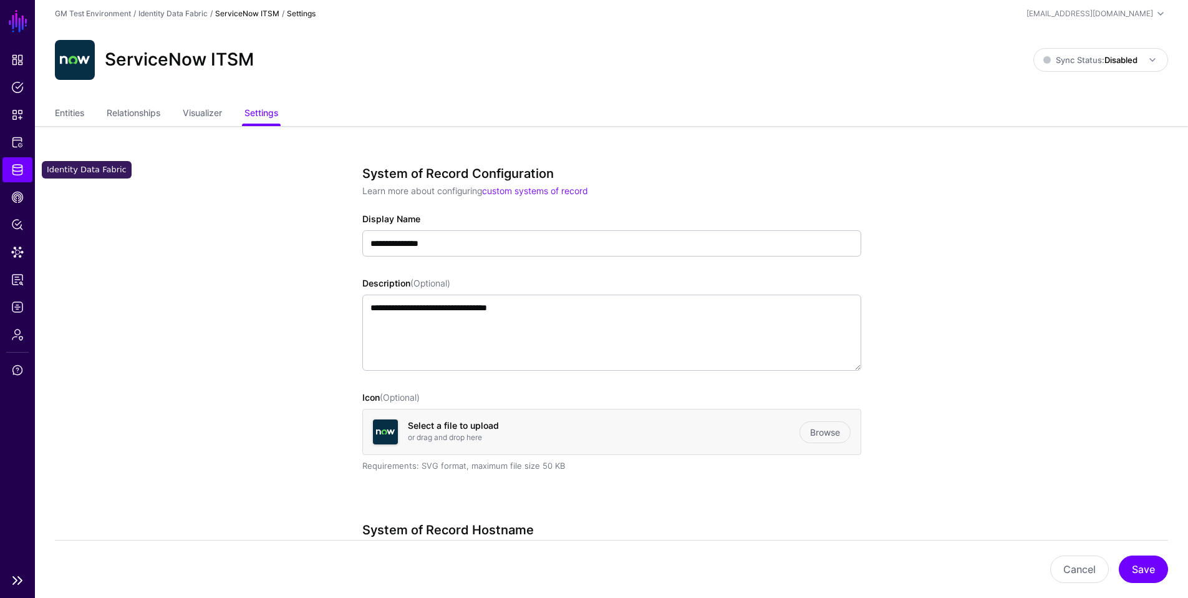
click at [19, 169] on span "Identity Data Fabric" at bounding box center [17, 169] width 12 height 12
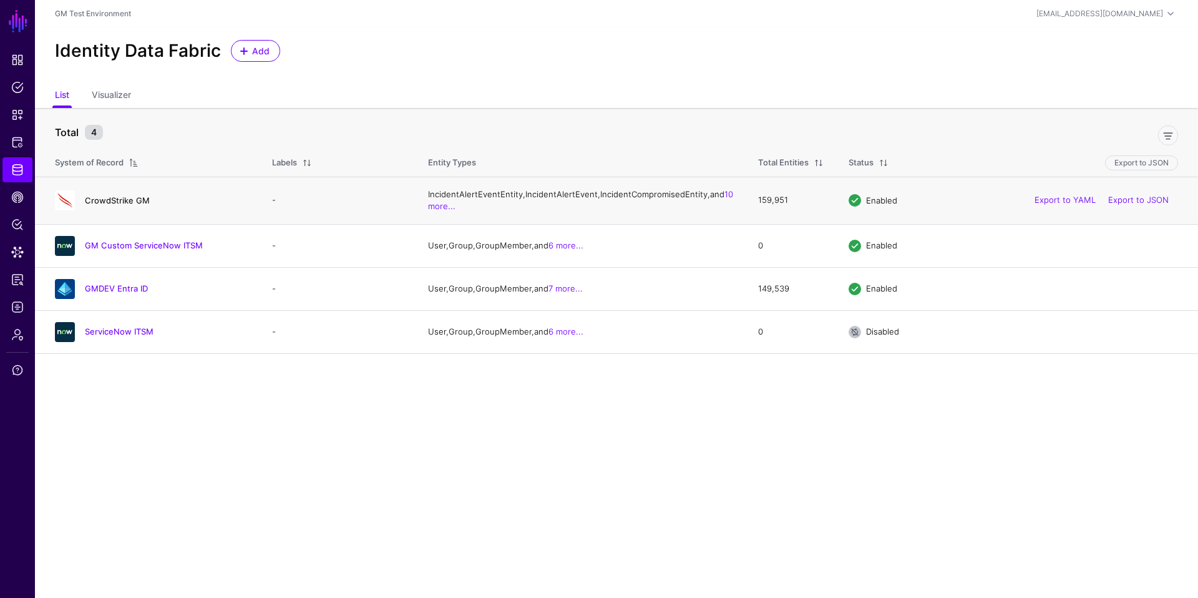
click at [127, 205] on link "CrowdStrike GM" at bounding box center [117, 200] width 65 height 10
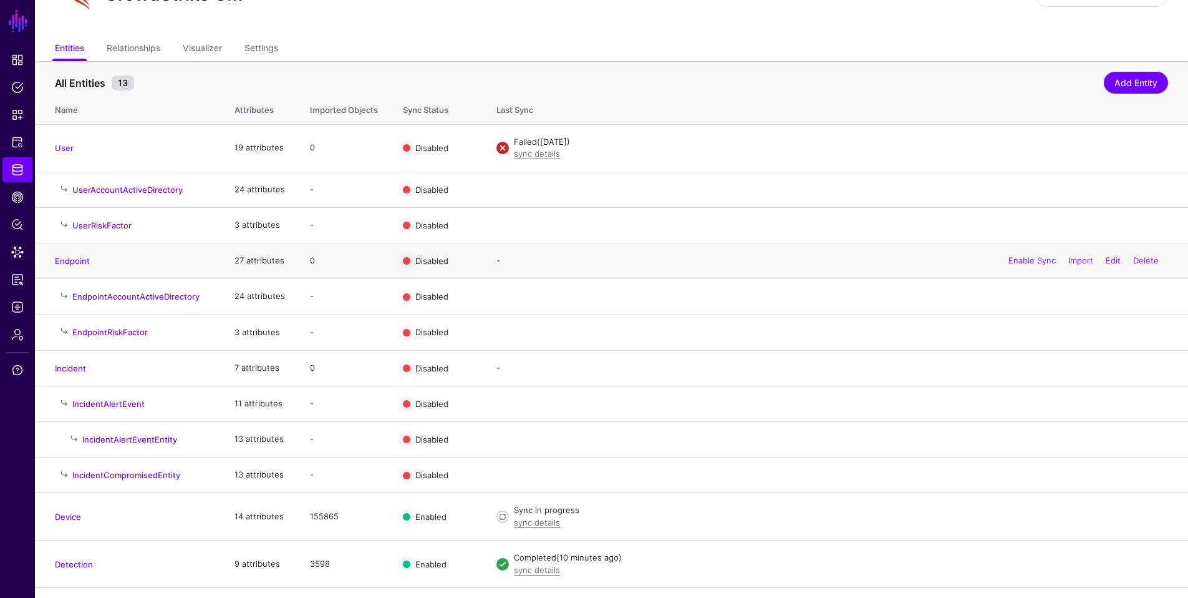
scroll to position [102, 0]
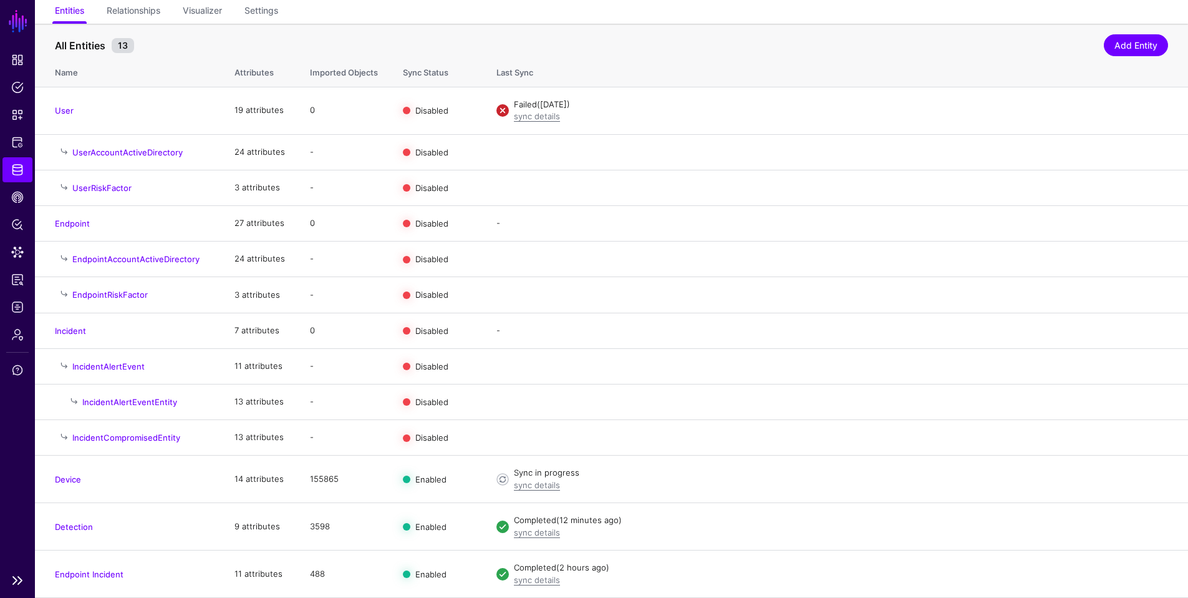
click at [24, 26] on link "SGNL" at bounding box center [17, 20] width 21 height 27
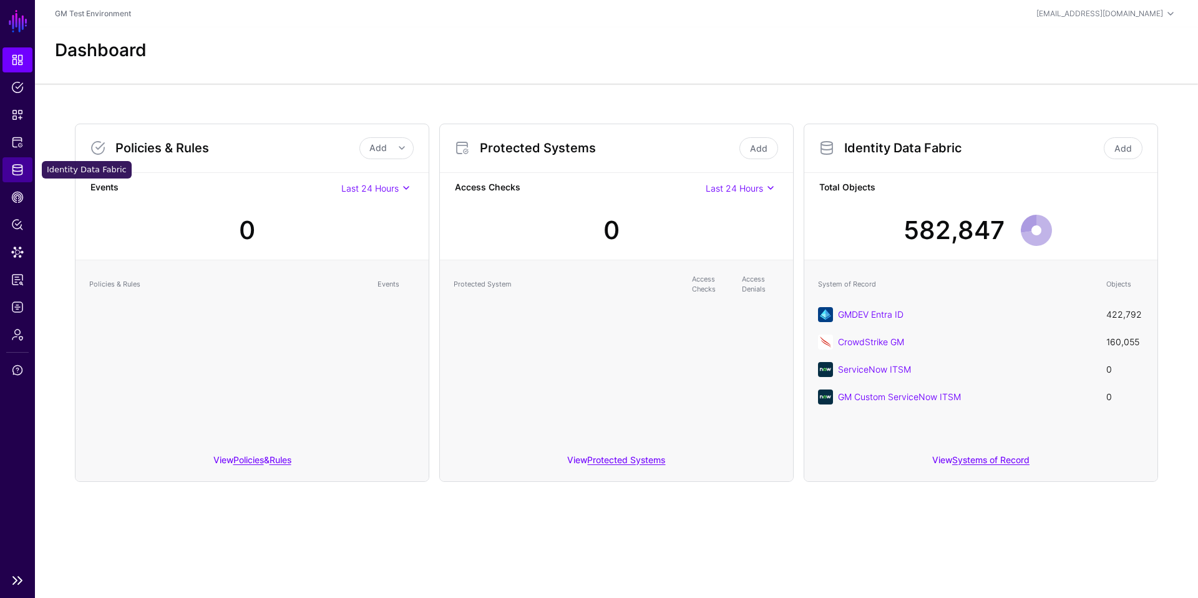
click at [19, 172] on span "Identity Data Fabric" at bounding box center [17, 169] width 12 height 12
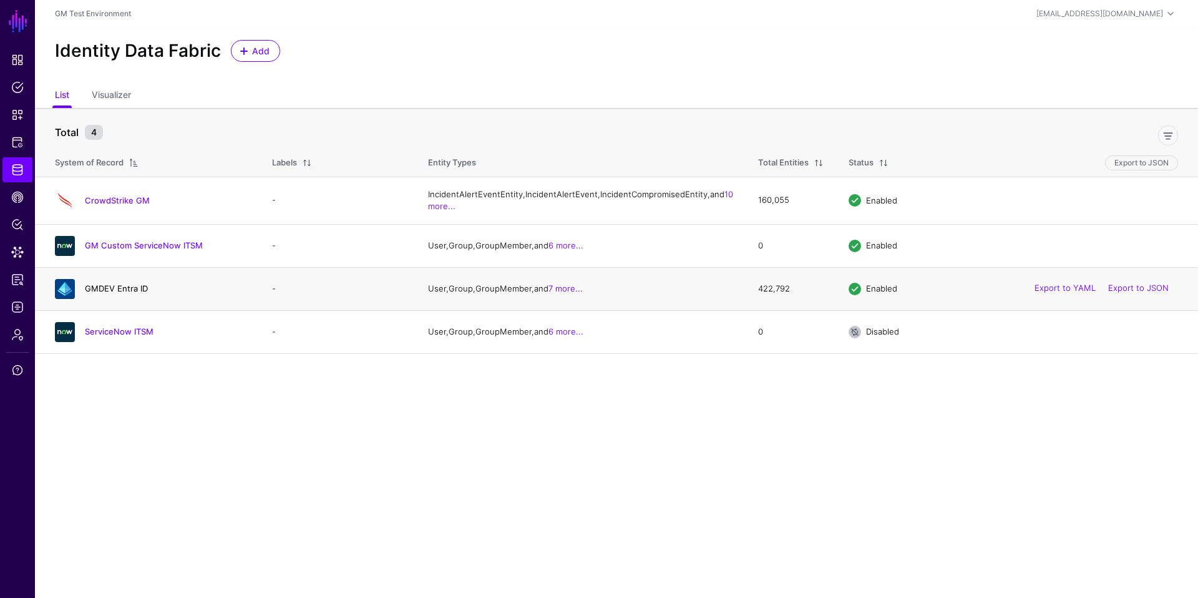
click at [112, 293] on link "GMDEV Entra ID" at bounding box center [116, 288] width 63 height 10
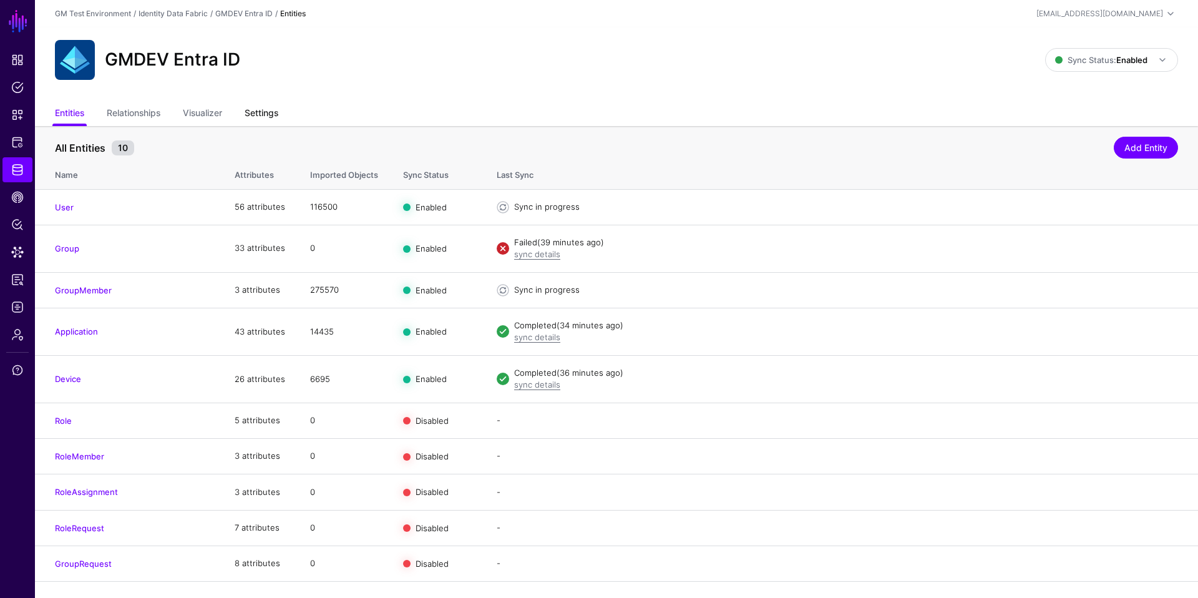
click at [273, 115] on link "Settings" at bounding box center [262, 114] width 34 height 24
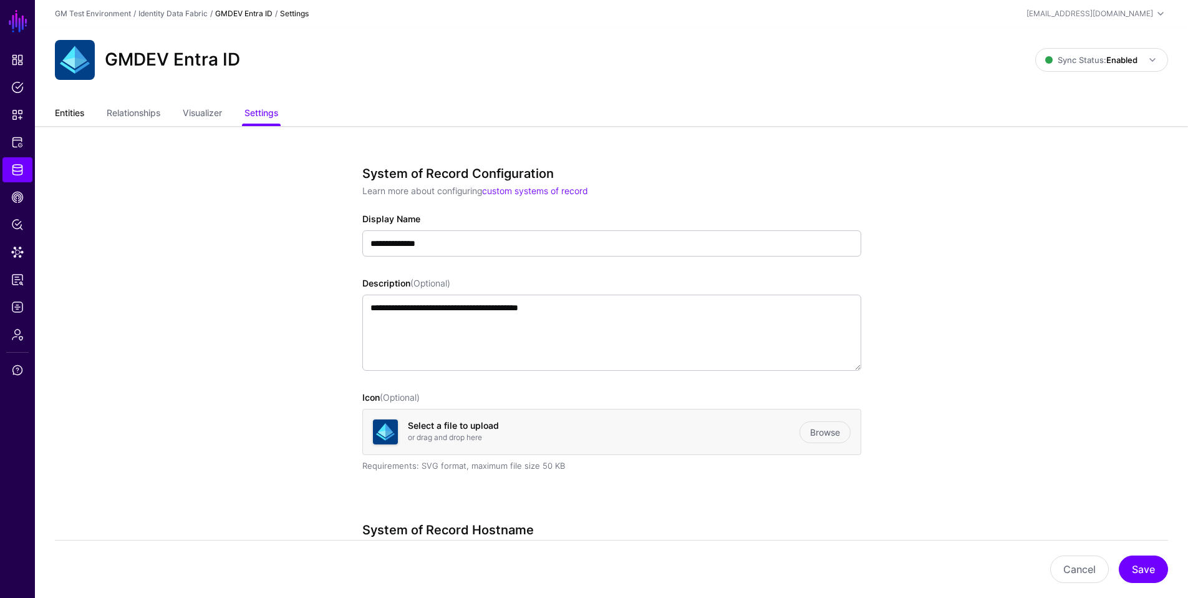
click at [75, 114] on link "Entities" at bounding box center [69, 114] width 29 height 24
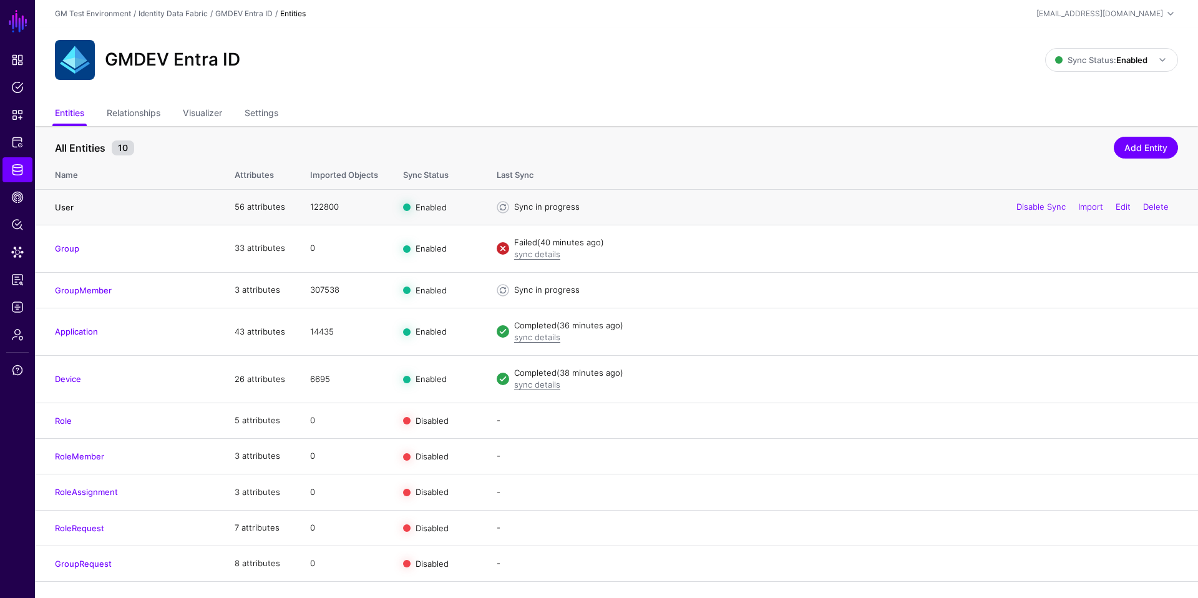
click at [64, 210] on link "User" at bounding box center [64, 207] width 19 height 10
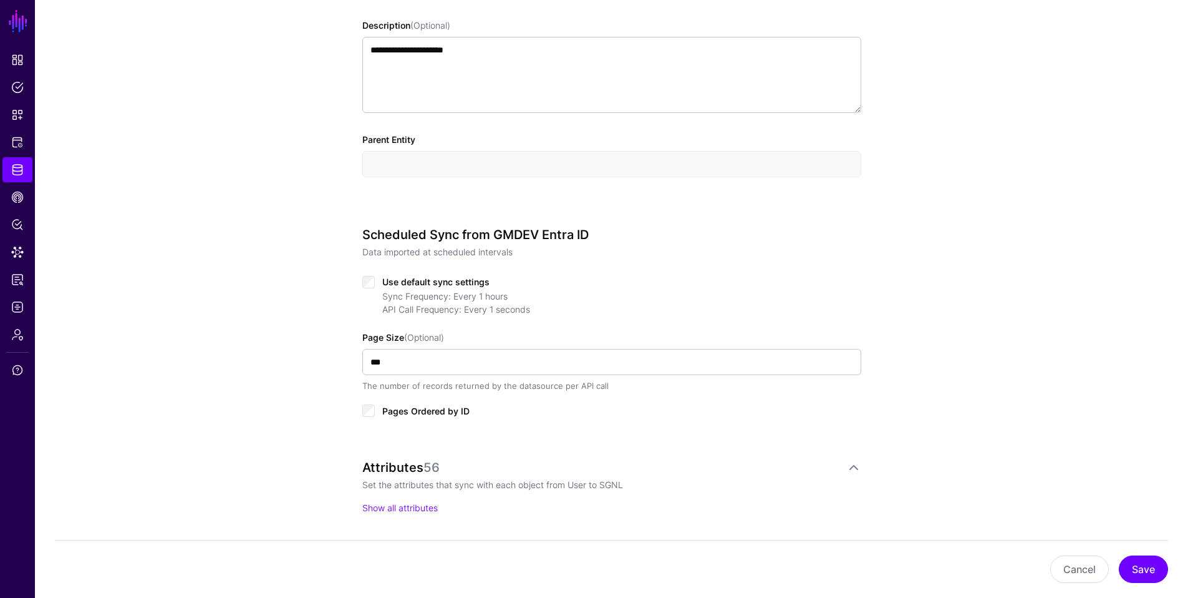
scroll to position [490, 0]
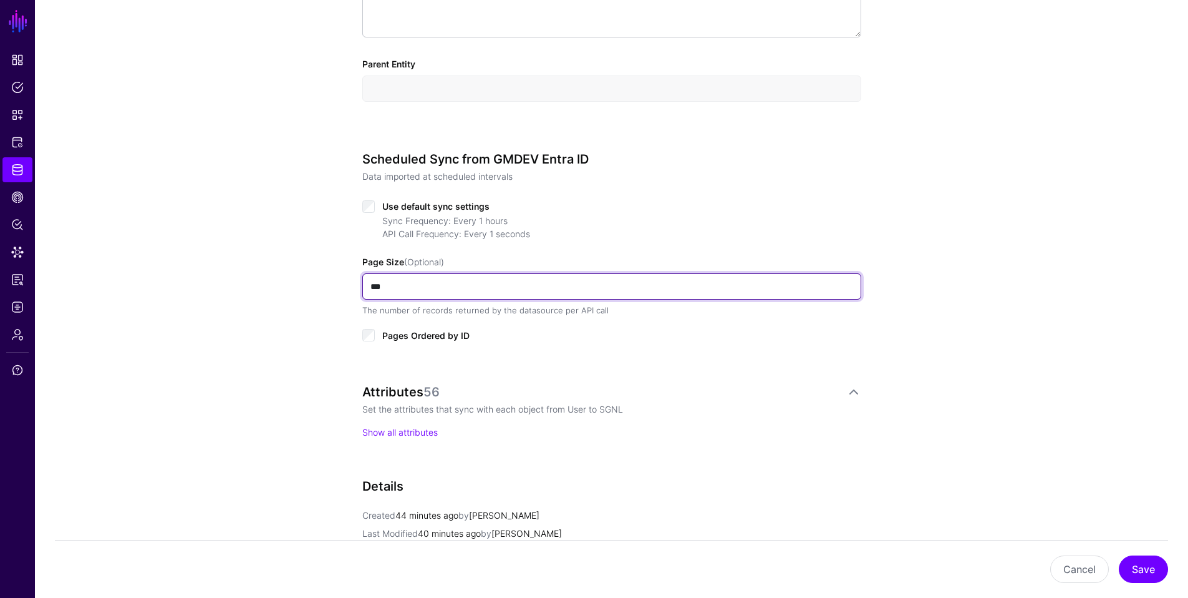
click at [392, 287] on input "***" at bounding box center [611, 286] width 499 height 26
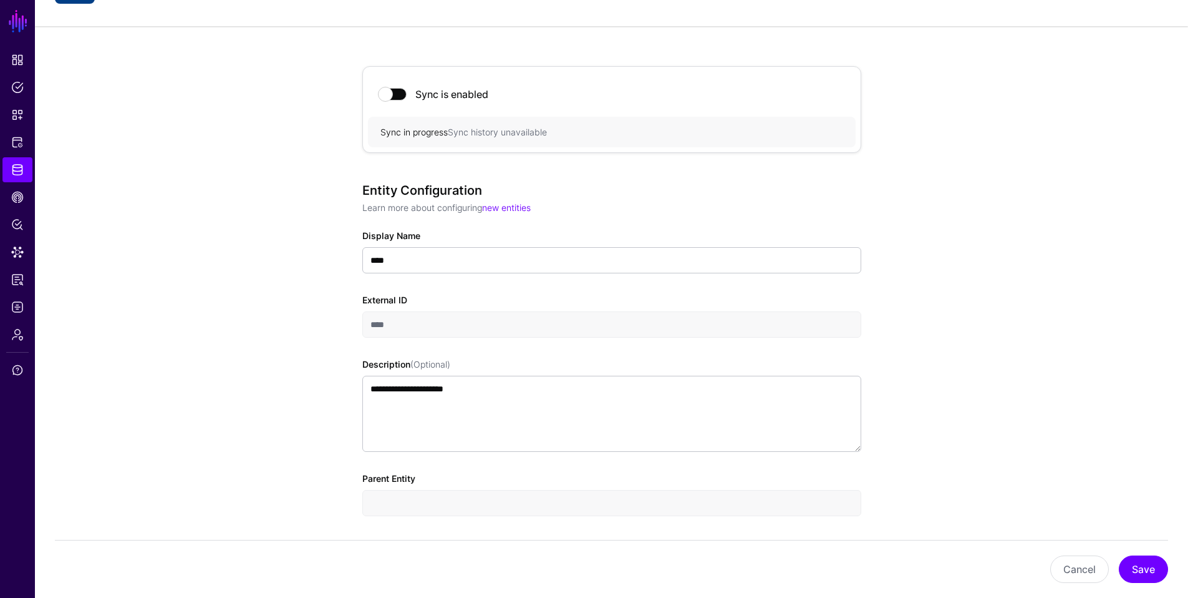
scroll to position [0, 0]
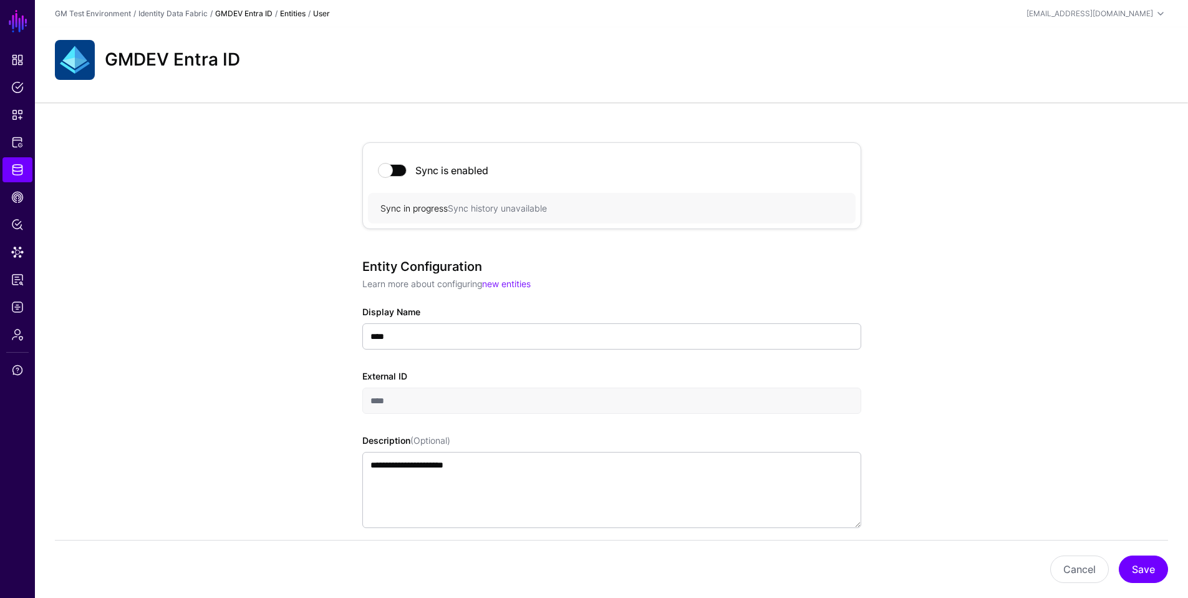
click at [262, 14] on link "GMDEV Entra ID" at bounding box center [243, 13] width 57 height 9
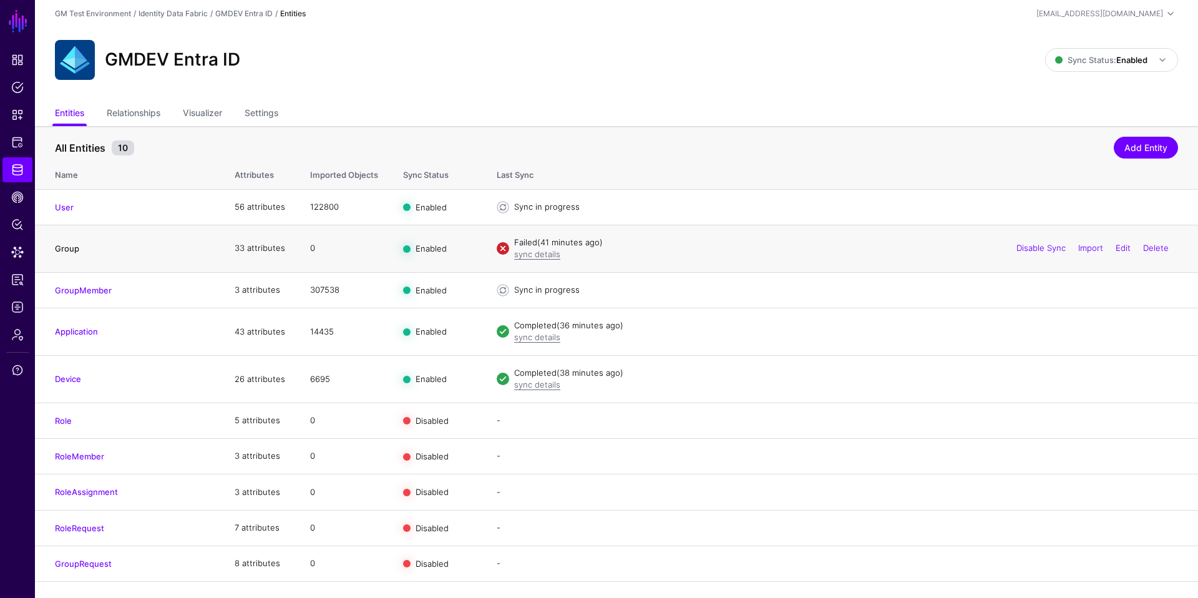
click at [70, 250] on link "Group" at bounding box center [67, 248] width 24 height 10
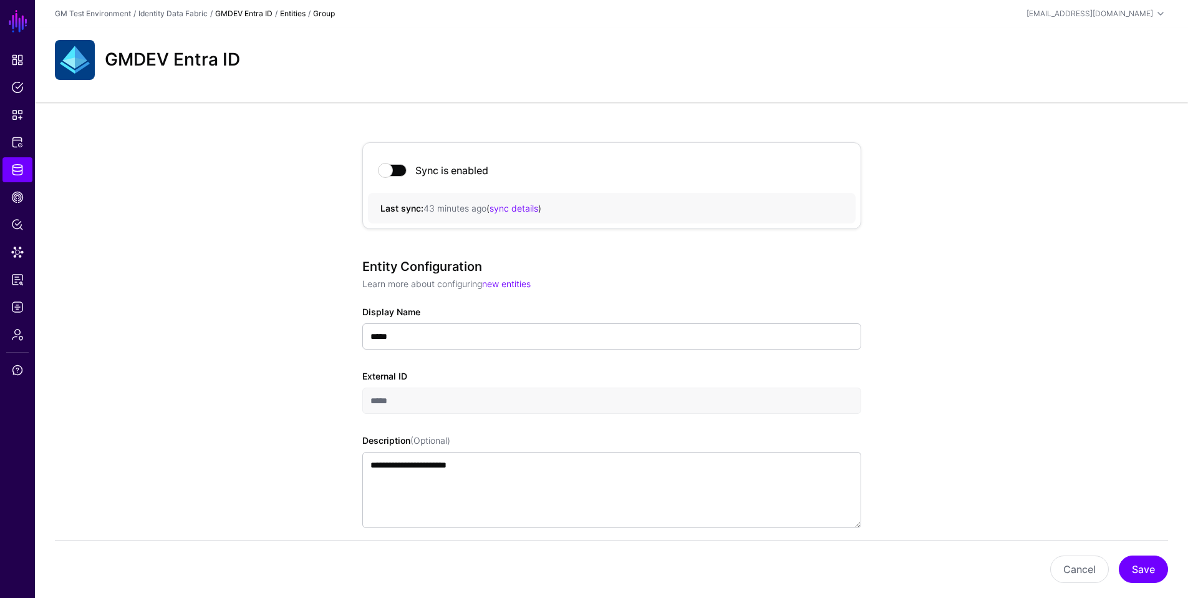
click at [255, 12] on link "GMDEV Entra ID" at bounding box center [243, 13] width 57 height 9
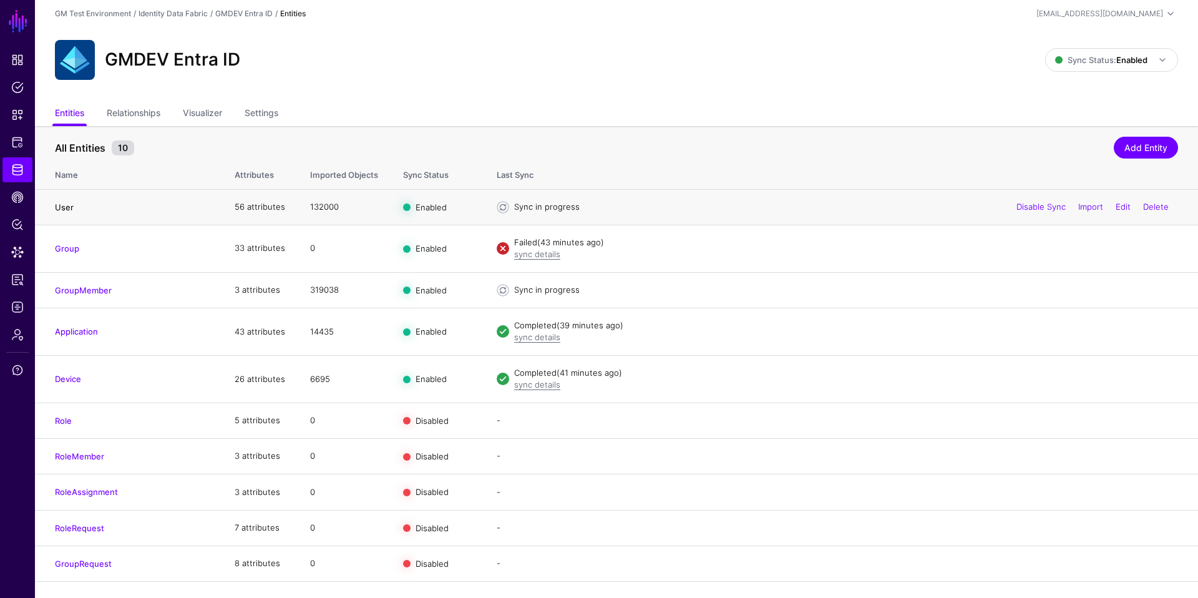
click at [61, 209] on link "User" at bounding box center [64, 207] width 19 height 10
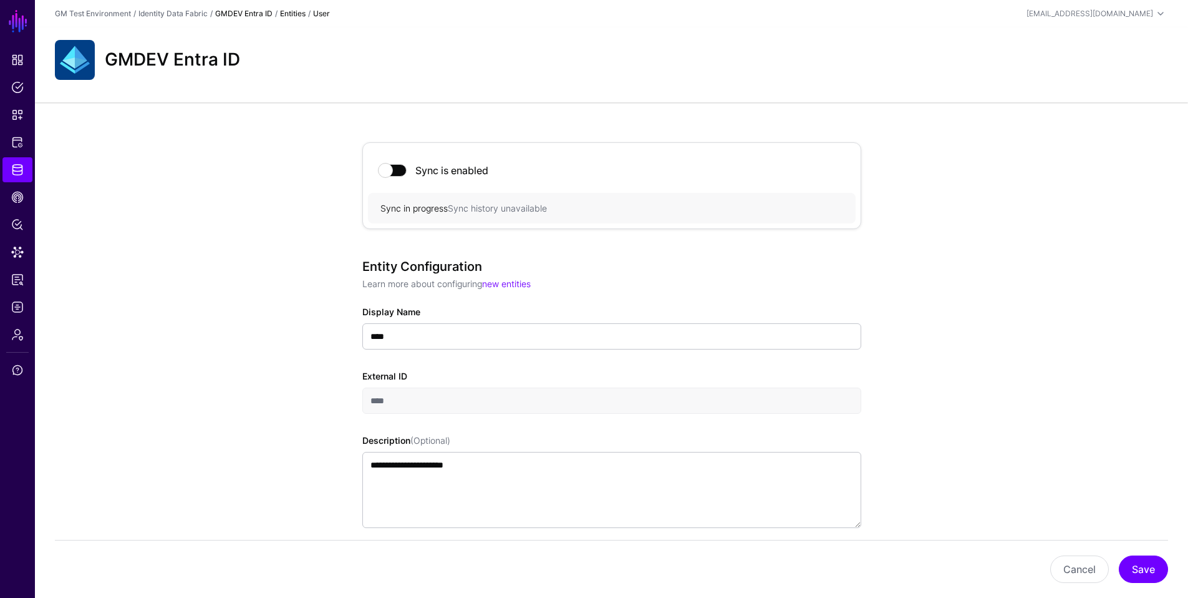
click at [250, 14] on link "GMDEV Entra ID" at bounding box center [243, 13] width 57 height 9
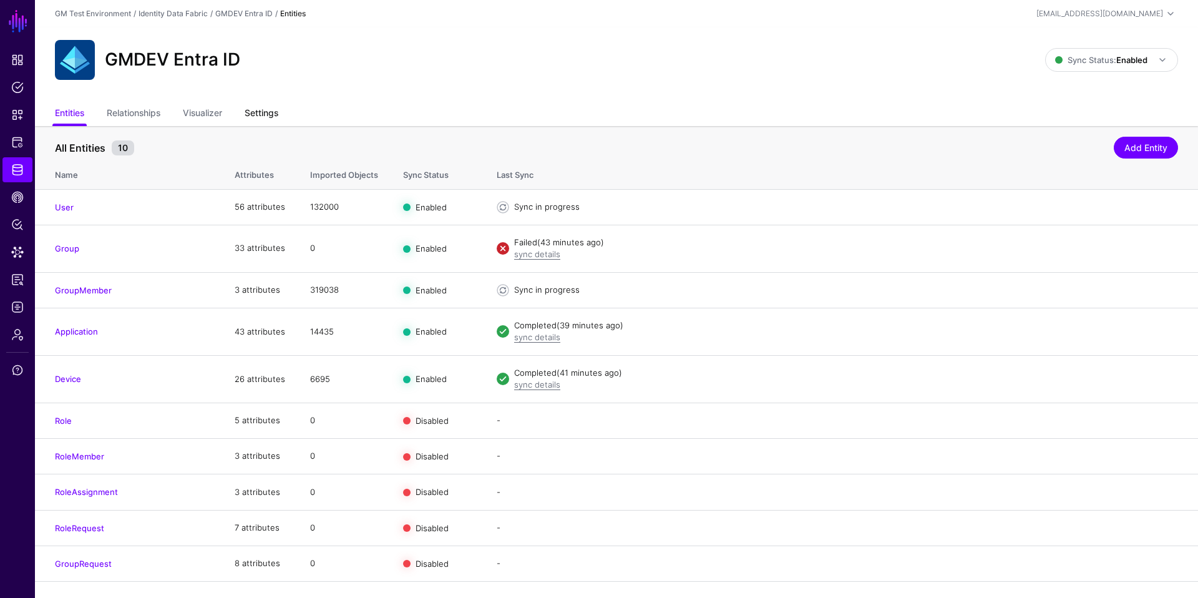
click at [276, 112] on link "Settings" at bounding box center [262, 114] width 34 height 24
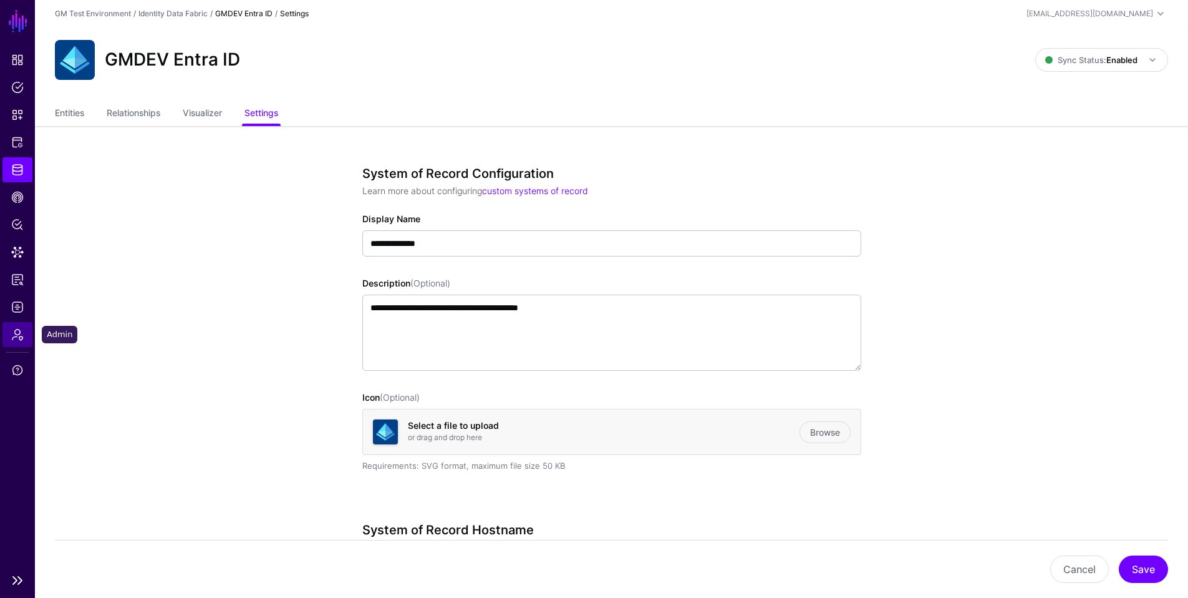
click at [17, 336] on span "Admin" at bounding box center [17, 334] width 12 height 12
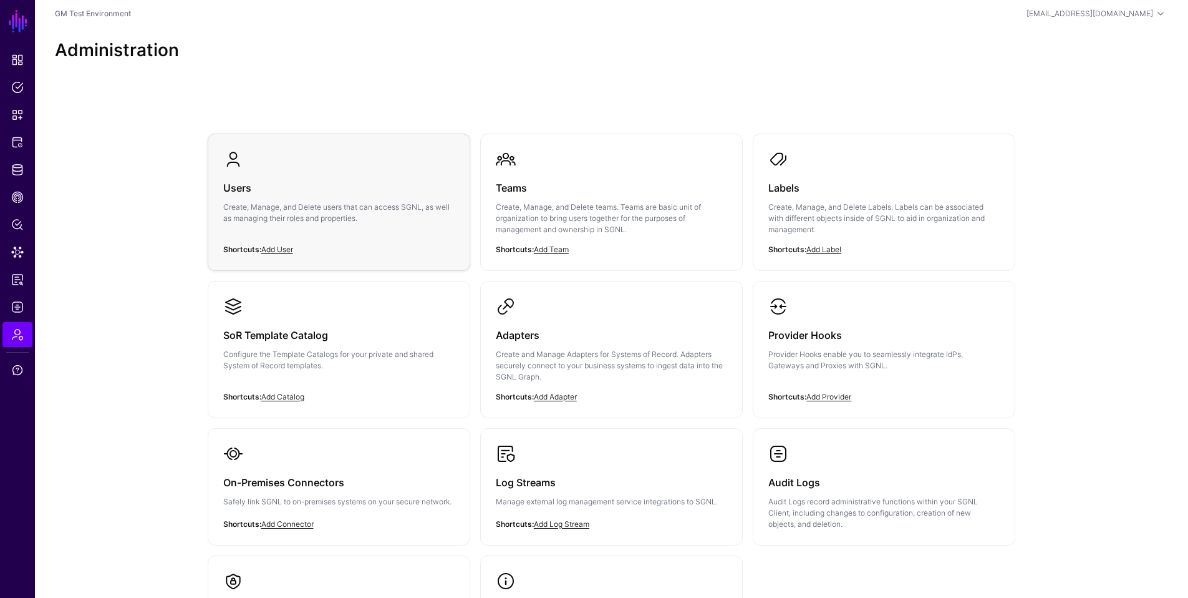
click at [236, 187] on h3 "Users" at bounding box center [338, 187] width 231 height 17
